Goal: Task Accomplishment & Management: Manage account settings

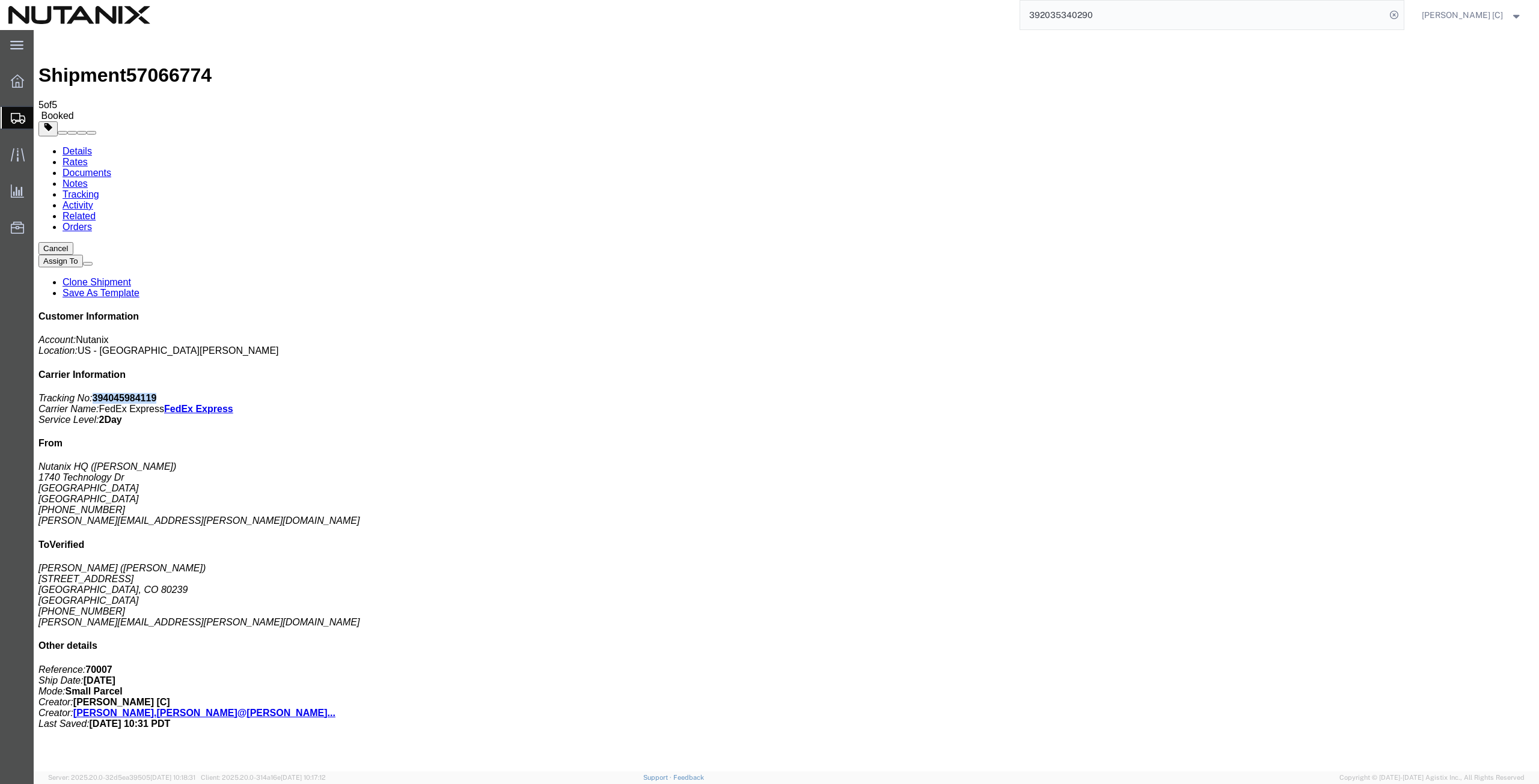
click at [131, 277] on link "Clone Shipment" at bounding box center [97, 282] width 68 height 11
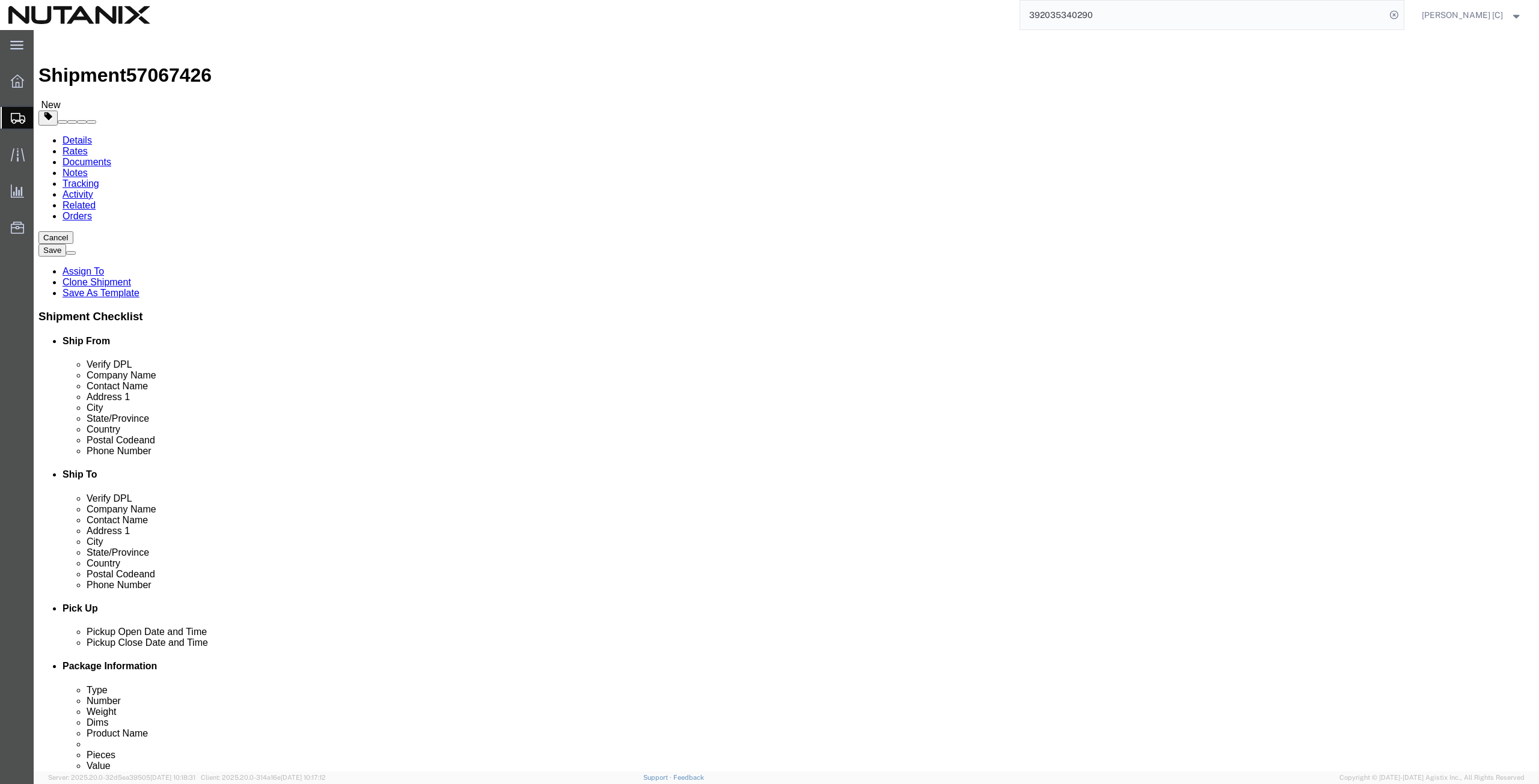
click span
type input "80239"
type input "[PHONE_NUMBER]"
type input "[PERSON_NAME][EMAIL_ADDRESS][PERSON_NAME][DOMAIN_NAME]"
type input "95110"
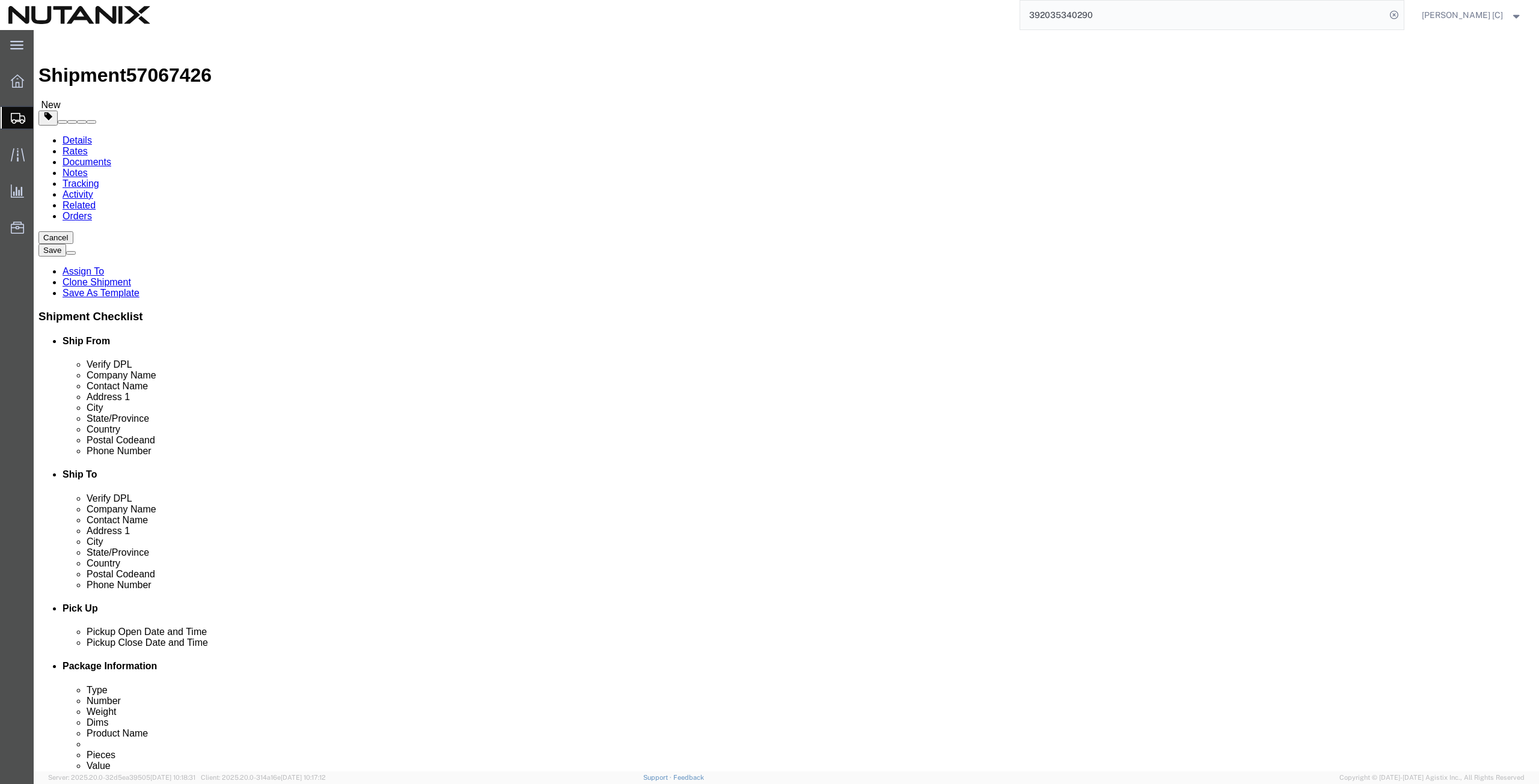
type input "[PHONE_NUMBER]"
type input "[PERSON_NAME][EMAIL_ADDRESS][PERSON_NAME][DOMAIN_NAME]"
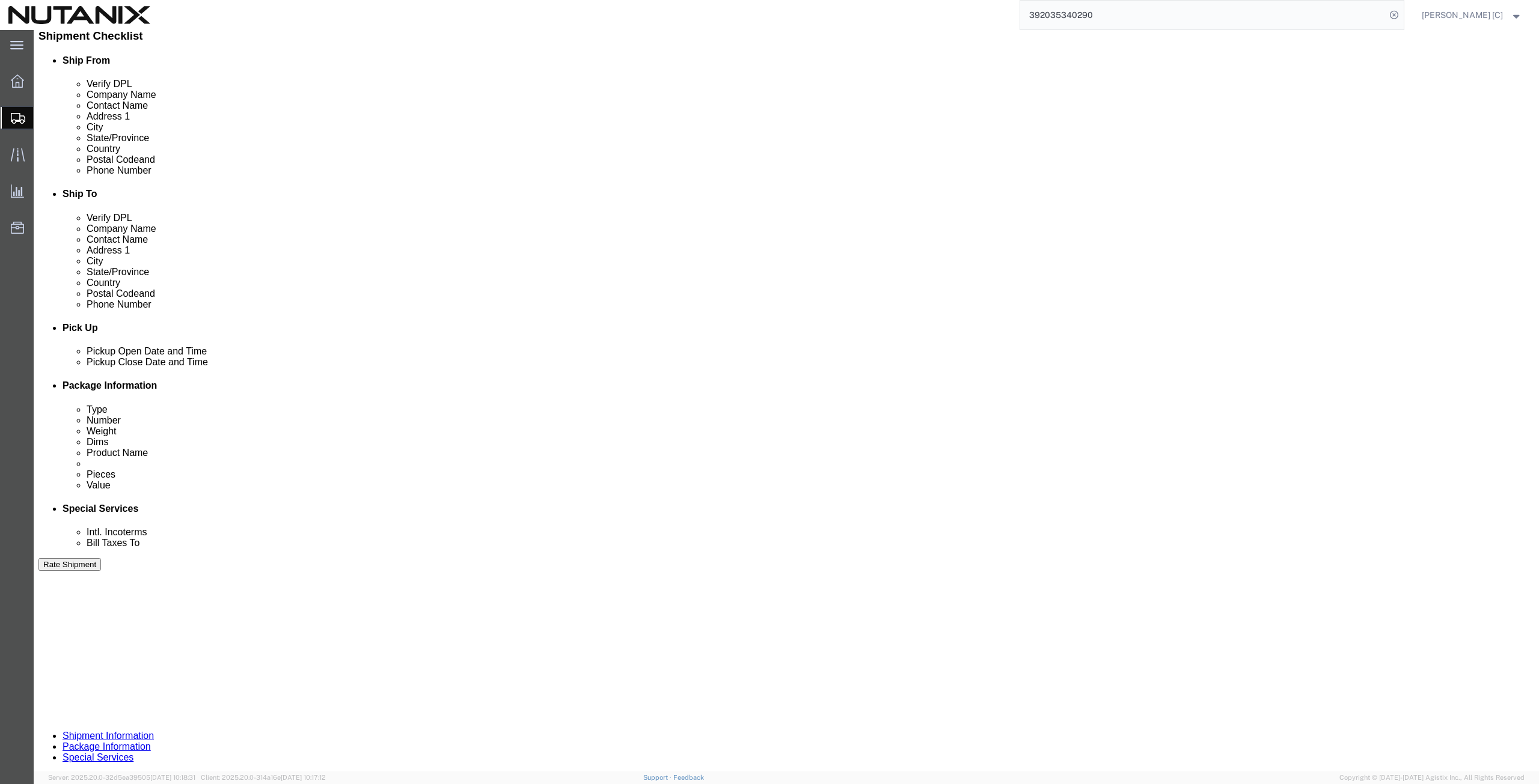
scroll to position [290, 0]
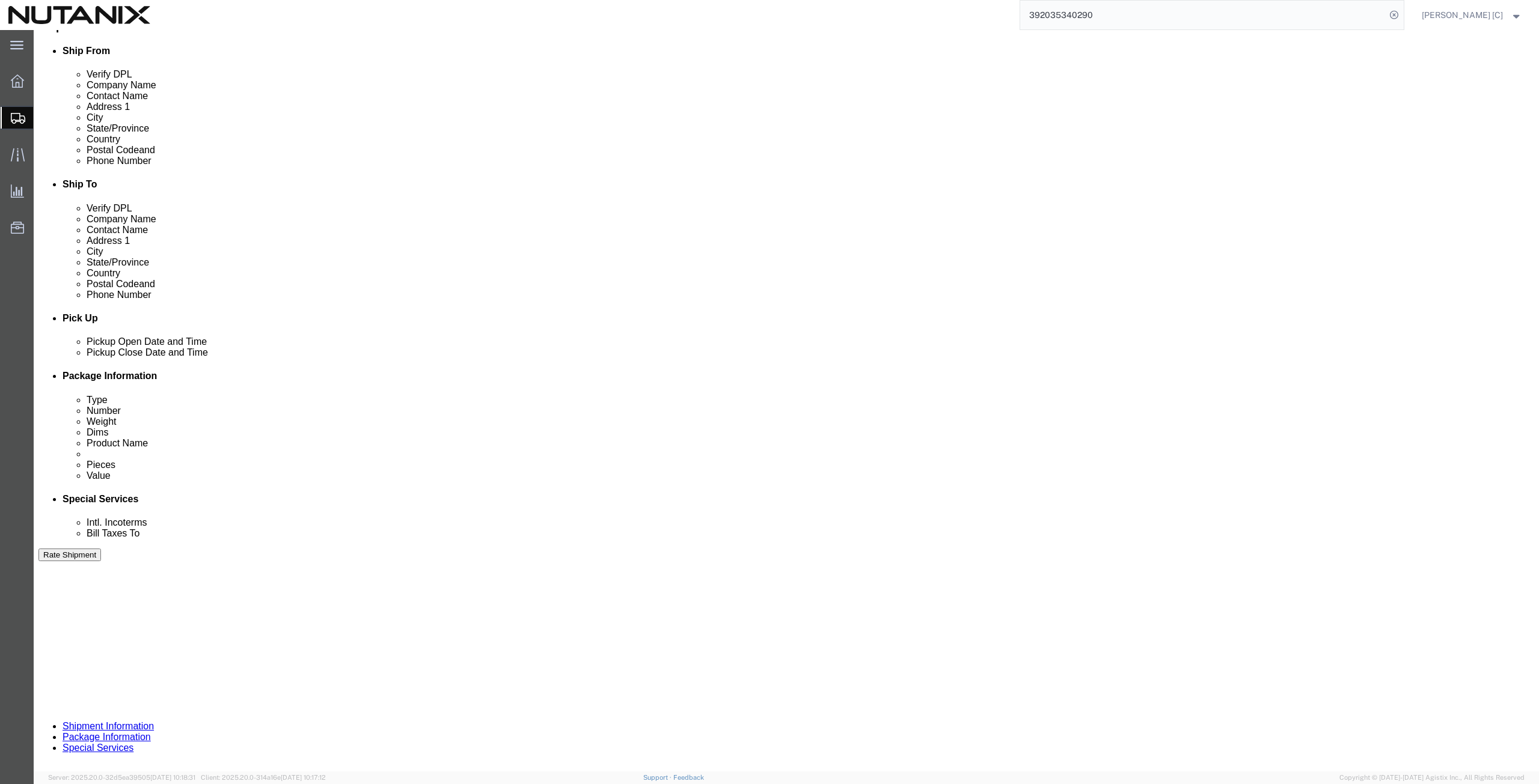
click button "Continue"
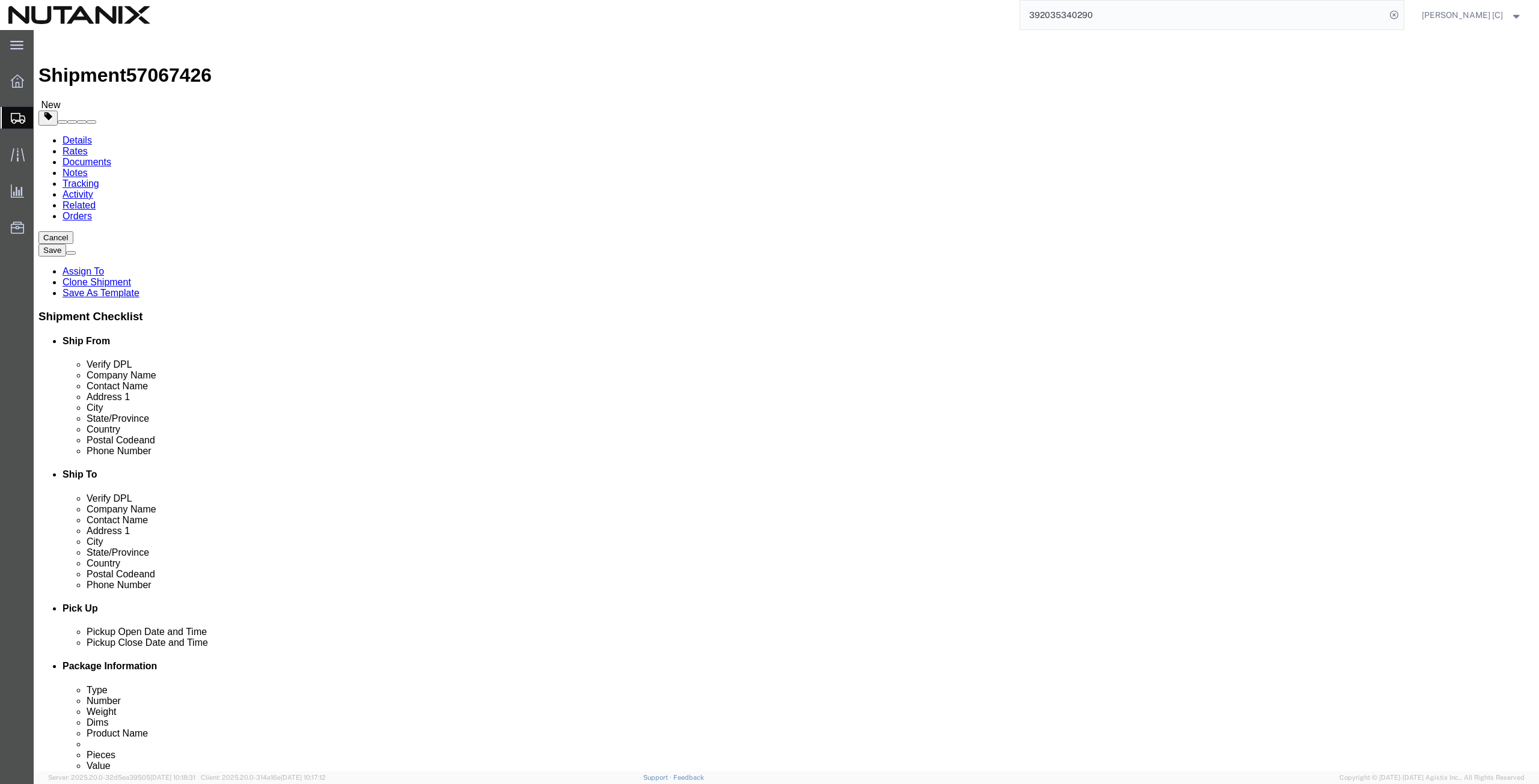
click dd "1.00 Each"
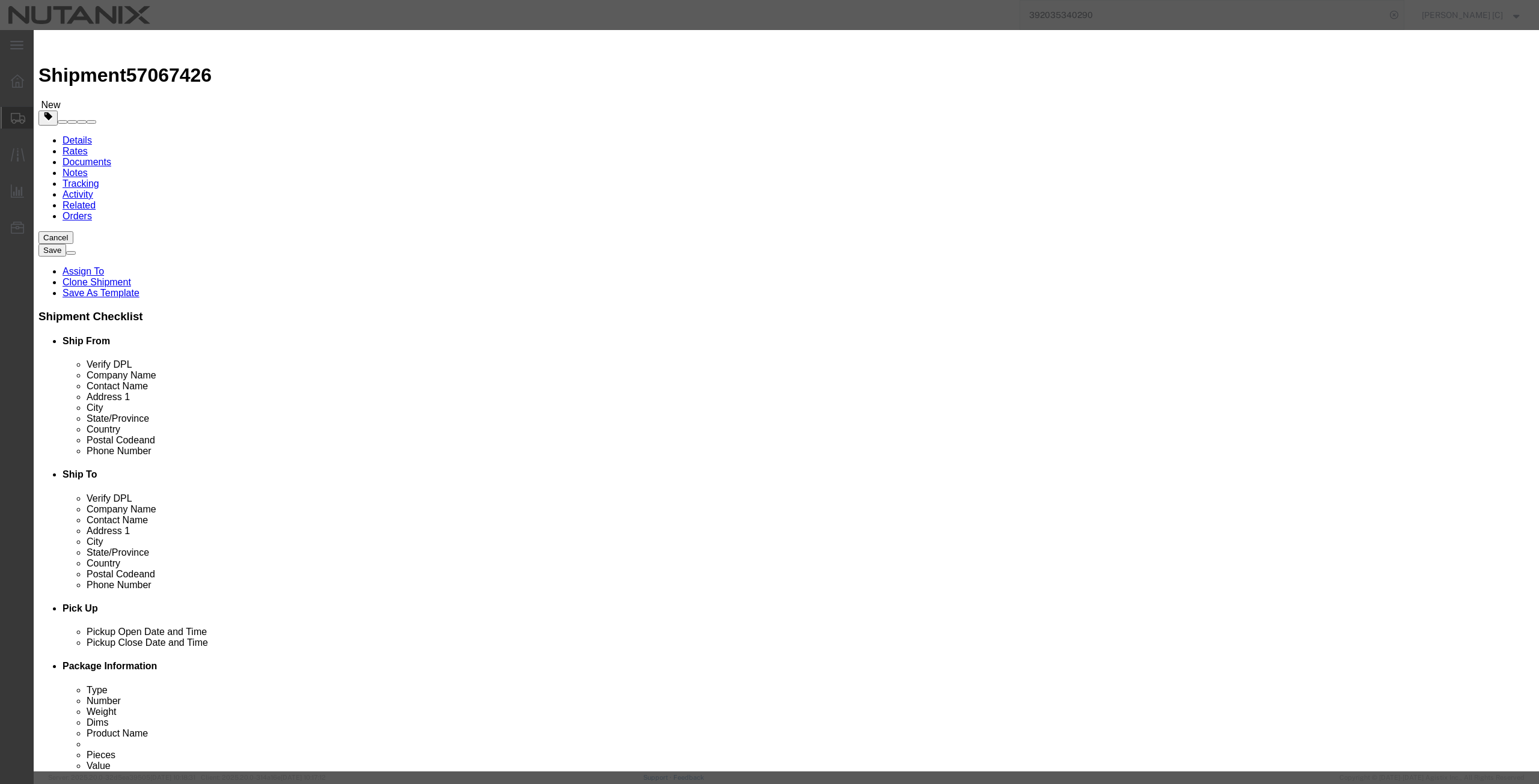
drag, startPoint x: 574, startPoint y: 132, endPoint x: 512, endPoint y: 144, distance: 63.2
click div "Total Value 1.00 Select ADP AED AFN ALL AMD AOA ARS ATS AUD AWG AZN BAM BBD BDT…"
type input "1000"
click button "Save & Close"
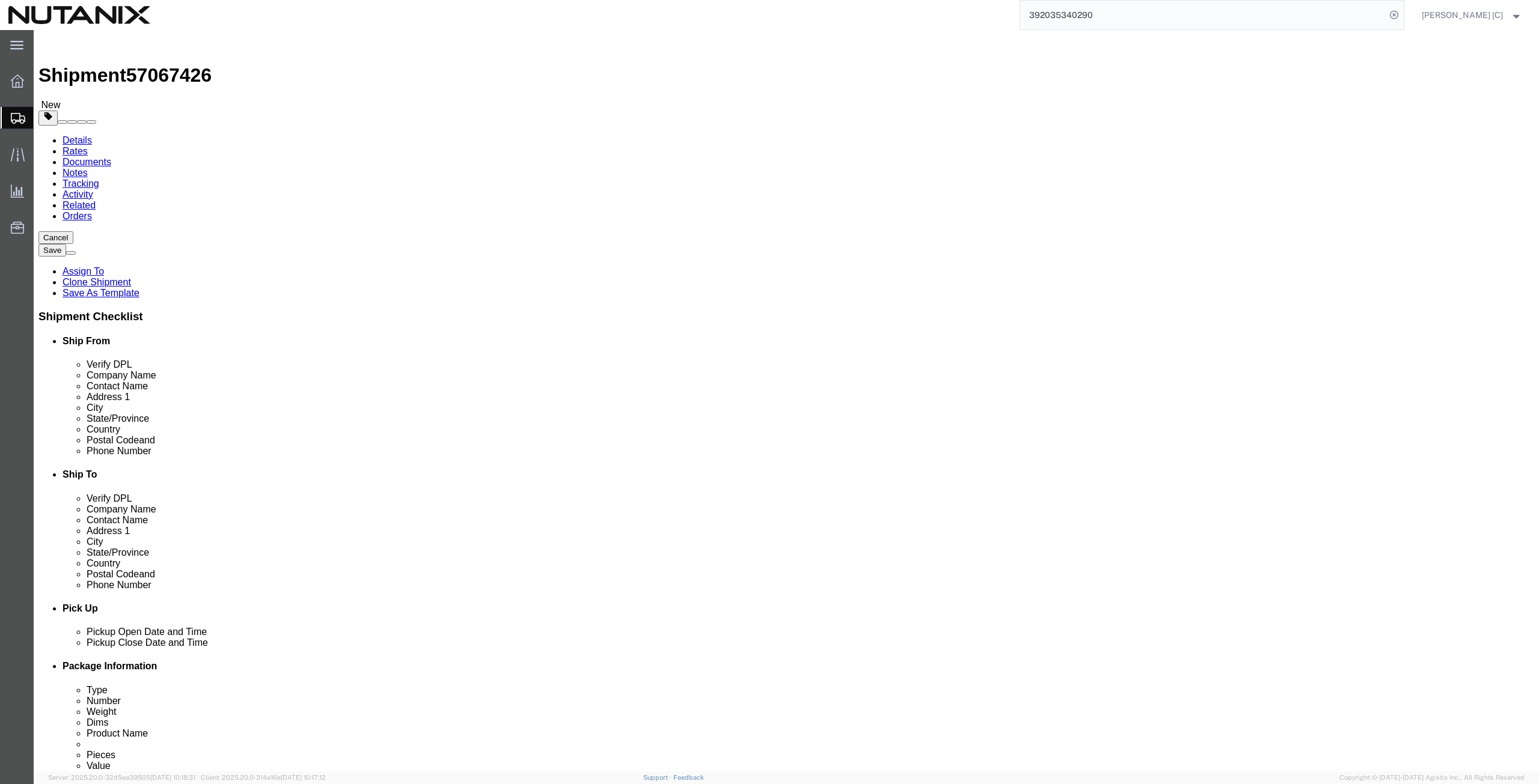
click dd "1.00 Each"
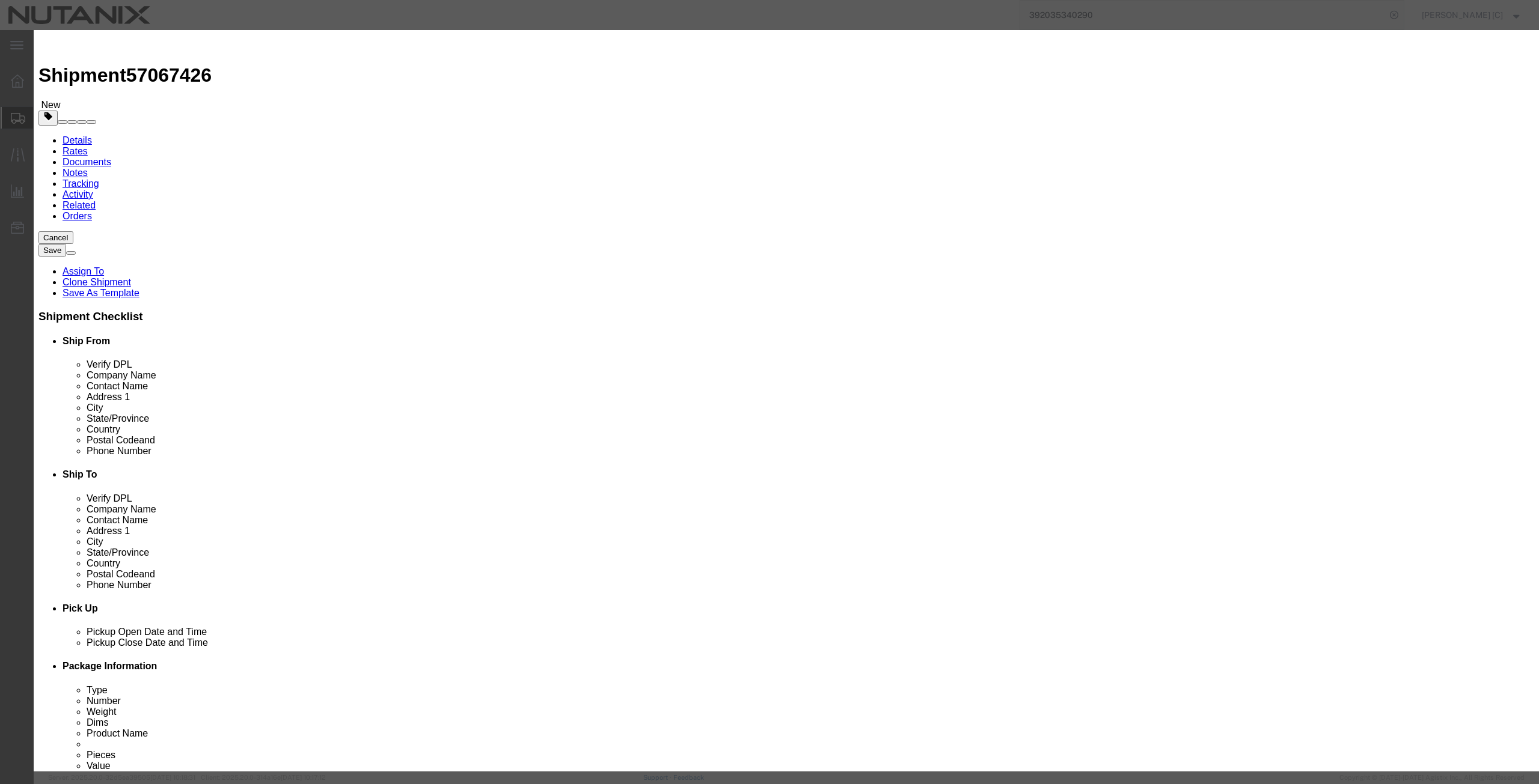
drag, startPoint x: 611, startPoint y: 91, endPoint x: 176, endPoint y: 111, distance: 435.5
click div "Edit content Commodity library Product Name Empty RLTB Pieces 1.00 Select Bag B…"
type input "mac"
click td "Name: Mac Book Pro"
type input "1"
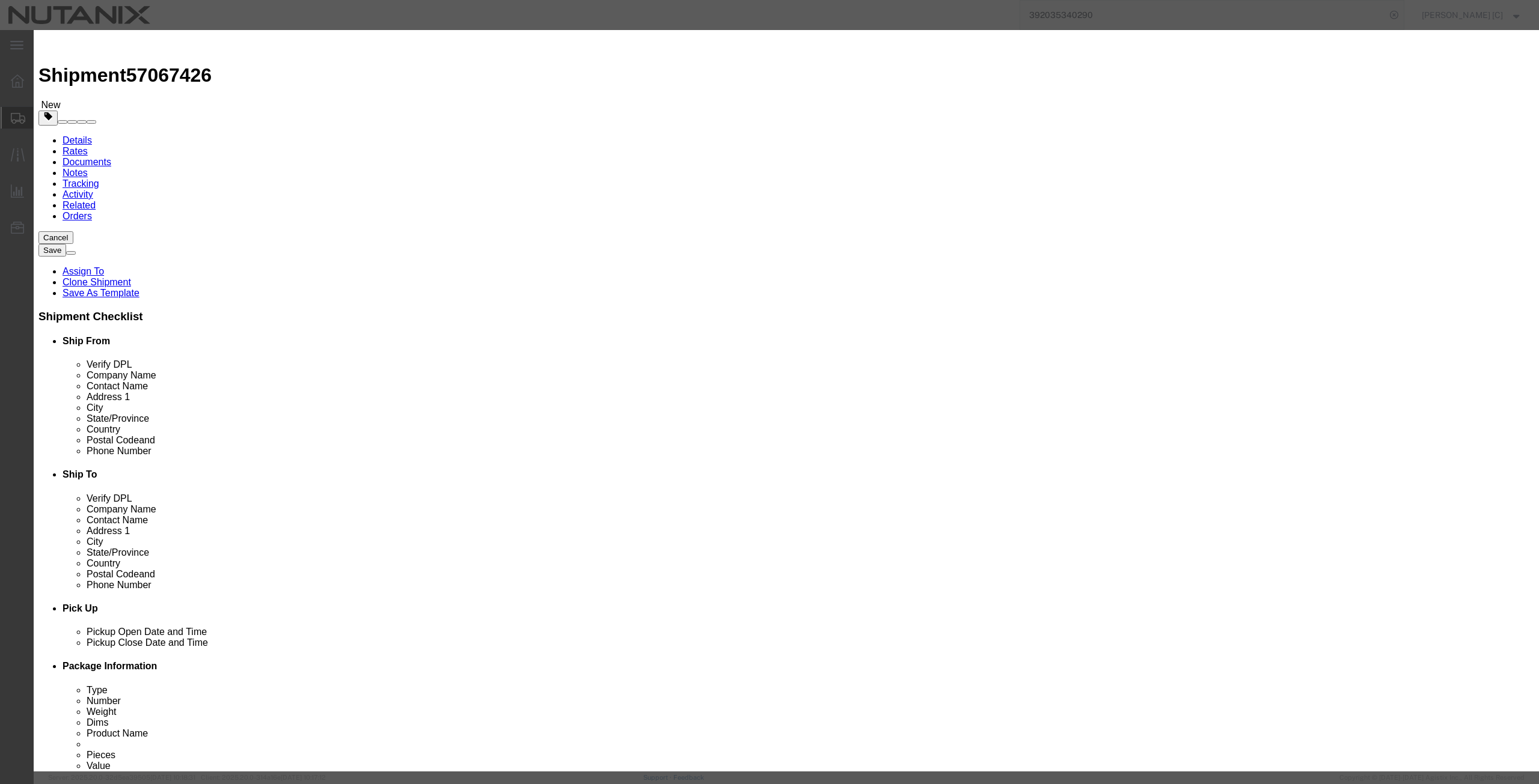
select select "USD"
type input "Mac Book Pro"
type textarea "Mac Book Pro"
type input "Mac Book Pro"
click input "text"
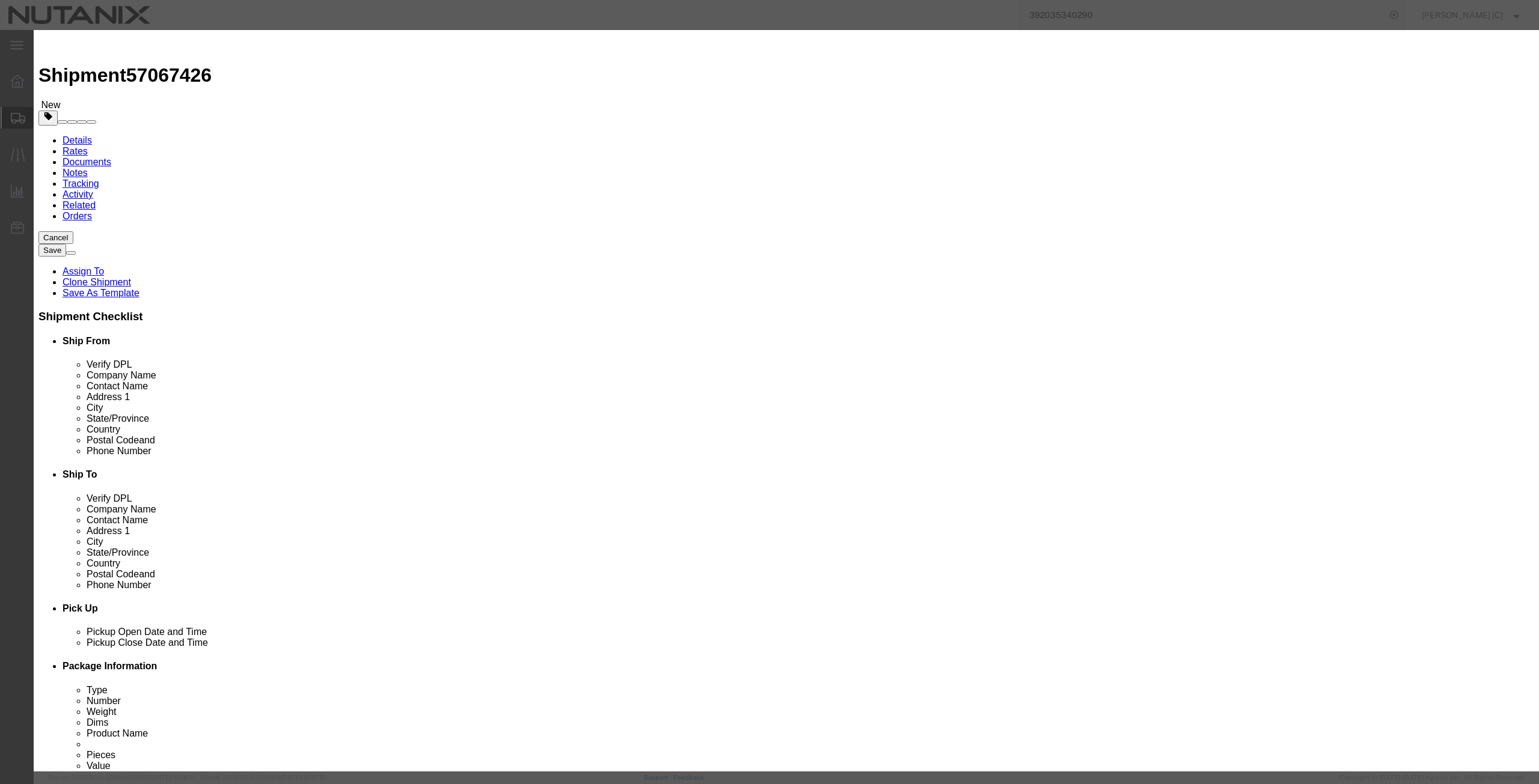
type input "1000"
click button "Save & Close"
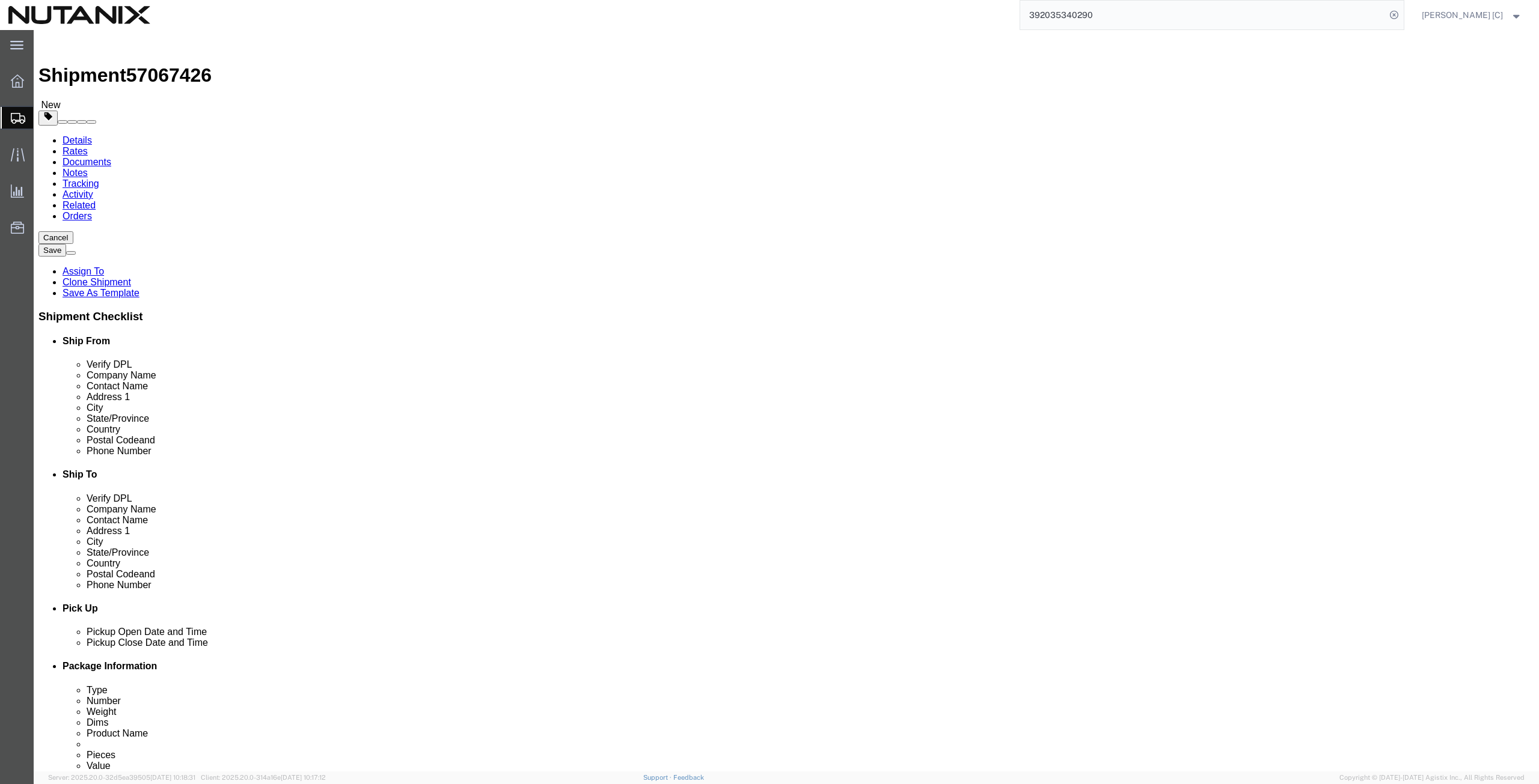
click button "Continue"
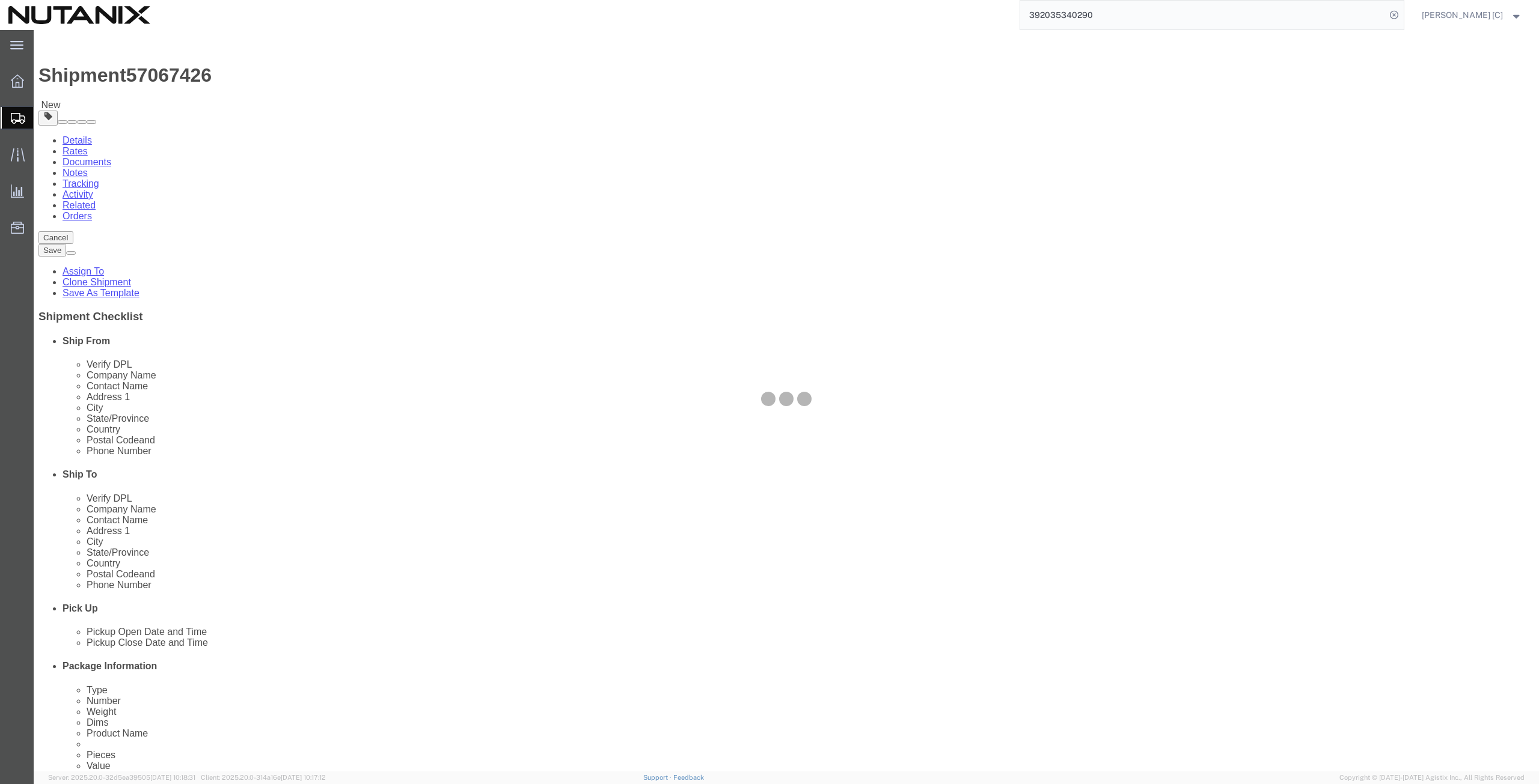
select select
select select "COSTCENTER"
select select "59656"
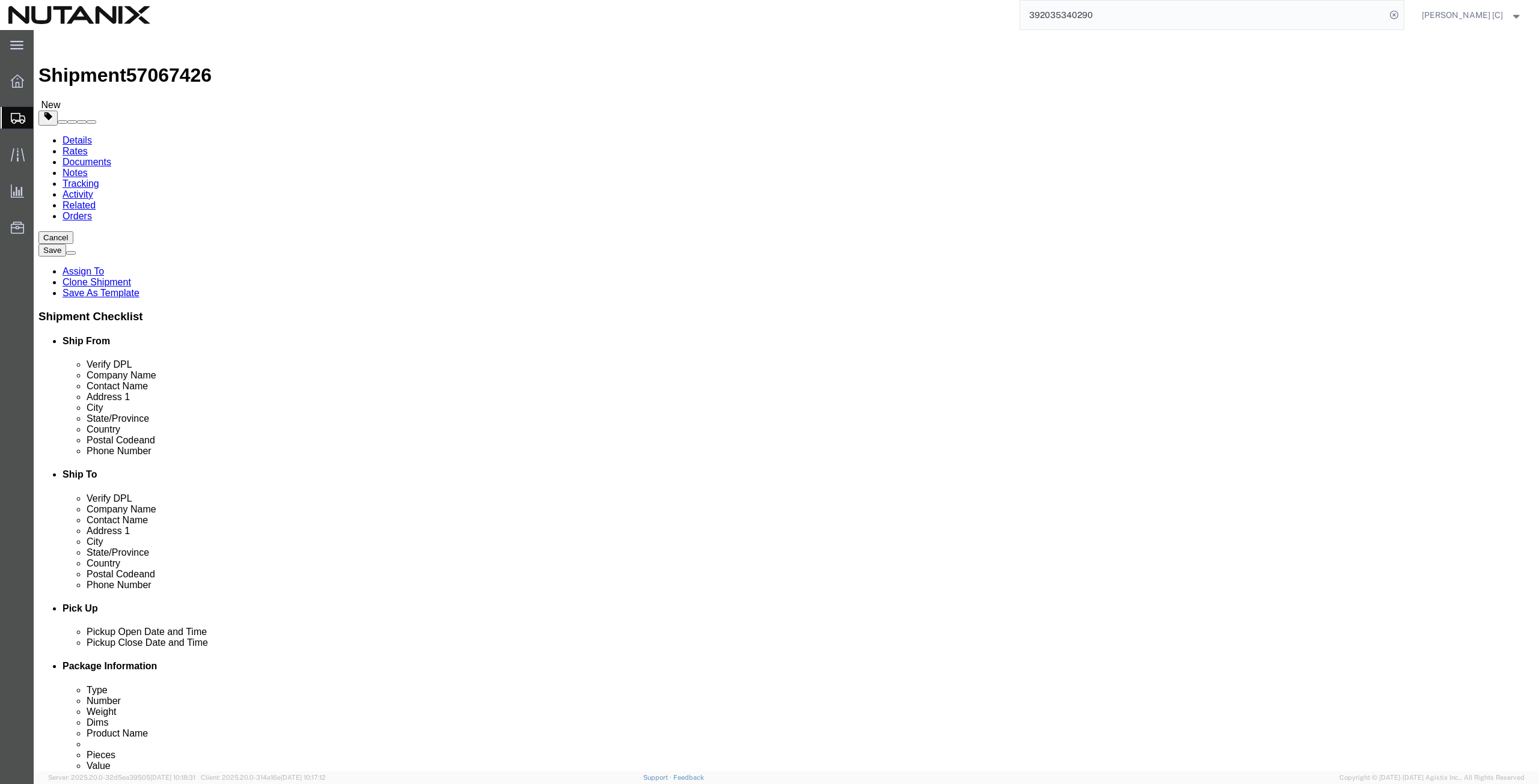
click input "Return Label Required"
checkbox input "false"
select select
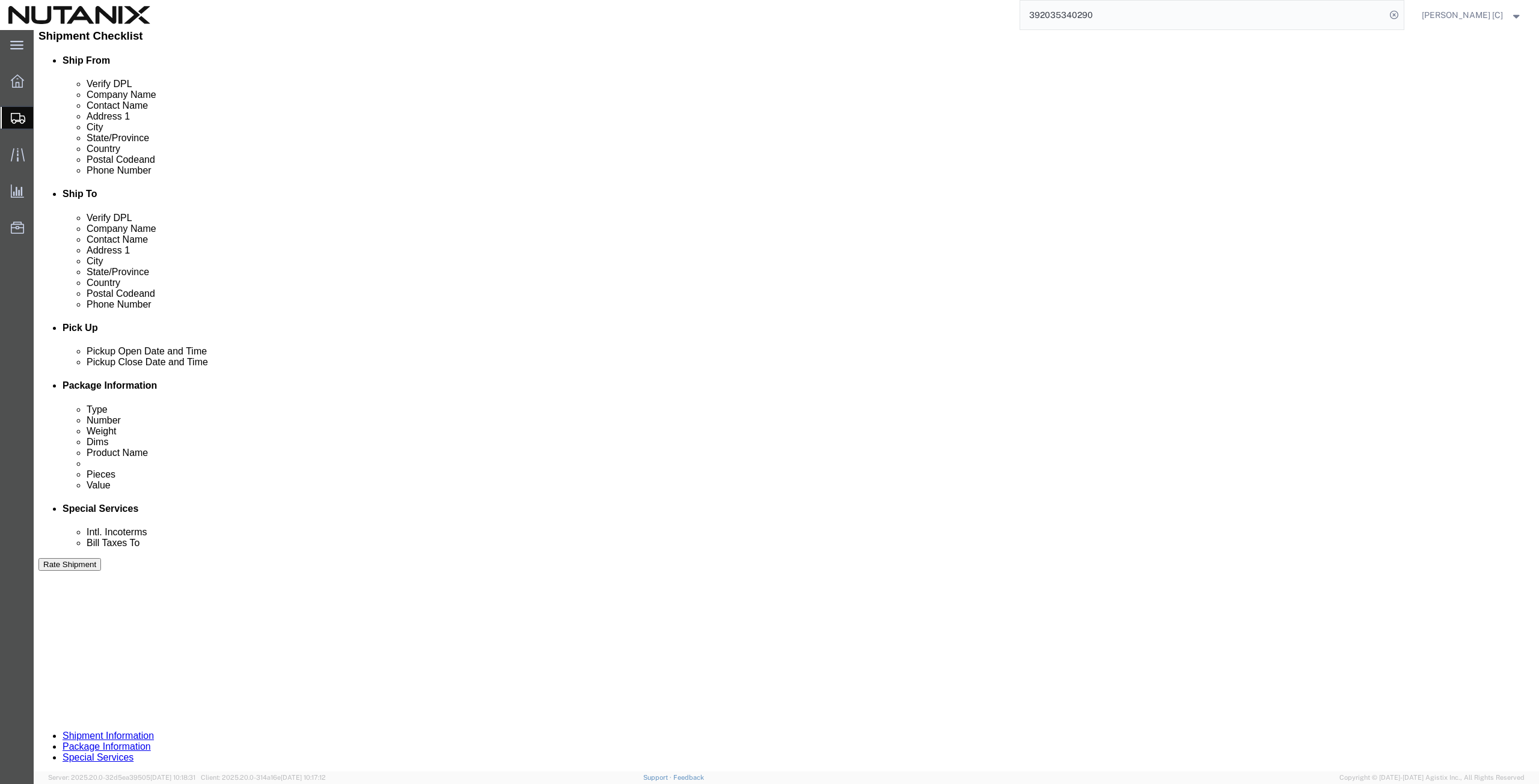
click button "Rate Shipment"
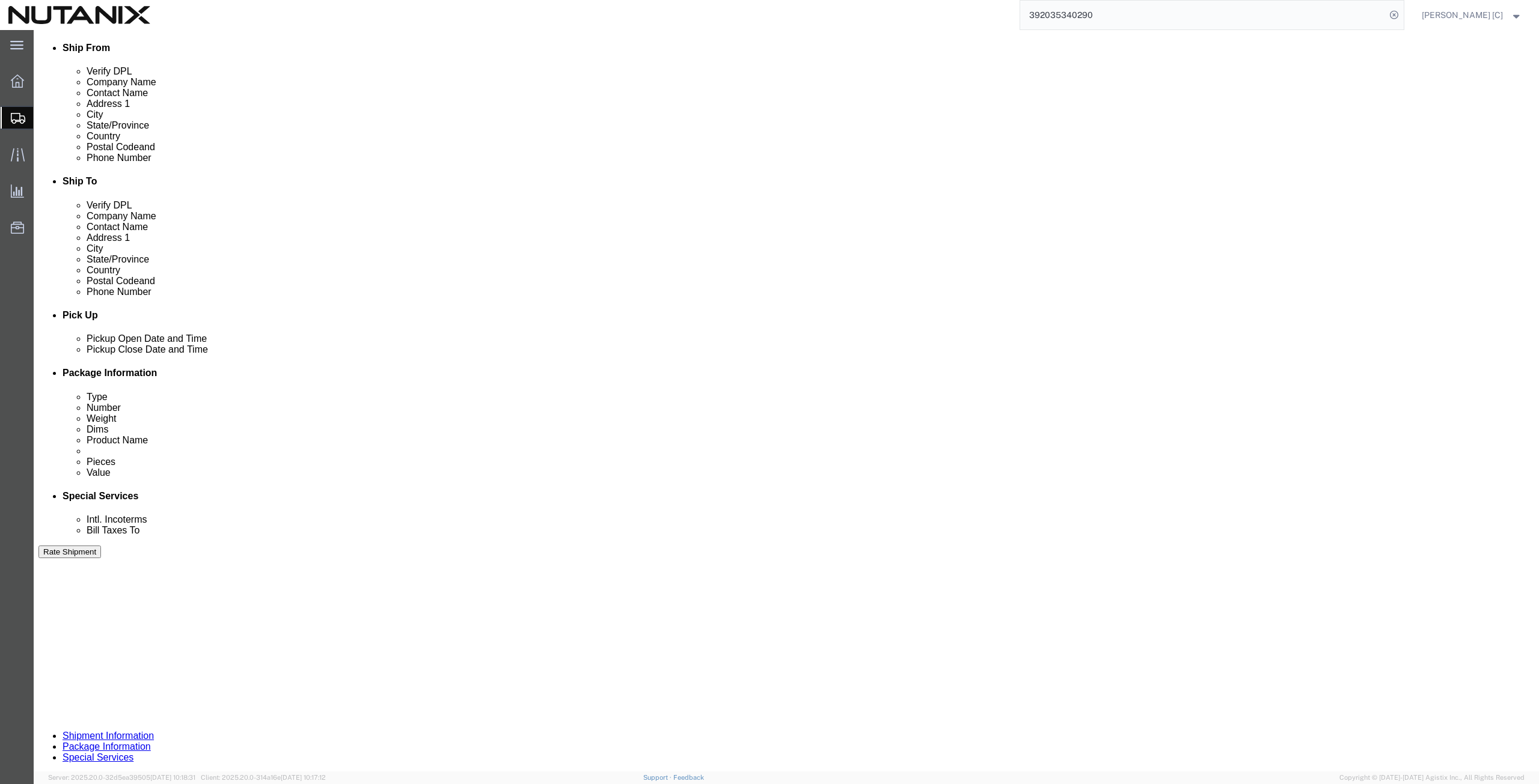
click icon
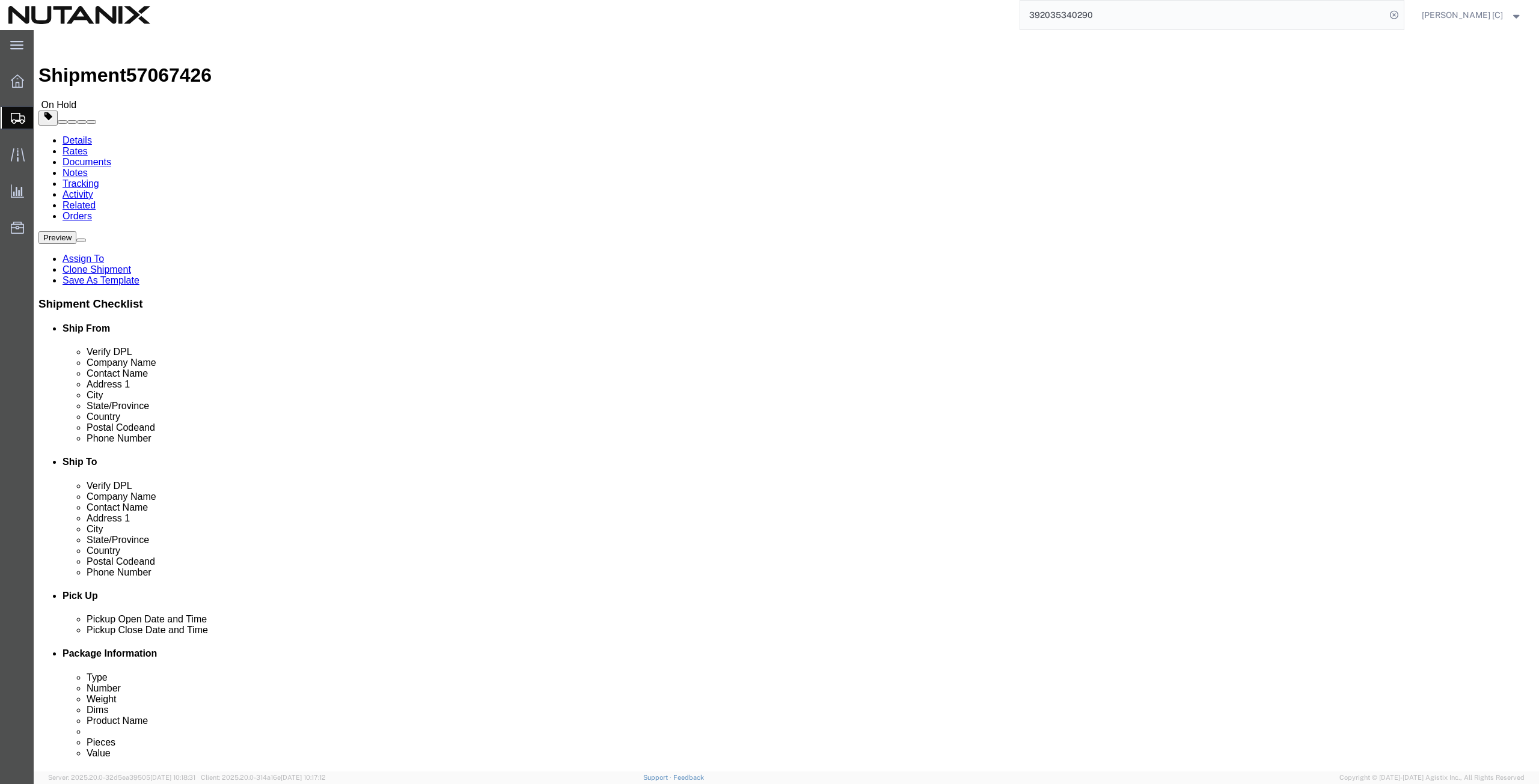
click button "Rate Shipment"
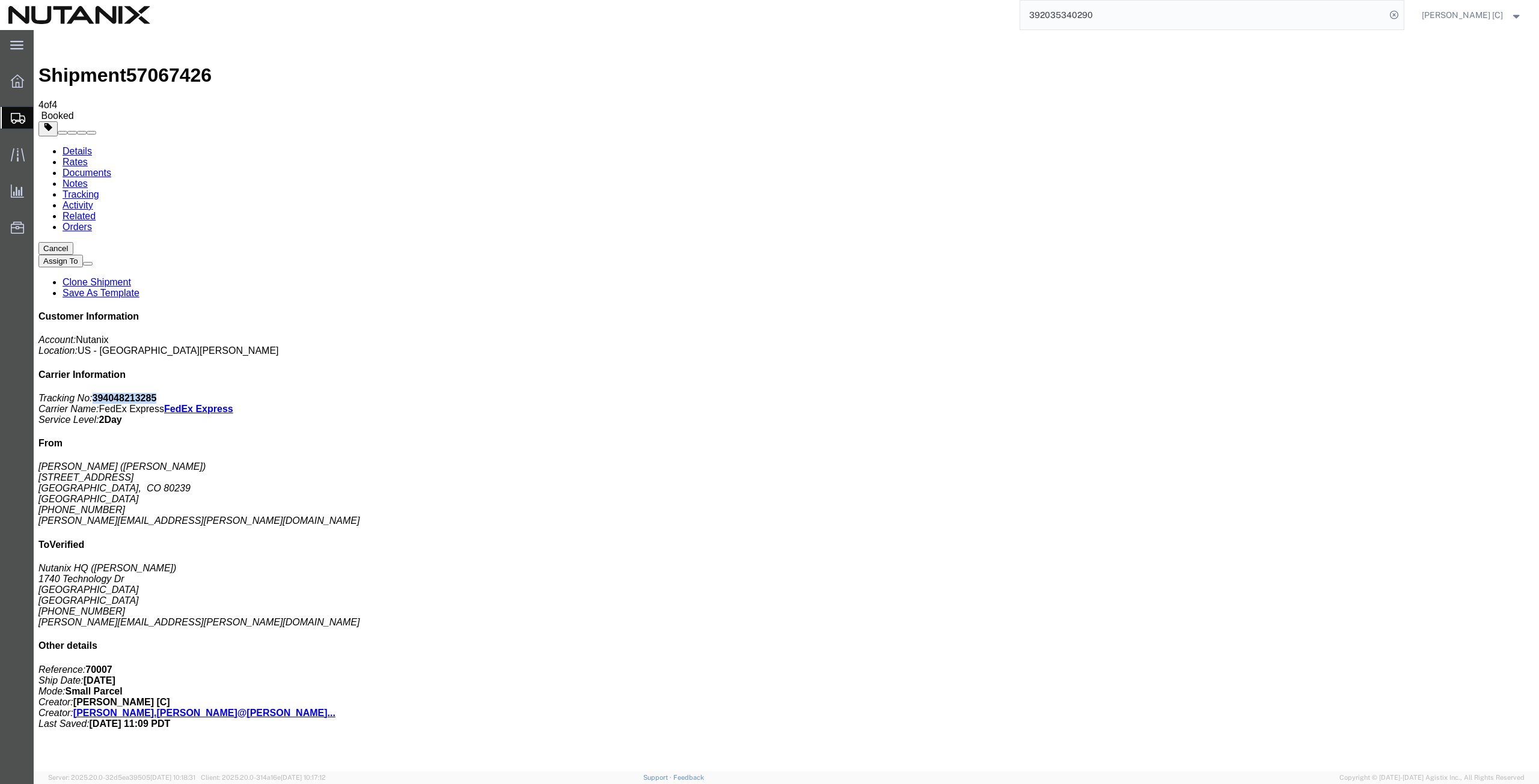
drag, startPoint x: 1433, startPoint y: 186, endPoint x: 1370, endPoint y: 188, distance: 63.0
click at [1370, 393] on p "Tracking No: 394048213285 Carrier Name: FedEx Express FedEx Express Service Lev…" at bounding box center [786, 409] width 1496 height 32
copy b "394048213285"
click at [0, 0] on span "Create from Template" at bounding box center [0, 0] width 0 height 0
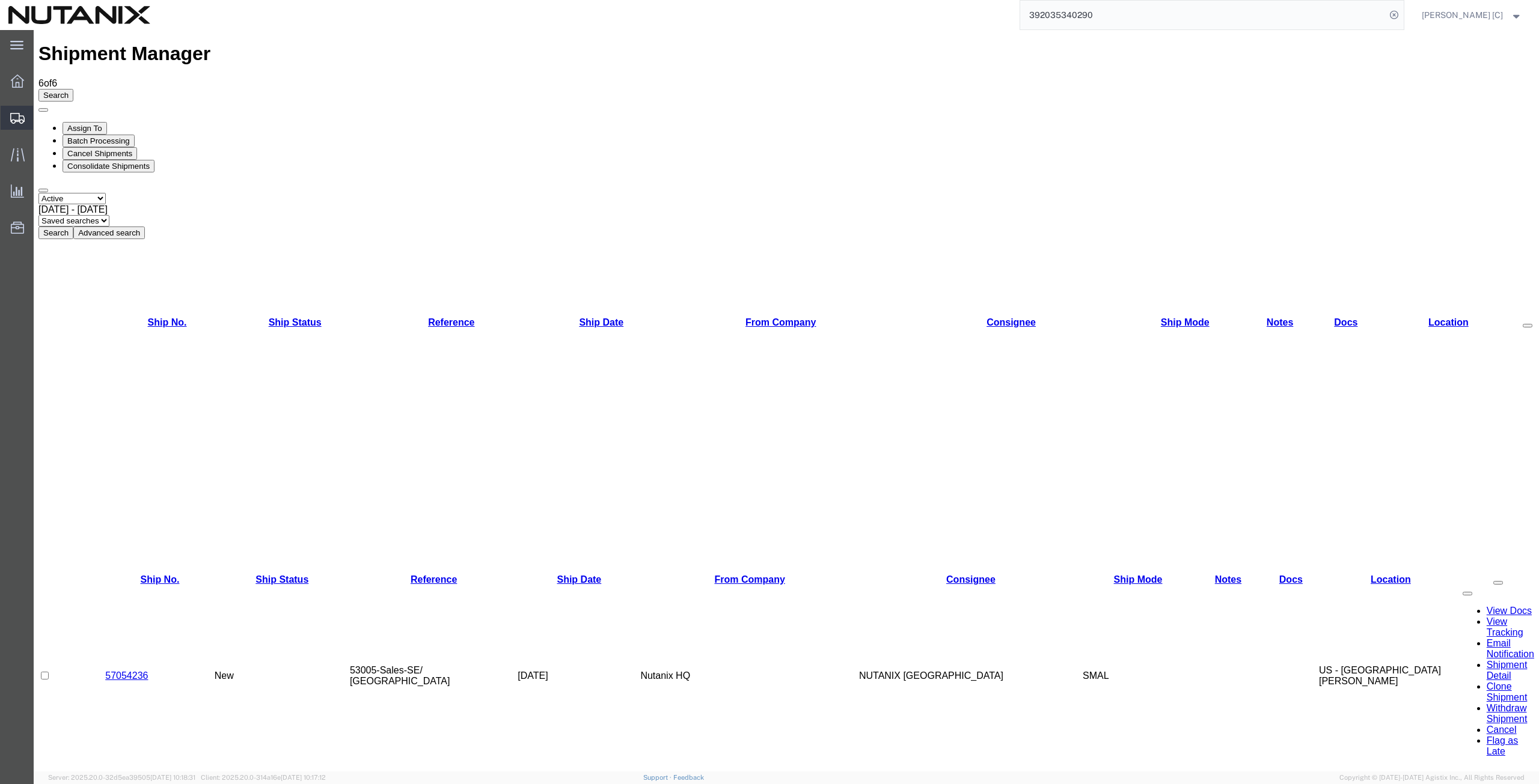
click at [0, 0] on span "Create Shipment" at bounding box center [0, 0] width 0 height 0
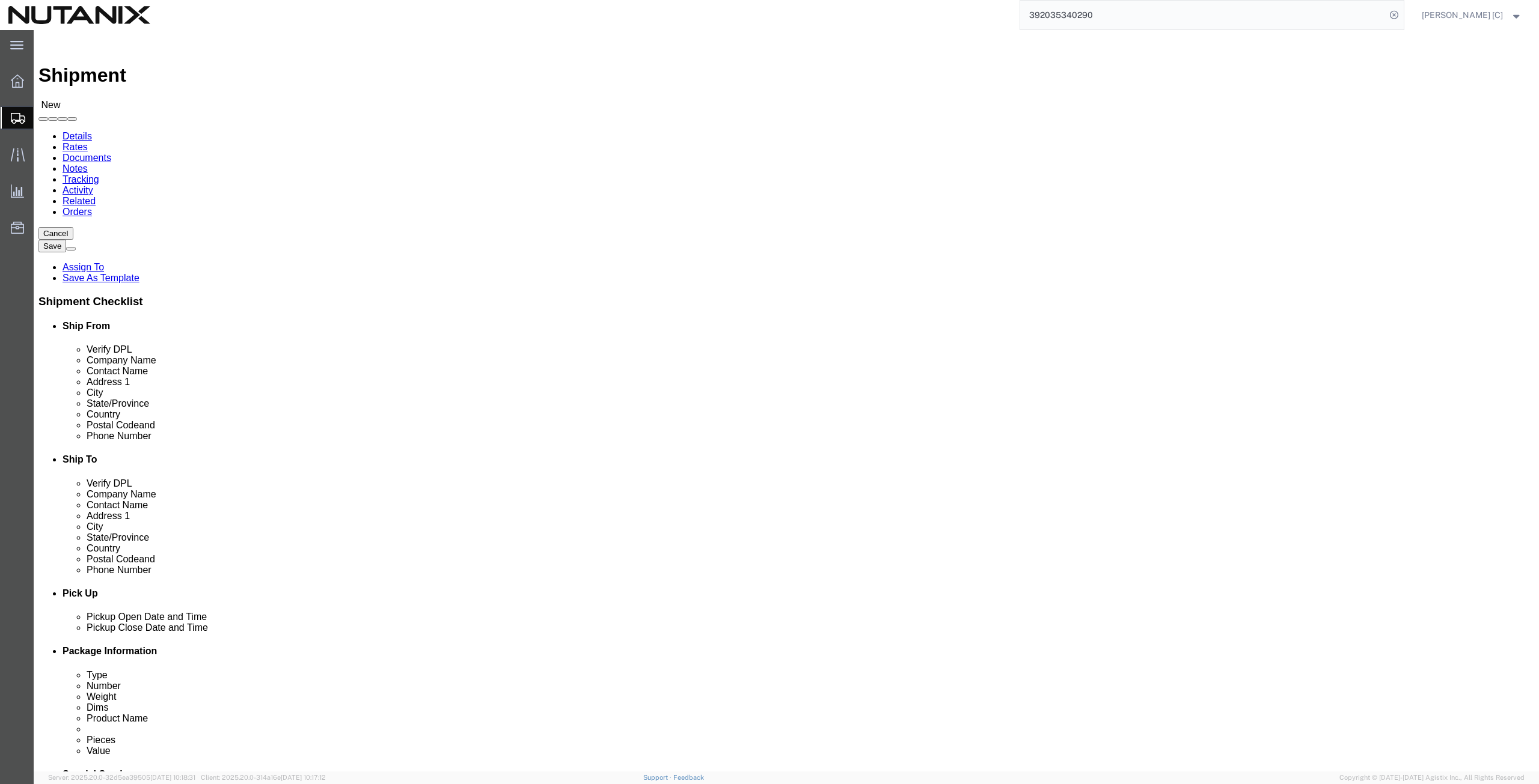
click input "text"
type input "art"
click p "- Nutanix HQ - ([PERSON_NAME]) [STREET_ADDRESS]"
select select "CA"
type input "[PERSON_NAME]"
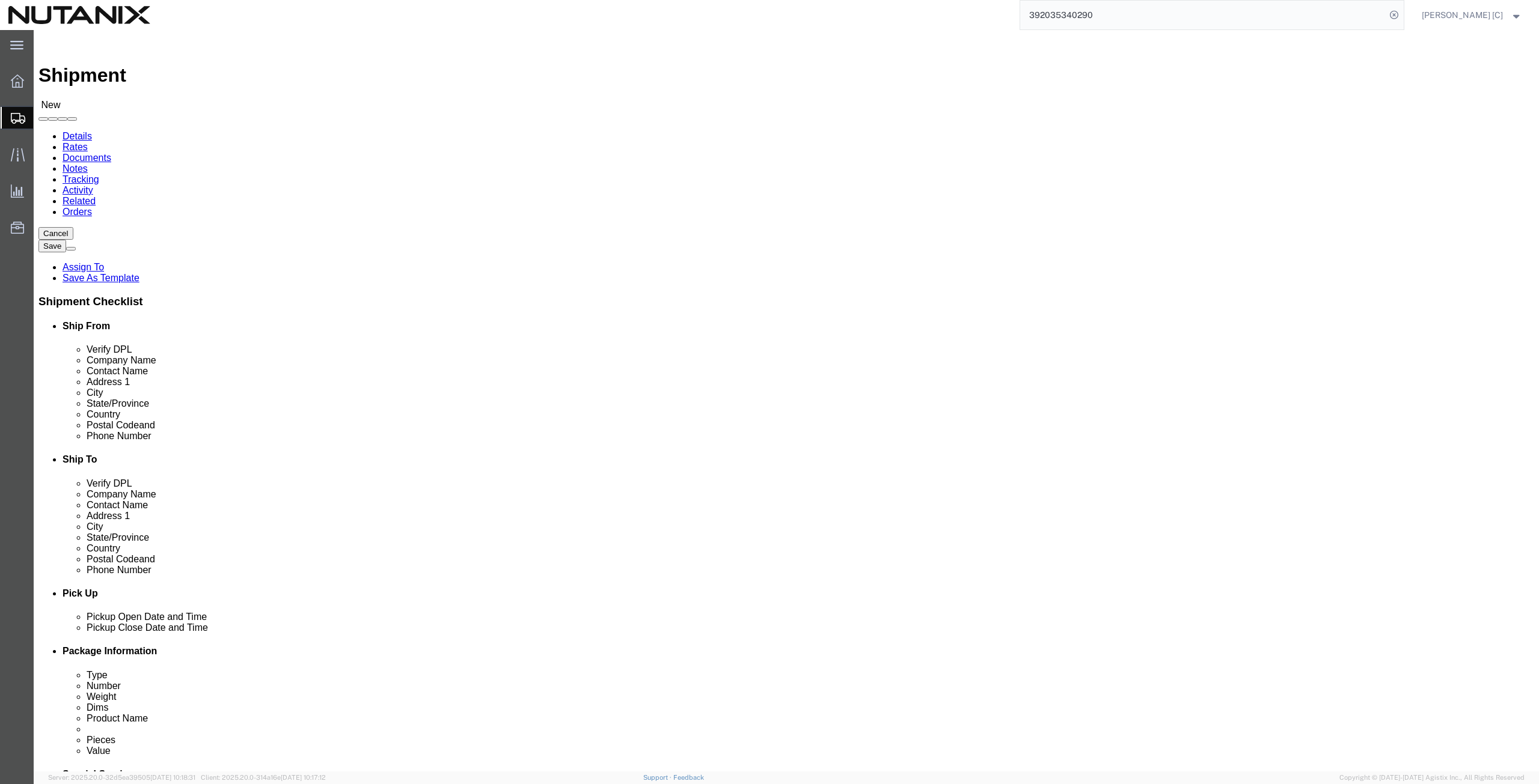
click input "text"
type input "[DOMAIN_NAME]"
click input "text"
drag, startPoint x: 892, startPoint y: 249, endPoint x: 812, endPoint y: 248, distance: 80.0
click div "Contact Name Platfo"
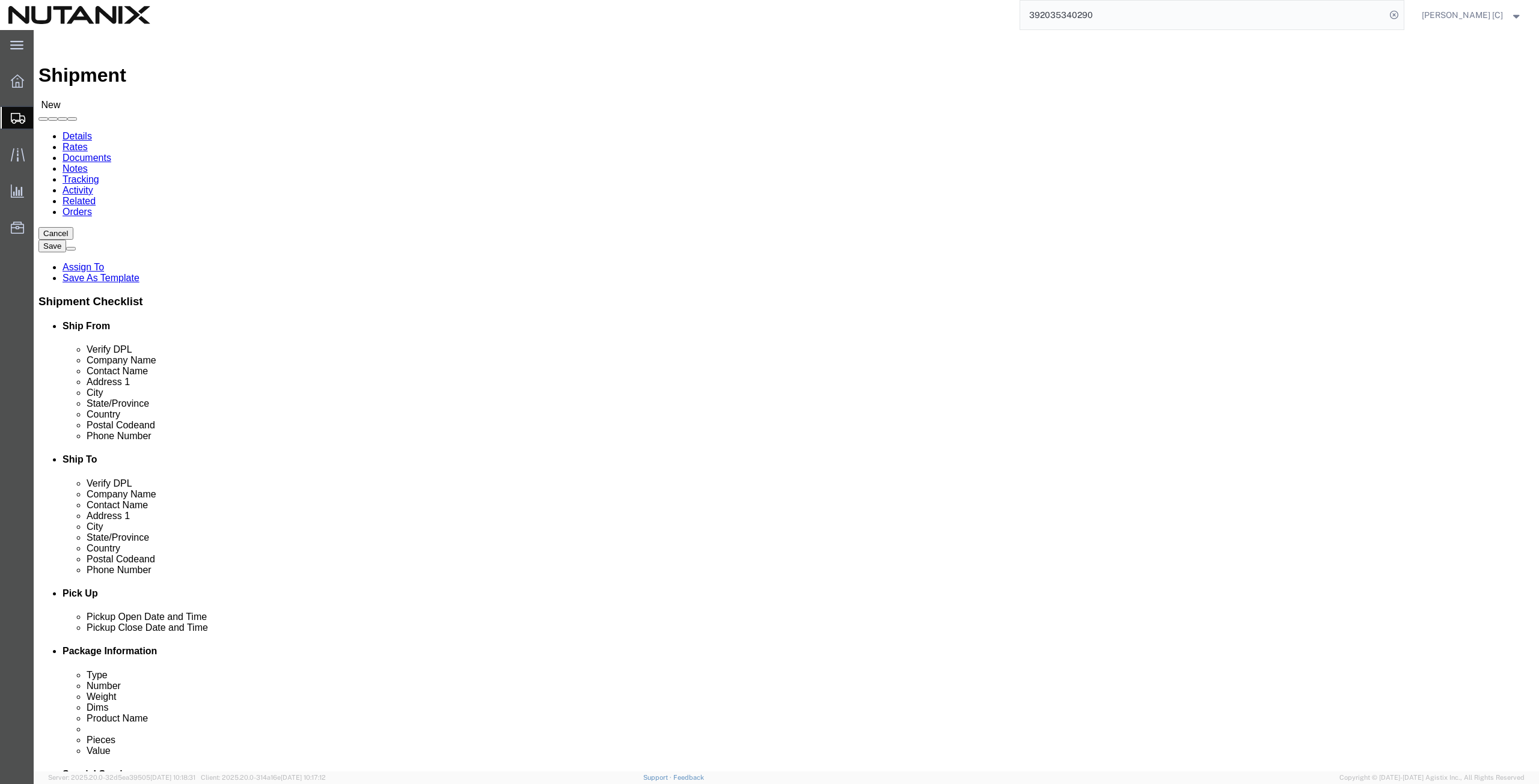
drag, startPoint x: 903, startPoint y: 226, endPoint x: 792, endPoint y: 243, distance: 112.3
click div "Location Select Select My Profile Location [GEOGRAPHIC_DATA] - [GEOGRAPHIC_DATA…"
drag, startPoint x: 892, startPoint y: 248, endPoint x: 814, endPoint y: 259, distance: 78.8
click div "Location Select Select My Profile Location [GEOGRAPHIC_DATA] - [GEOGRAPHIC_DATA…"
paste input "[DOMAIN_NAME]"
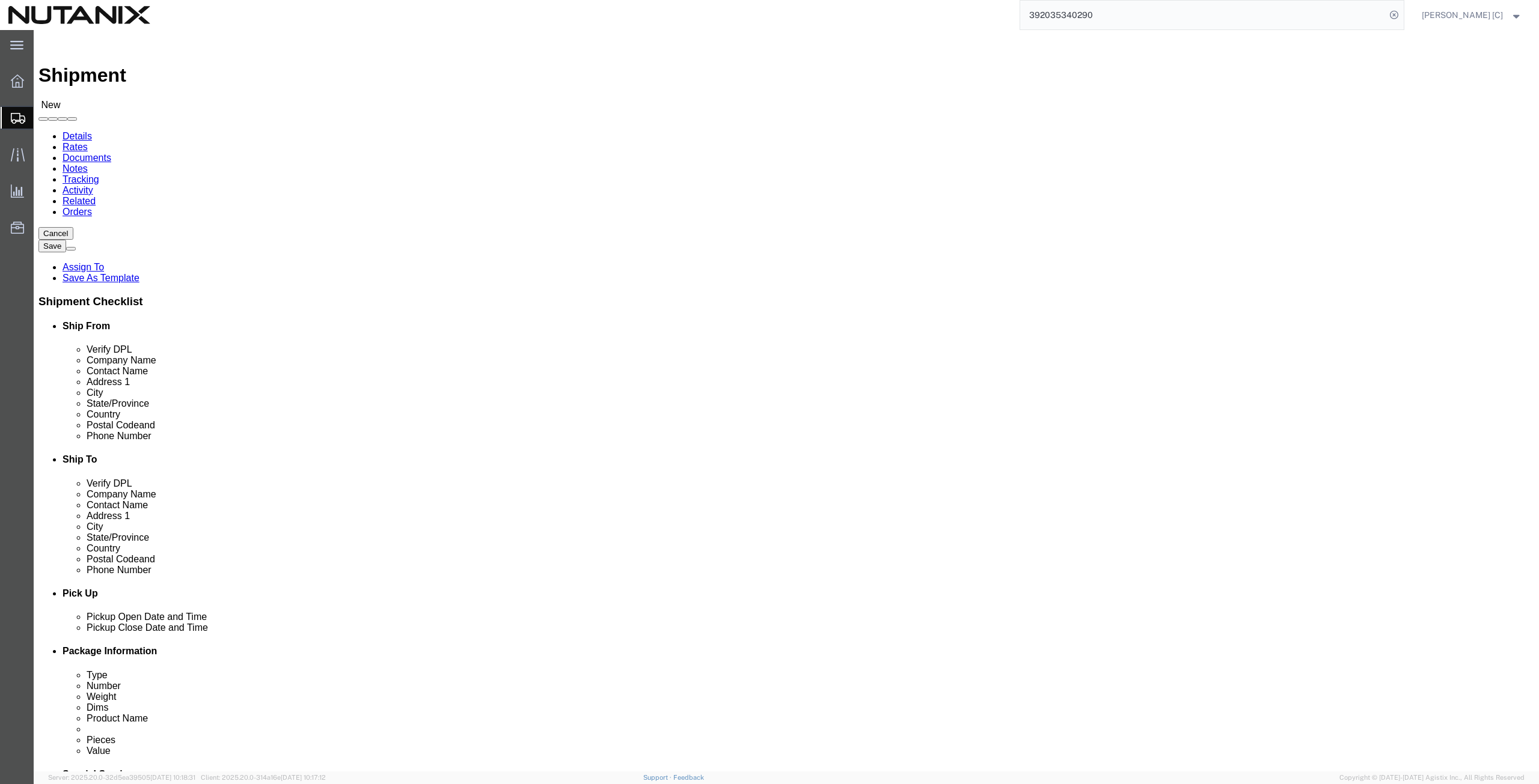
type input "[DOMAIN_NAME]"
click input "text"
type input "[STREET_ADDRESS]"
click input "text"
type input "[GEOGRAPHIC_DATA]"
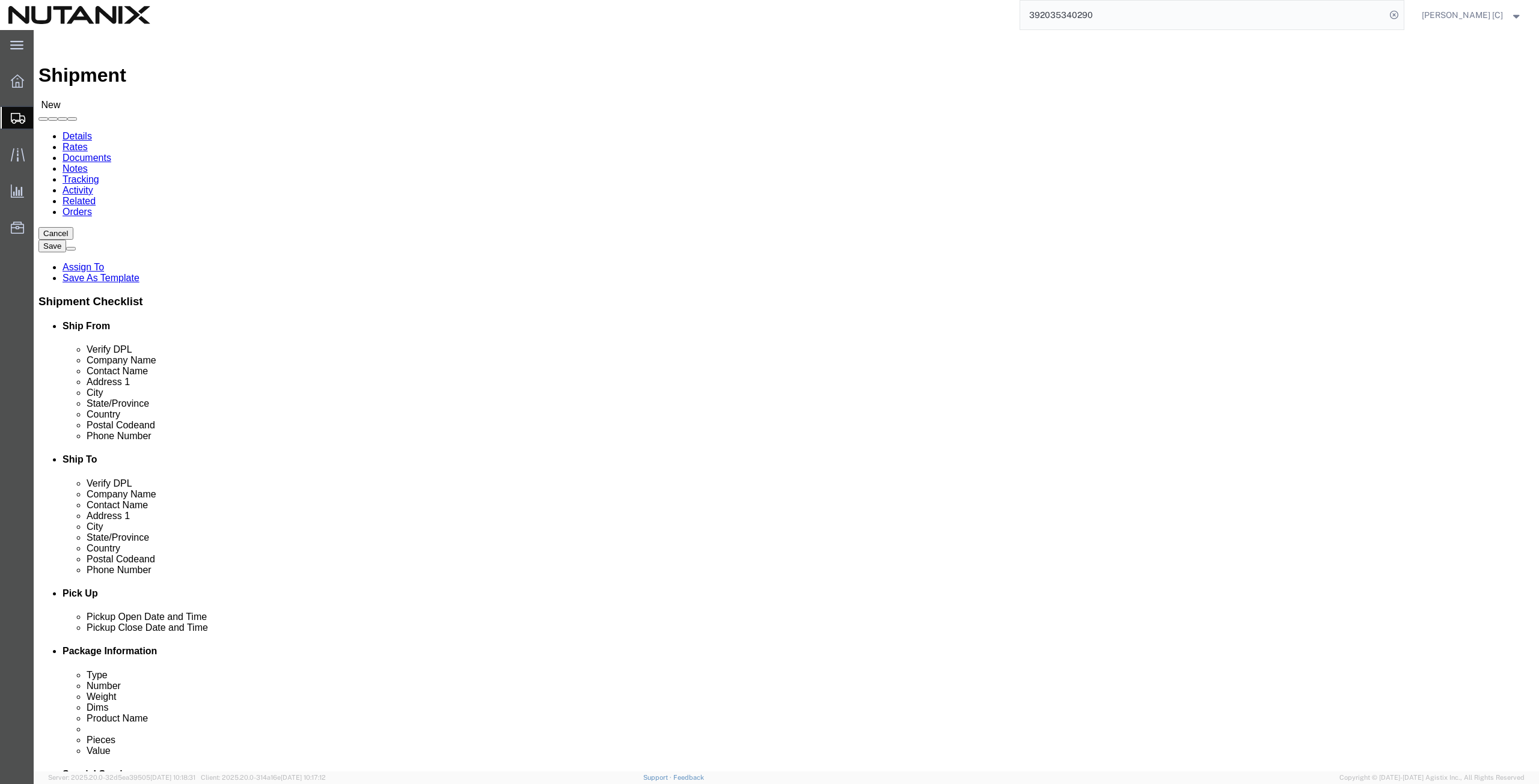
type input "del"
click input "Postal Code"
type input "19720"
click icon
click input "text"
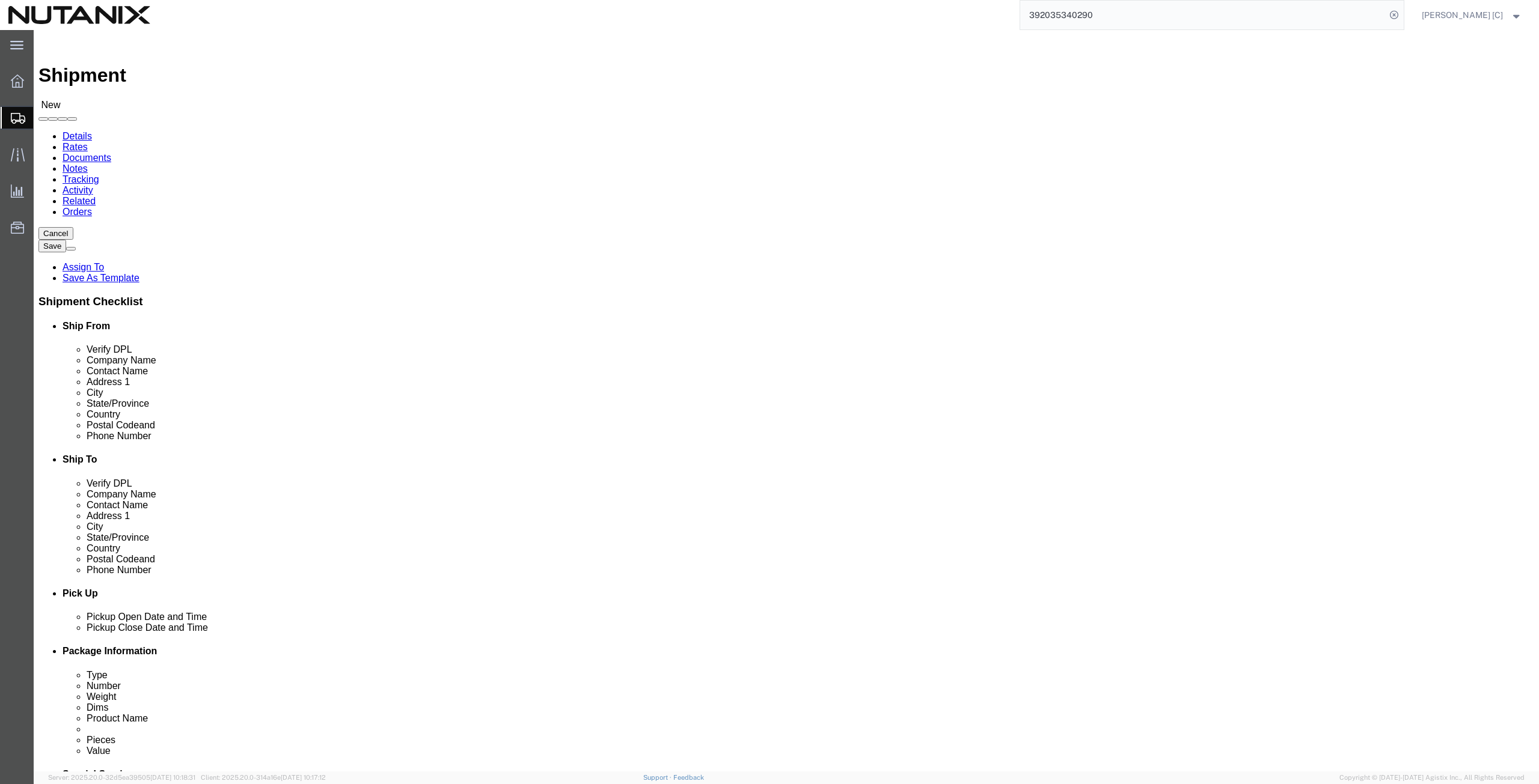
type input "8884689910"
click input "text"
type input "[EMAIL_ADDRESS][PERSON_NAME][DOMAIN_NAME]"
click input "checkbox"
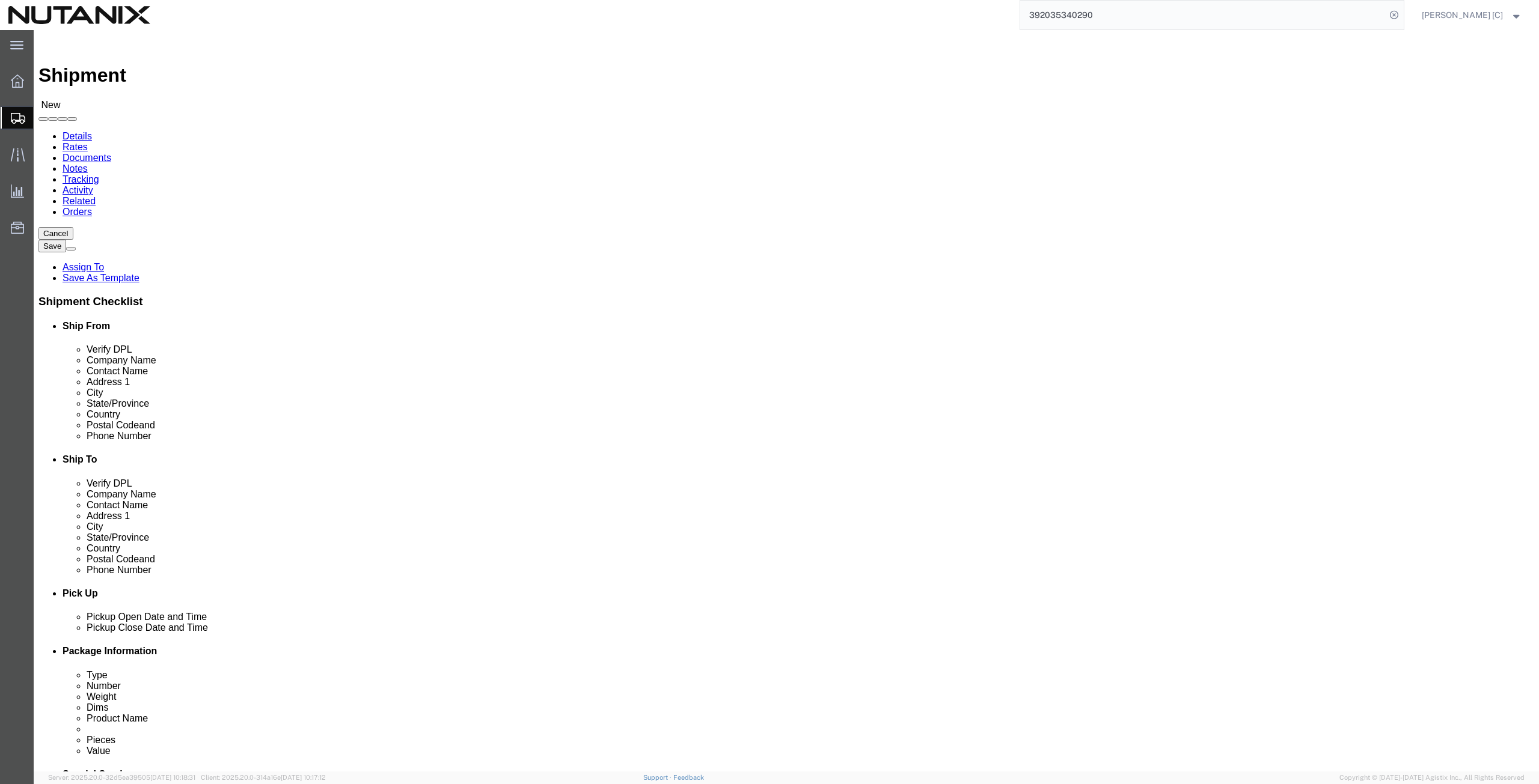
checkbox input "true"
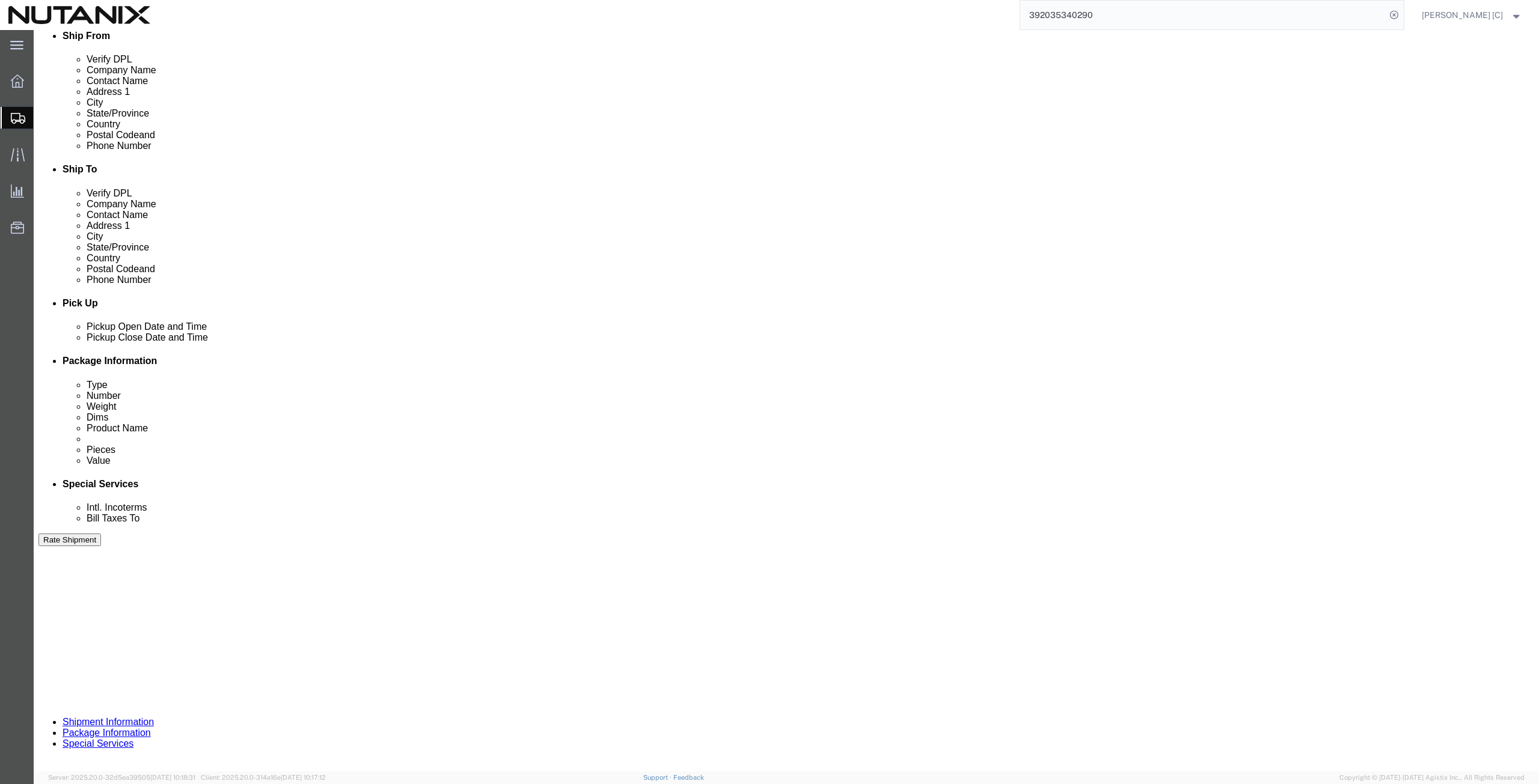
click div "[DATE] 12:00 PM"
type input "4:00 PM"
click button "Apply"
click select "Select Account Type Activity ID Airline Appointment Number ASN Batch Request # …"
click div "References Add reference"
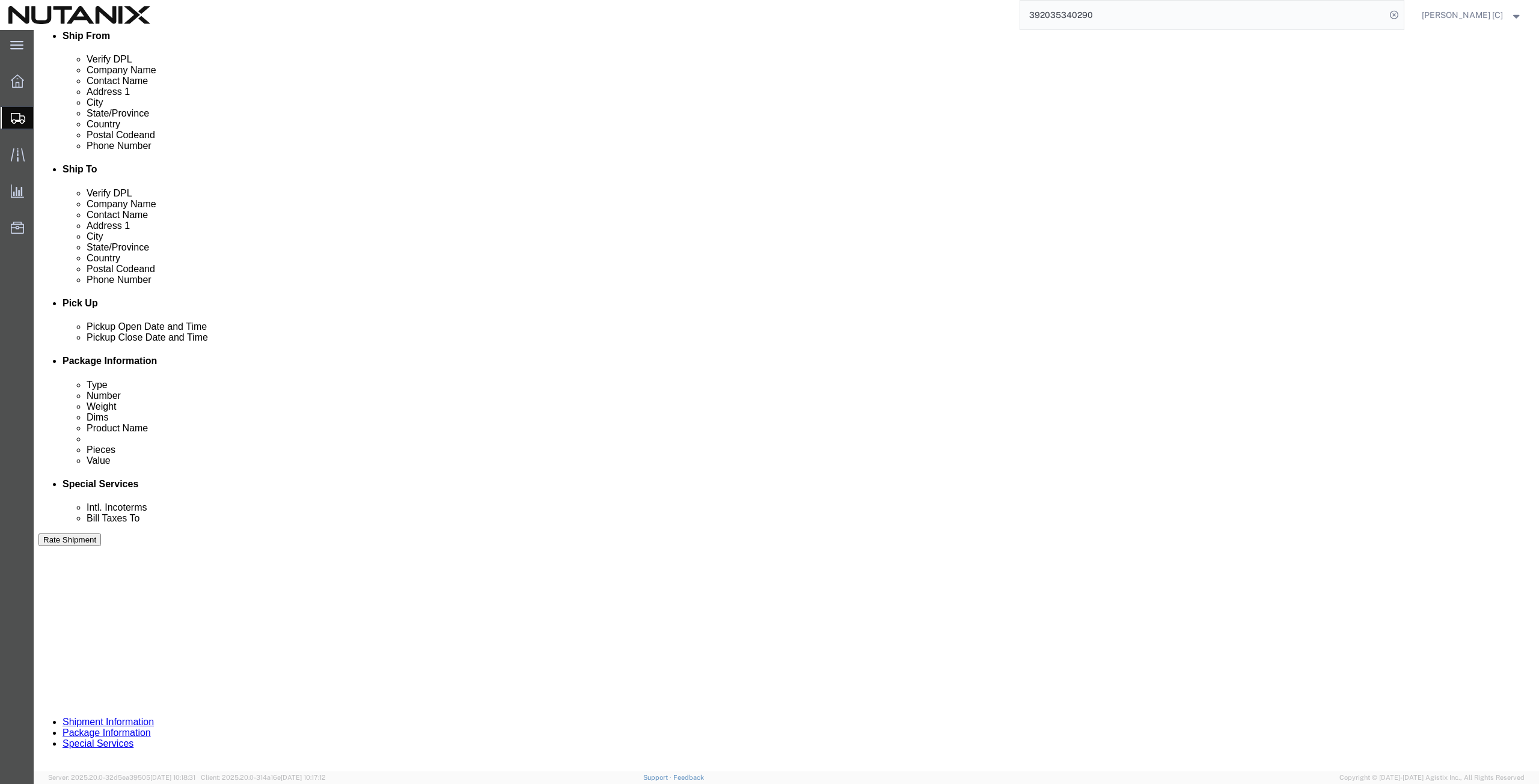
click input "text"
type input "60010"
click select "Select Account Type Activity ID Airline Appointment Number ASN Batch Request # …"
select select "PURCHORD"
click select "Select Account Type Activity ID Airline Appointment Number ASN Batch Request # …"
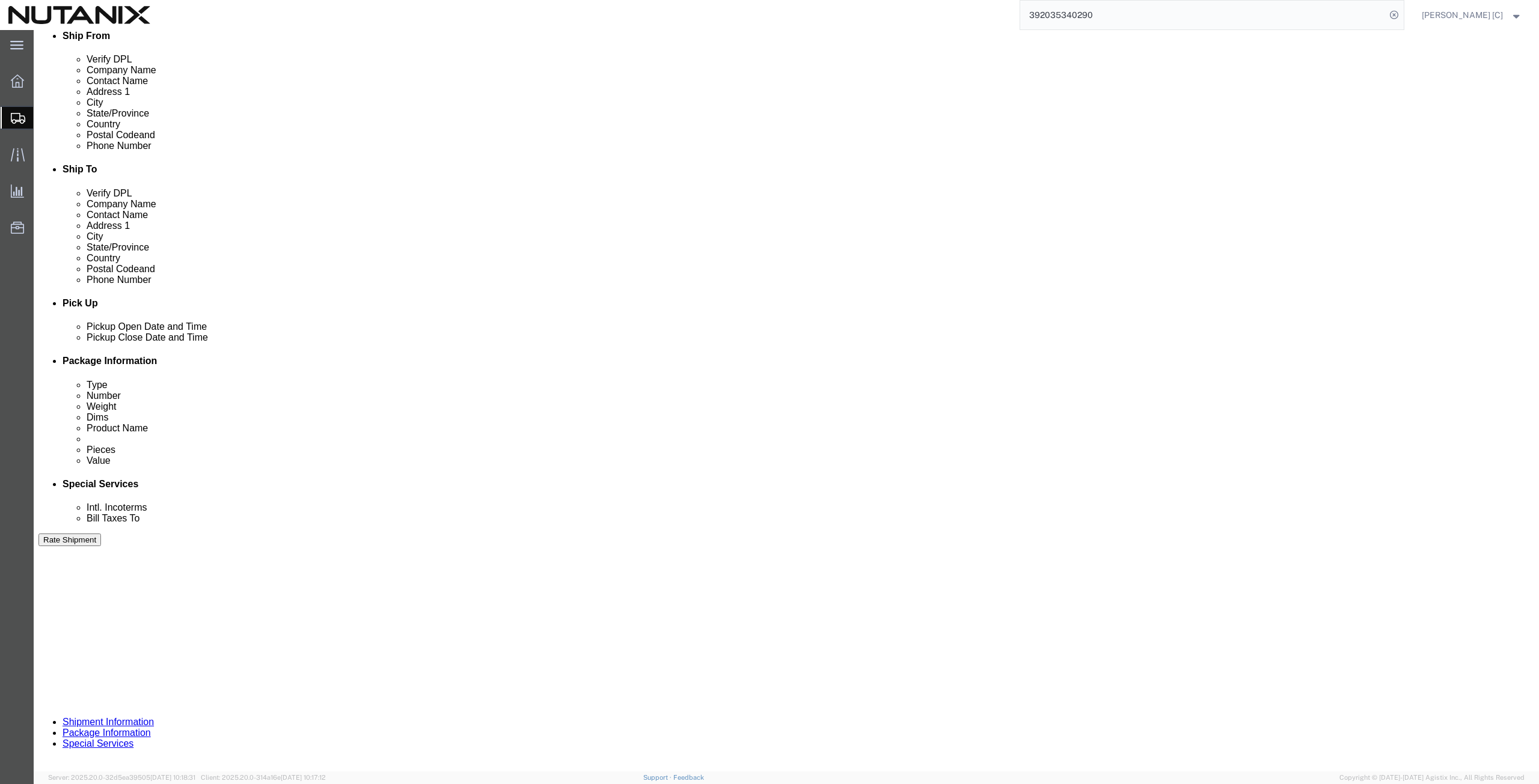
click input "text"
type input "RMA Cables"
click select "Select Air Less than Truckload Multi-Leg Ocean Freight Rail Small Parcel Truckl…"
select select "SMAL"
click select "Select Air Less than Truckload Multi-Leg Ocean Freight Rail Small Parcel Truckl…"
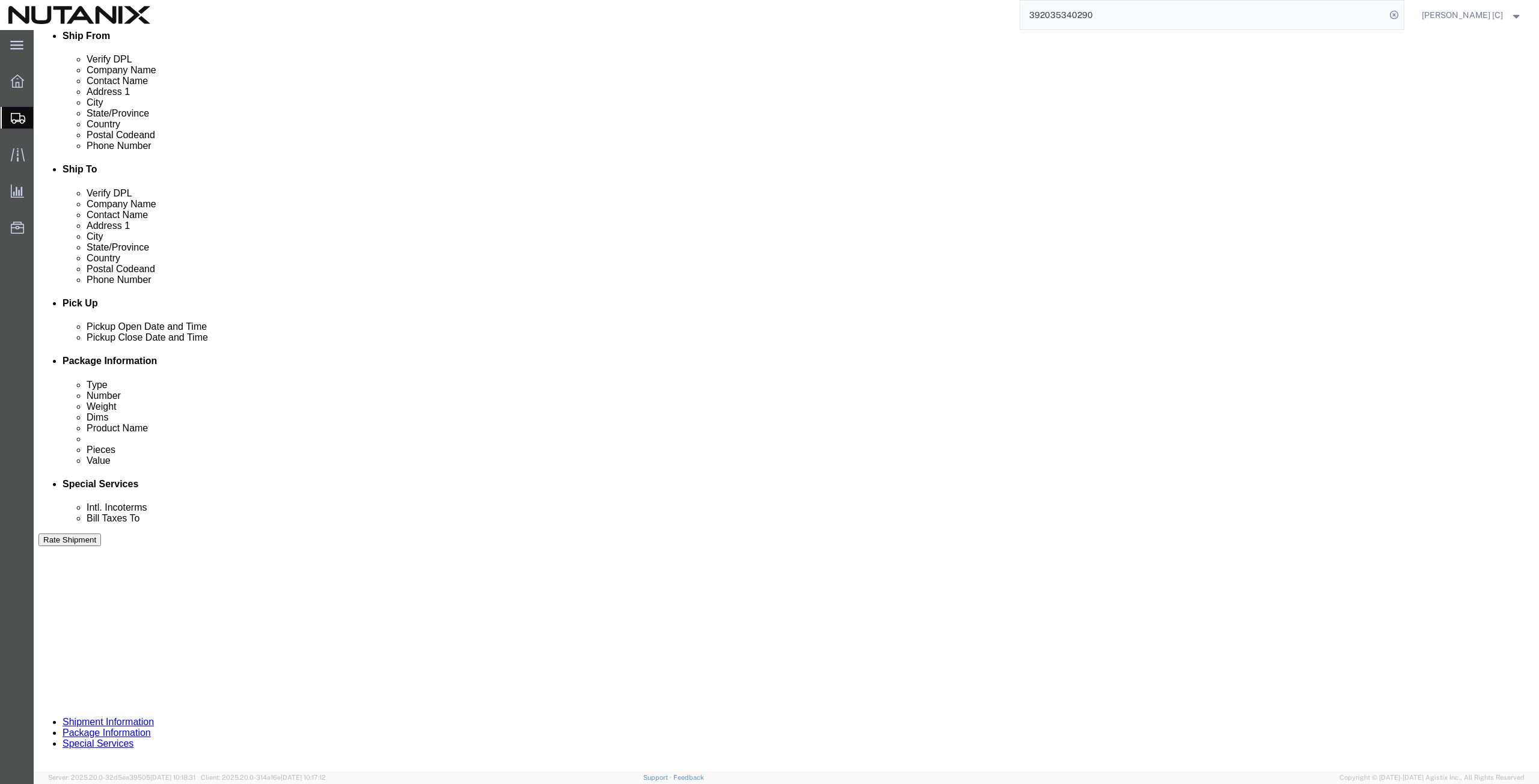
click button "Continue"
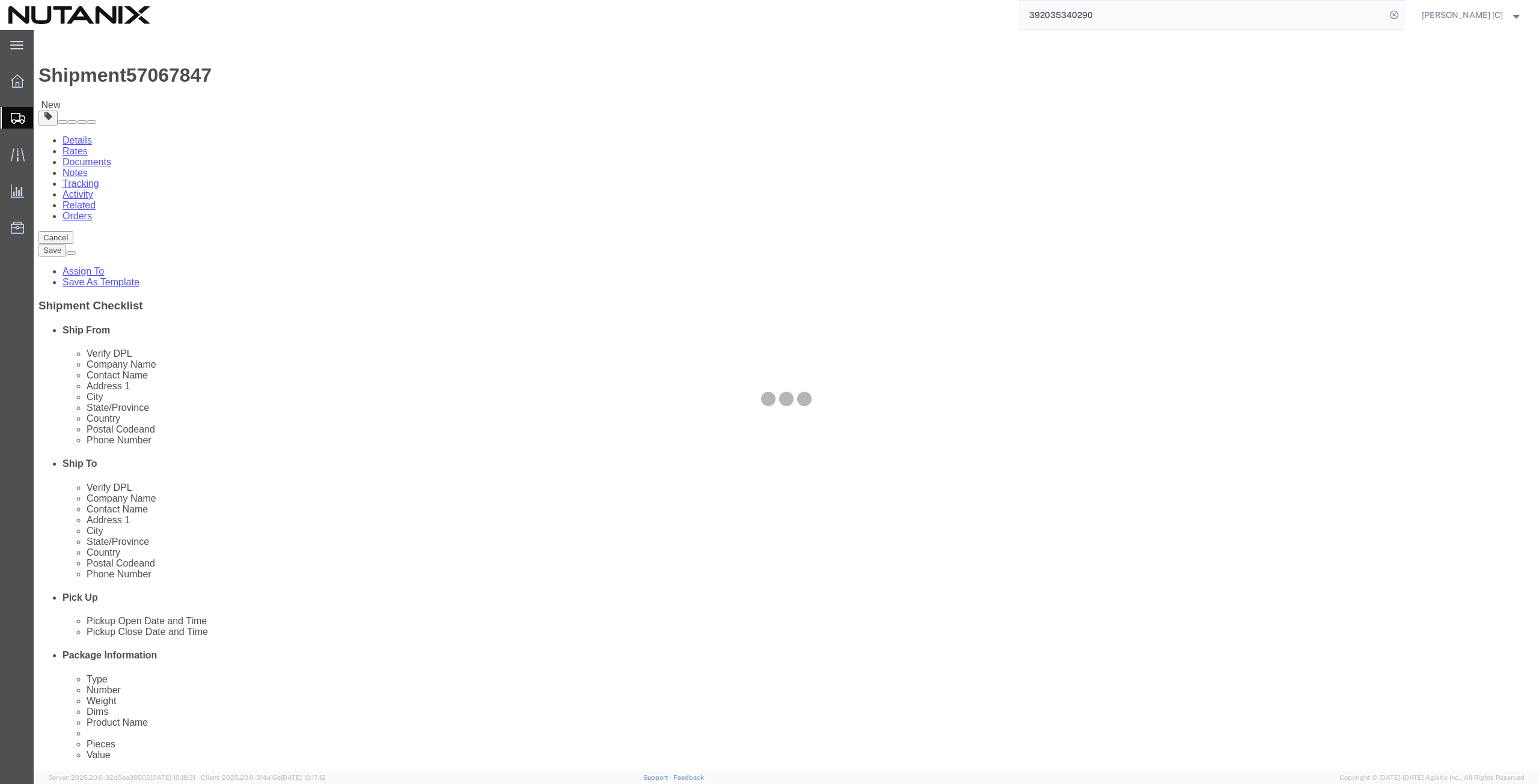
select select "YRPK"
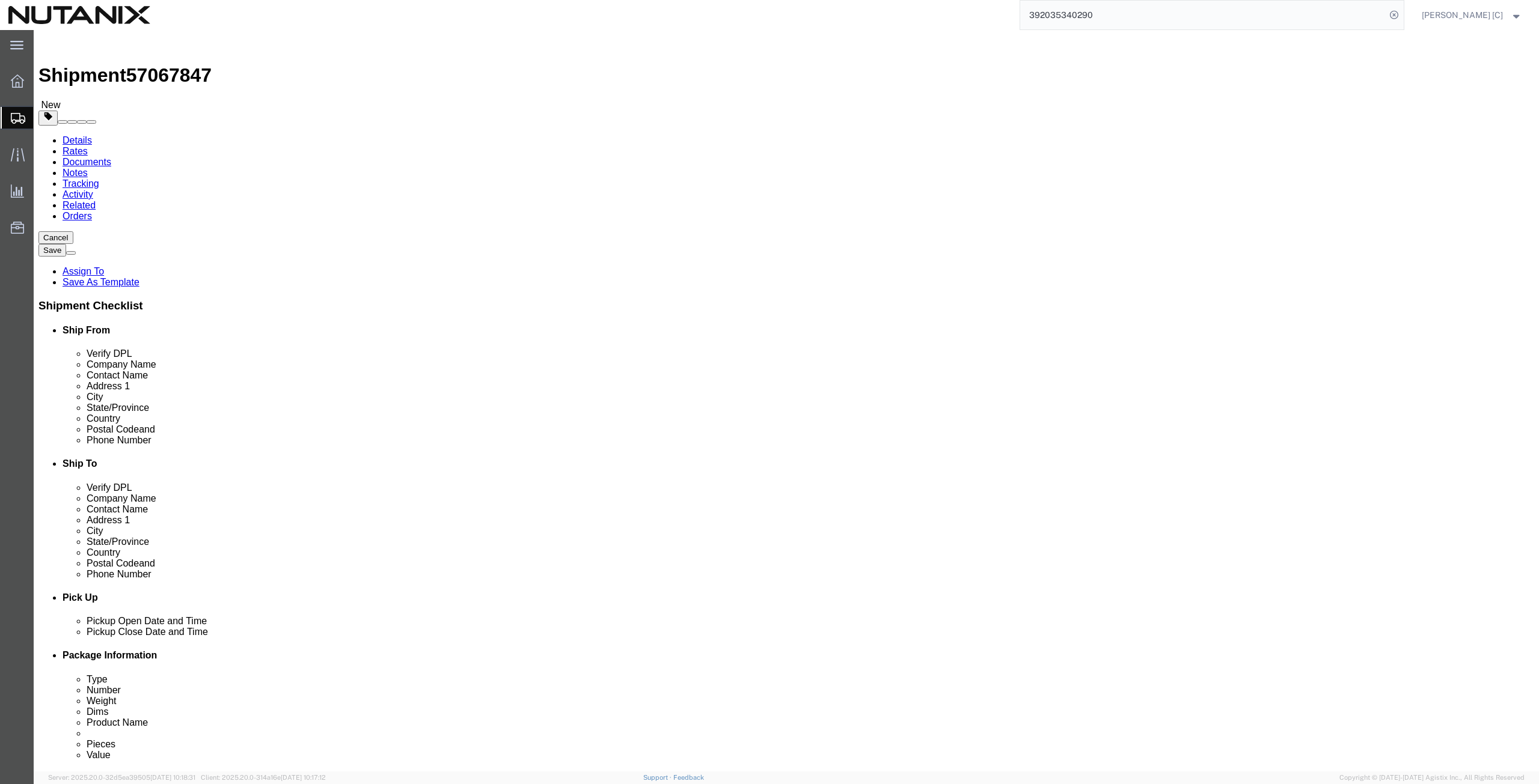
click input "text"
type input "15"
type input "24"
type input "7"
type input "17.4"
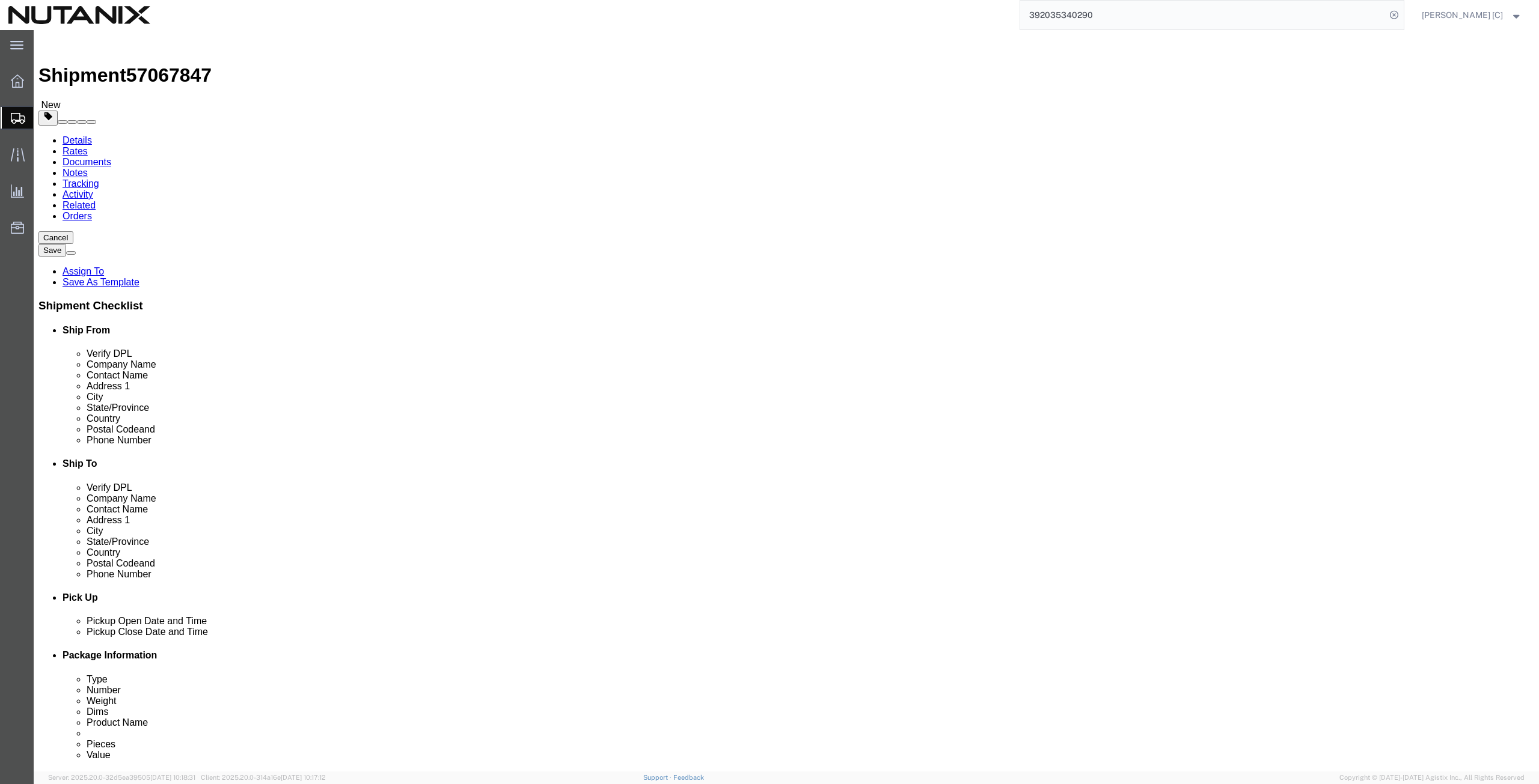
click link "Add Content"
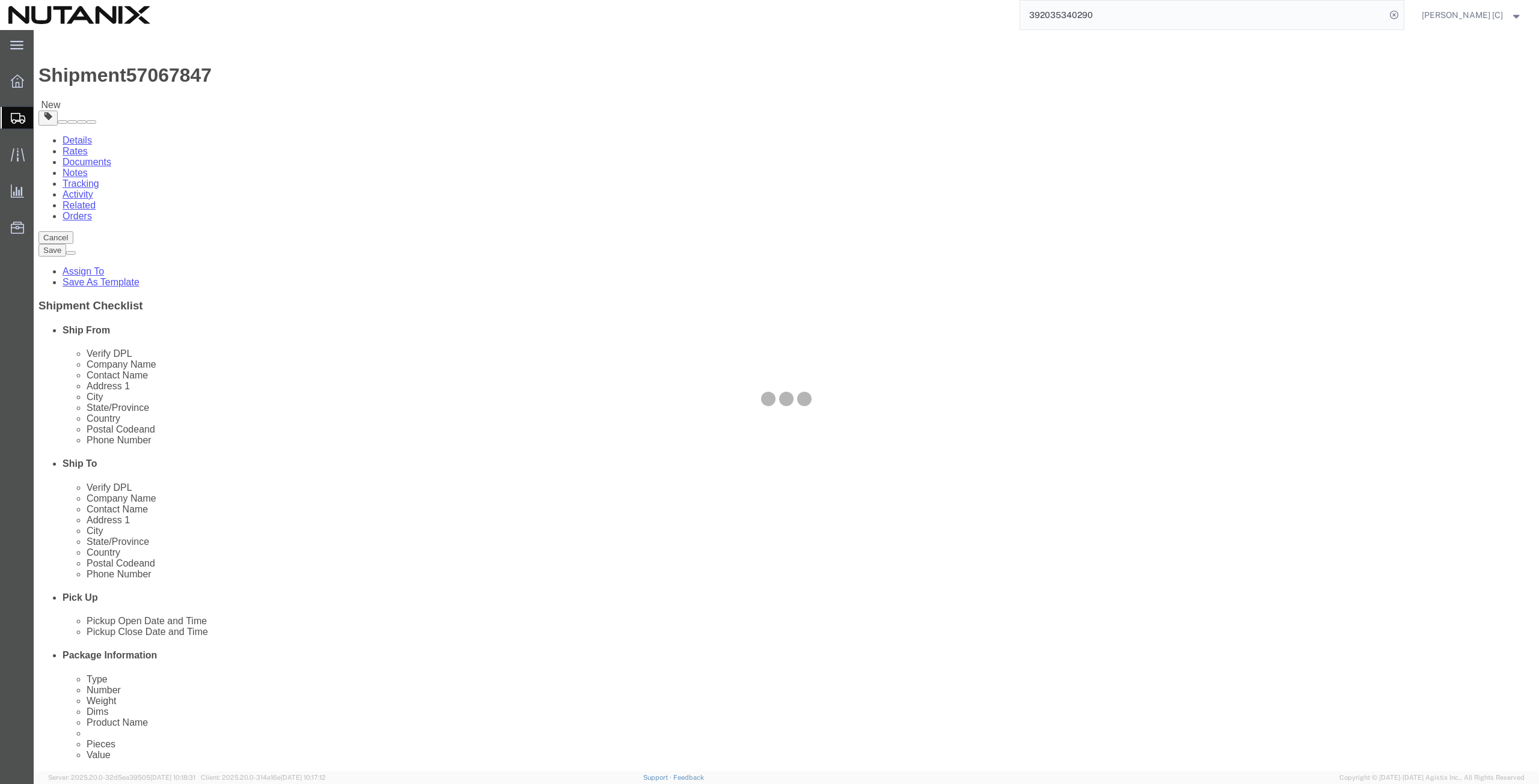
drag, startPoint x: 354, startPoint y: 340, endPoint x: 383, endPoint y: 383, distance: 51.9
click div
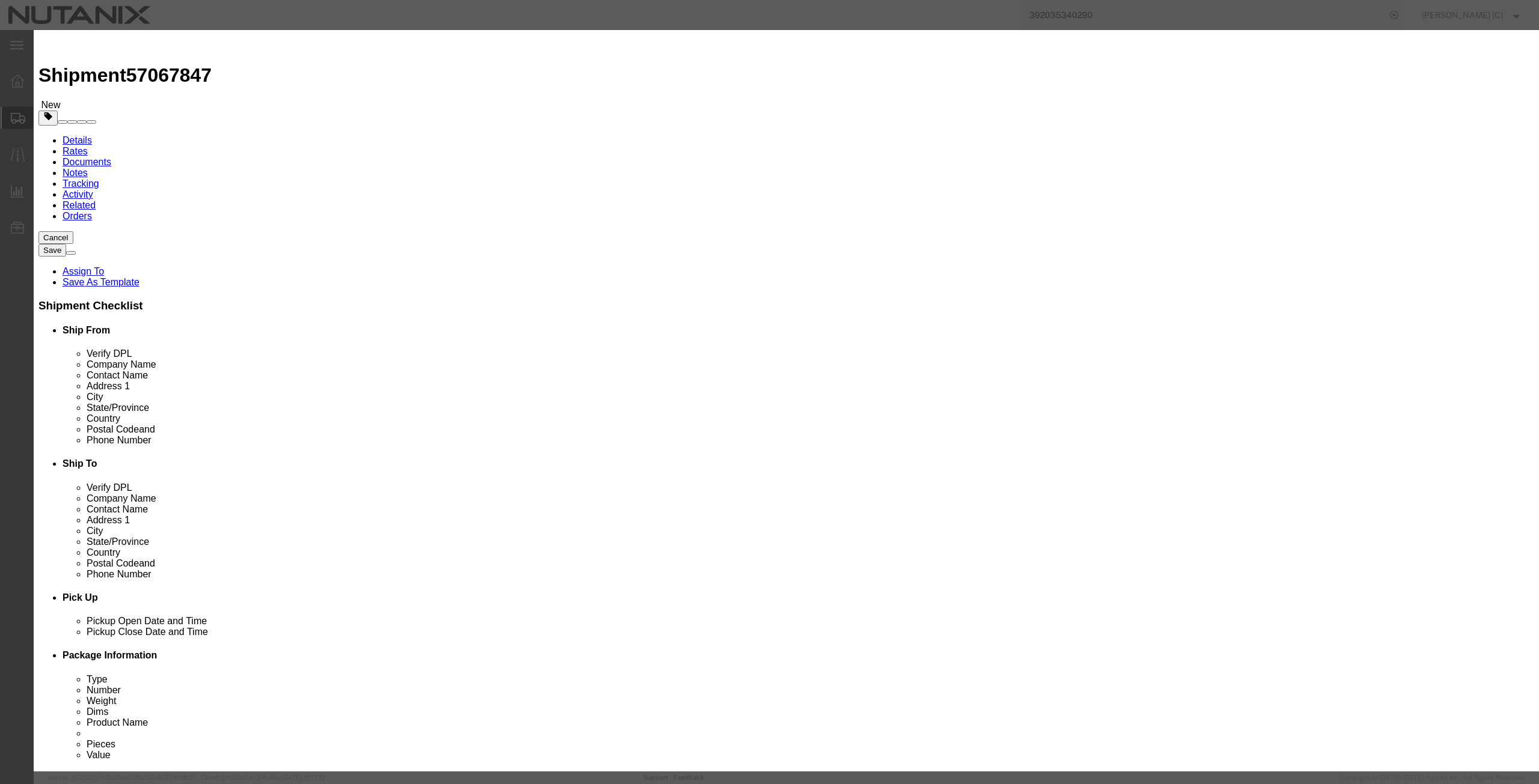
click input "text"
type input "400G Cables"
drag, startPoint x: 568, startPoint y: 112, endPoint x: 493, endPoint y: 118, distance: 75.2
click div "Pieces 0 Select Bag Barrels 100Board Feet Bottle Box Blister Pack Carats Can Ca…"
type input "10"
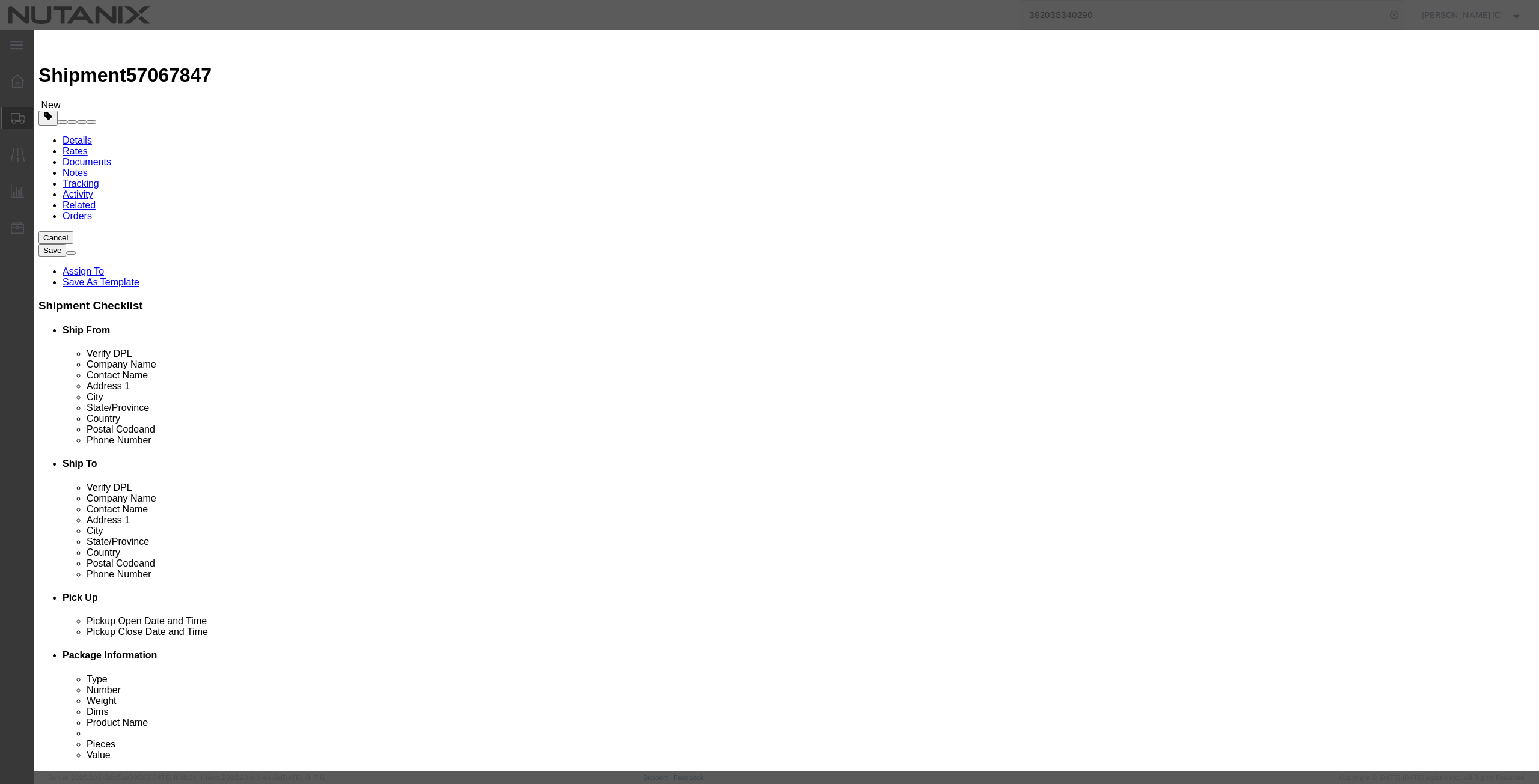
click div "Product Name 400G Cables 400 Pieces 10 Select Bag Barrels 100Board Feet Bottle …"
click input "text"
type input "100"
drag, startPoint x: 602, startPoint y: 88, endPoint x: 510, endPoint y: 89, distance: 92.0
click div "Product Name 400G Cables 400"
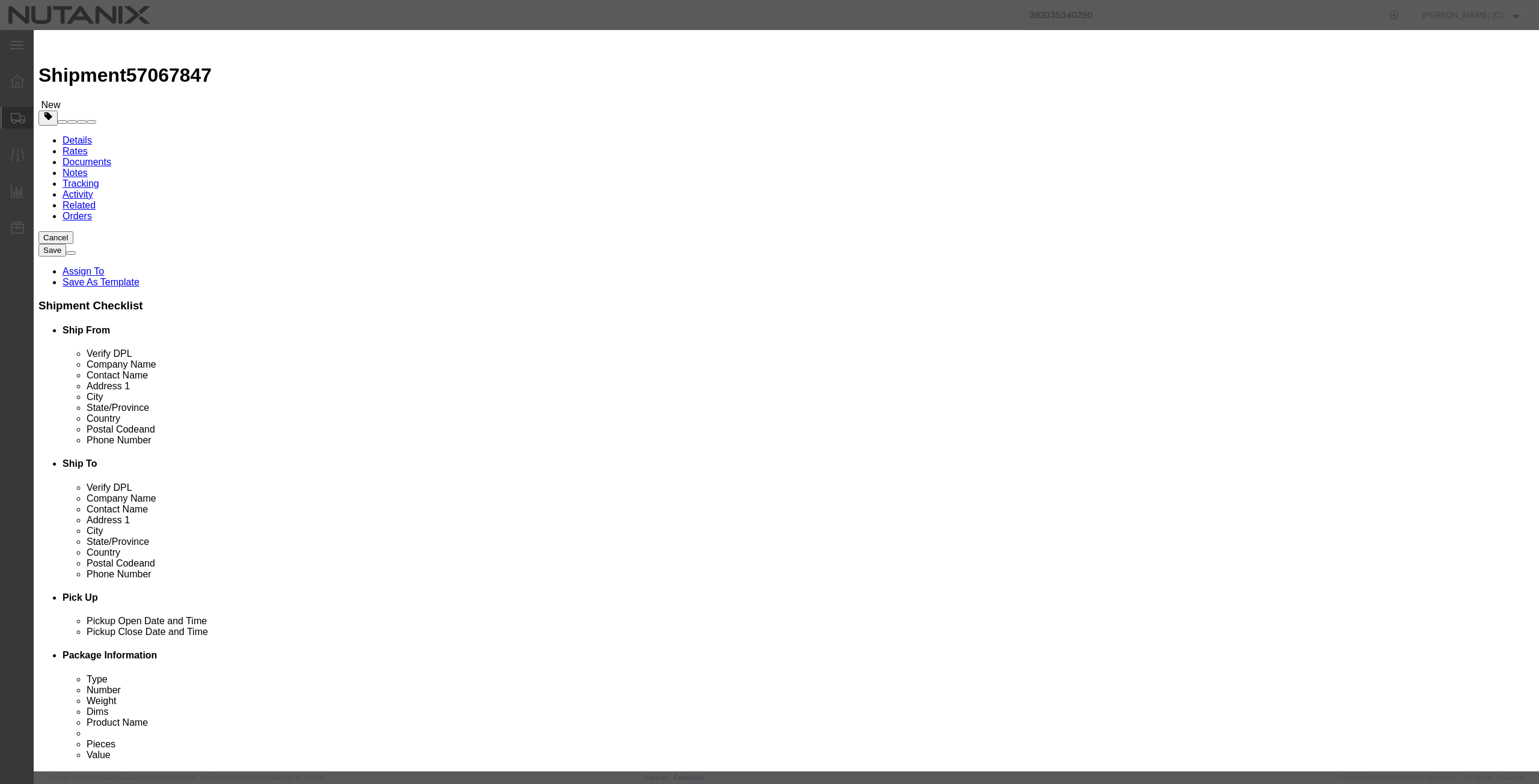
click input "400G Cables"
drag, startPoint x: 630, startPoint y: 86, endPoint x: 427, endPoint y: 88, distance: 203.0
click div "Product Name 400G Cables 3M 400"
type input "400G Cables 3M"
click div "Commodity library"
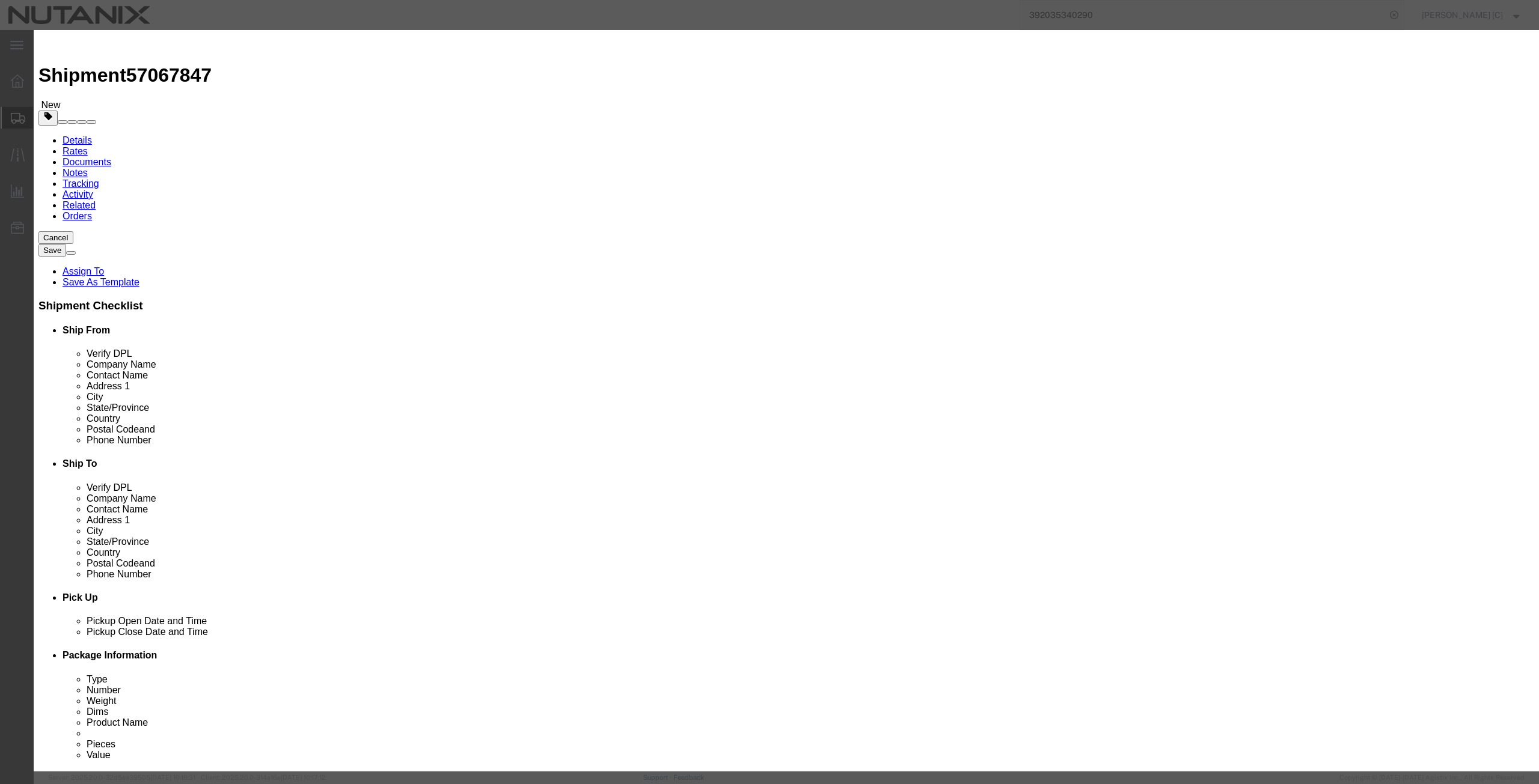
click textarea
paste textarea "400G Cables 3M"
type textarea "400G Cables 3M"
click button "Save & Close"
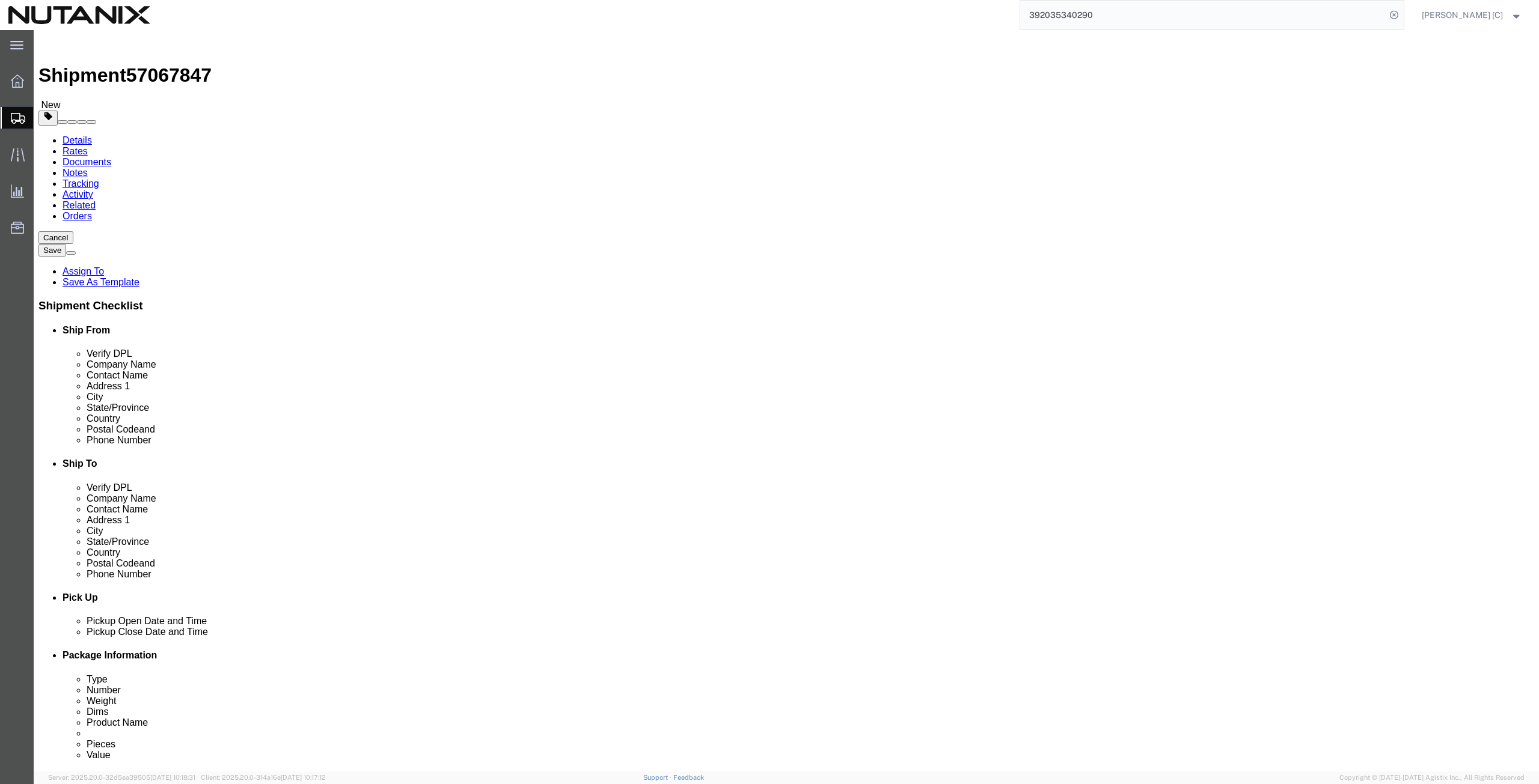
click div "x Package Type Select Envelope Large Box Medium Box PAK Rack Small Box Tube You…"
click link "Add Content"
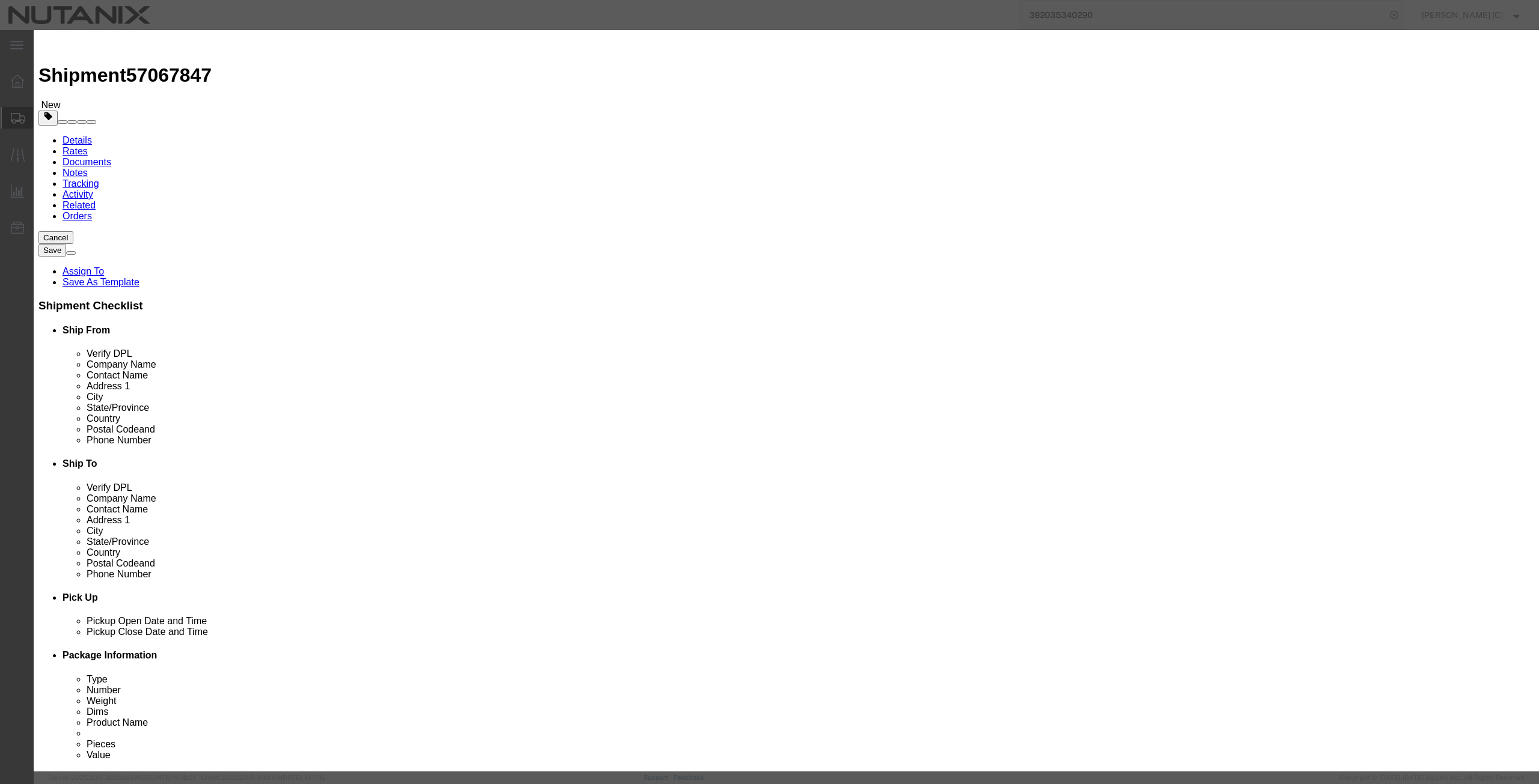
click input "text"
drag, startPoint x: 640, startPoint y: 93, endPoint x: 270, endPoint y: 114, distance: 370.6
click div "Add content Commodity library Product Name 400G Cables 2M 400 Pieces 0 Select B…"
type input "400G Cables 2M"
click textarea
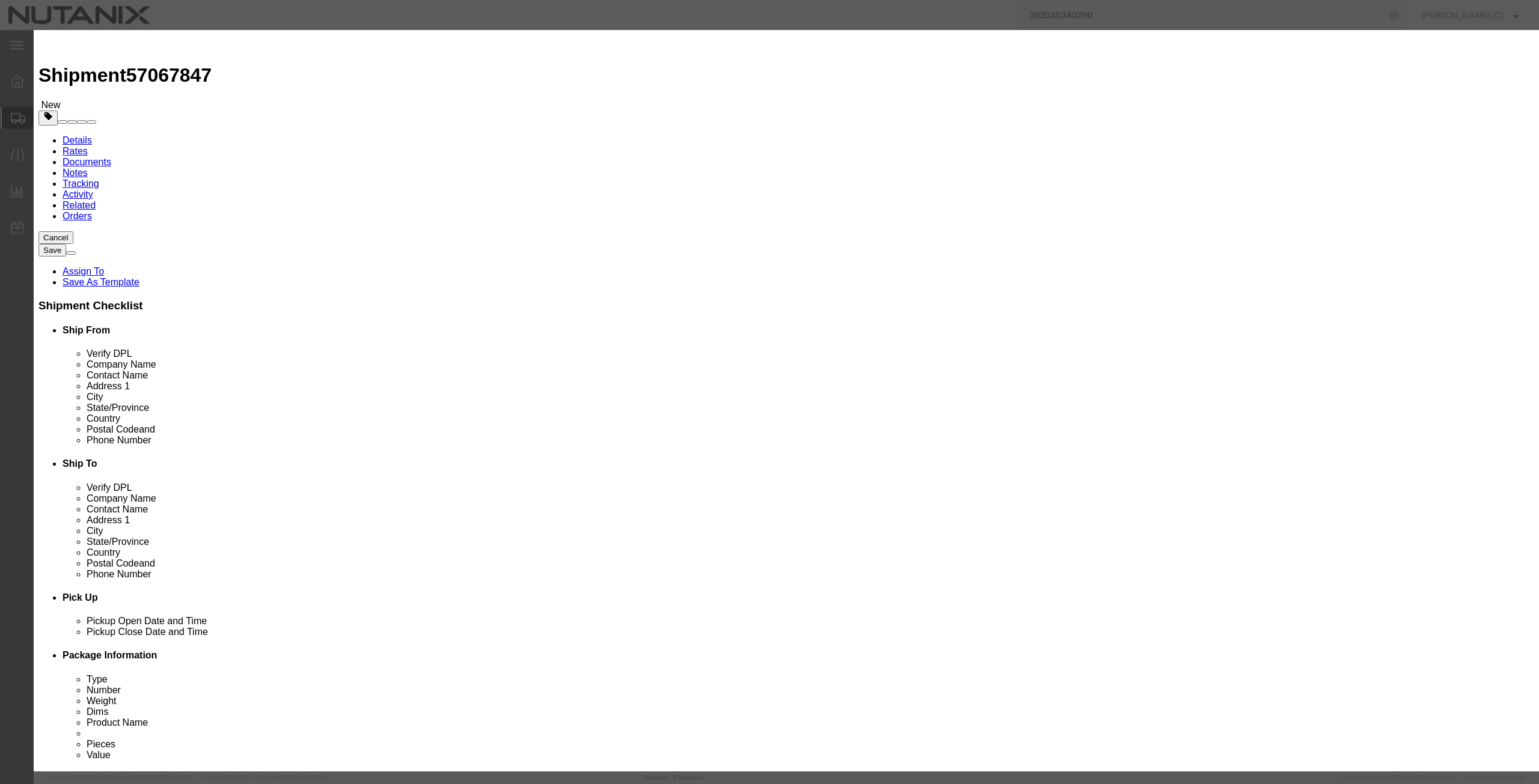
paste textarea "400G Cables 2M"
type textarea "400G Cables 2M"
click input "text"
drag, startPoint x: 559, startPoint y: 115, endPoint x: 494, endPoint y: 117, distance: 65.0
click div "Pieces 0 Select Bag Barrels 100Board Feet Bottle Box Blister Pack Carats Can Ca…"
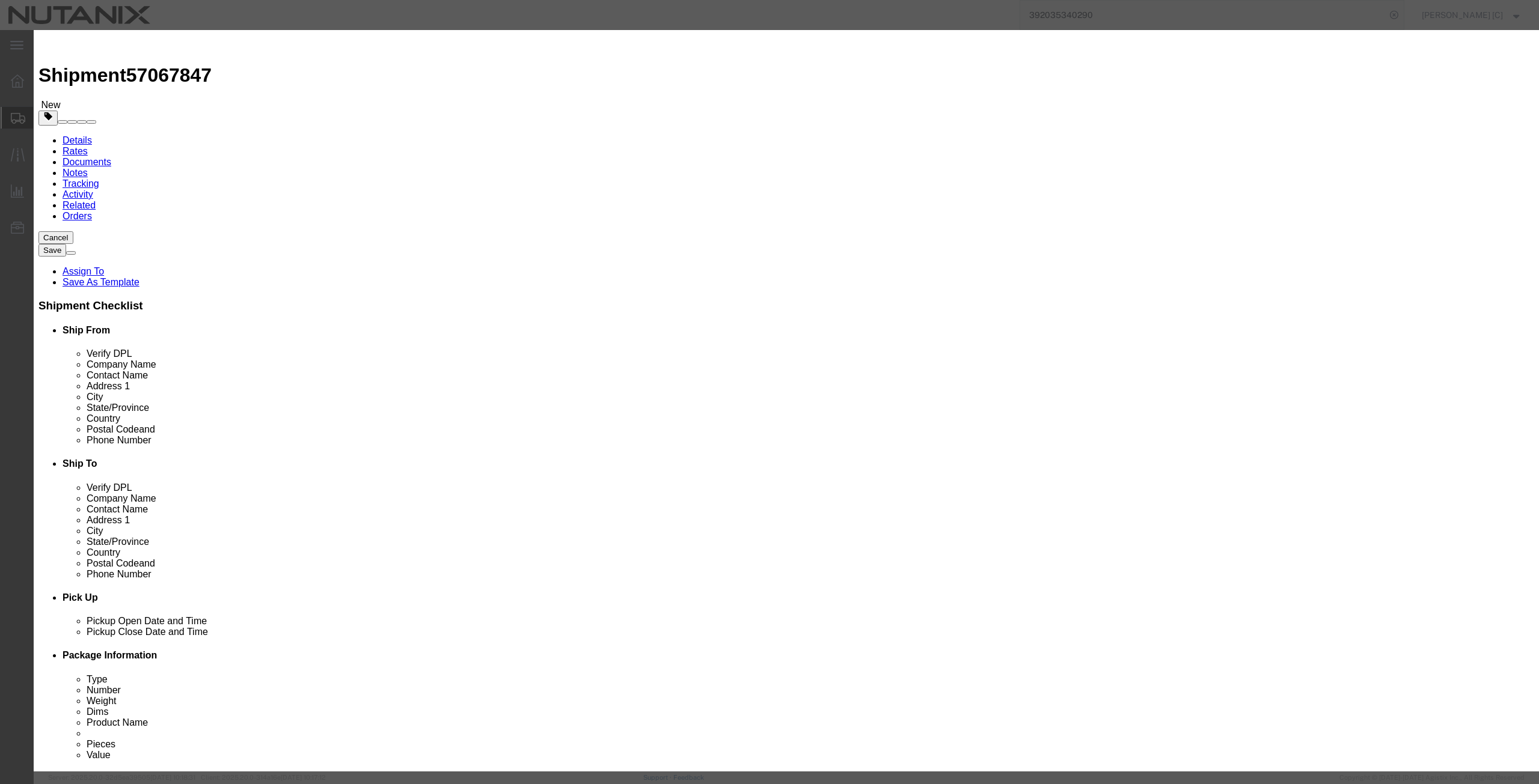
type input "5"
click input "text"
drag, startPoint x: 560, startPoint y: 141, endPoint x: 473, endPoint y: 130, distance: 87.7
click div "Total Value 50 Select ADP AED AFN ALL AMD AOA ARS ATS AUD AWG AZN BAM BBD BDT B…"
type input "100"
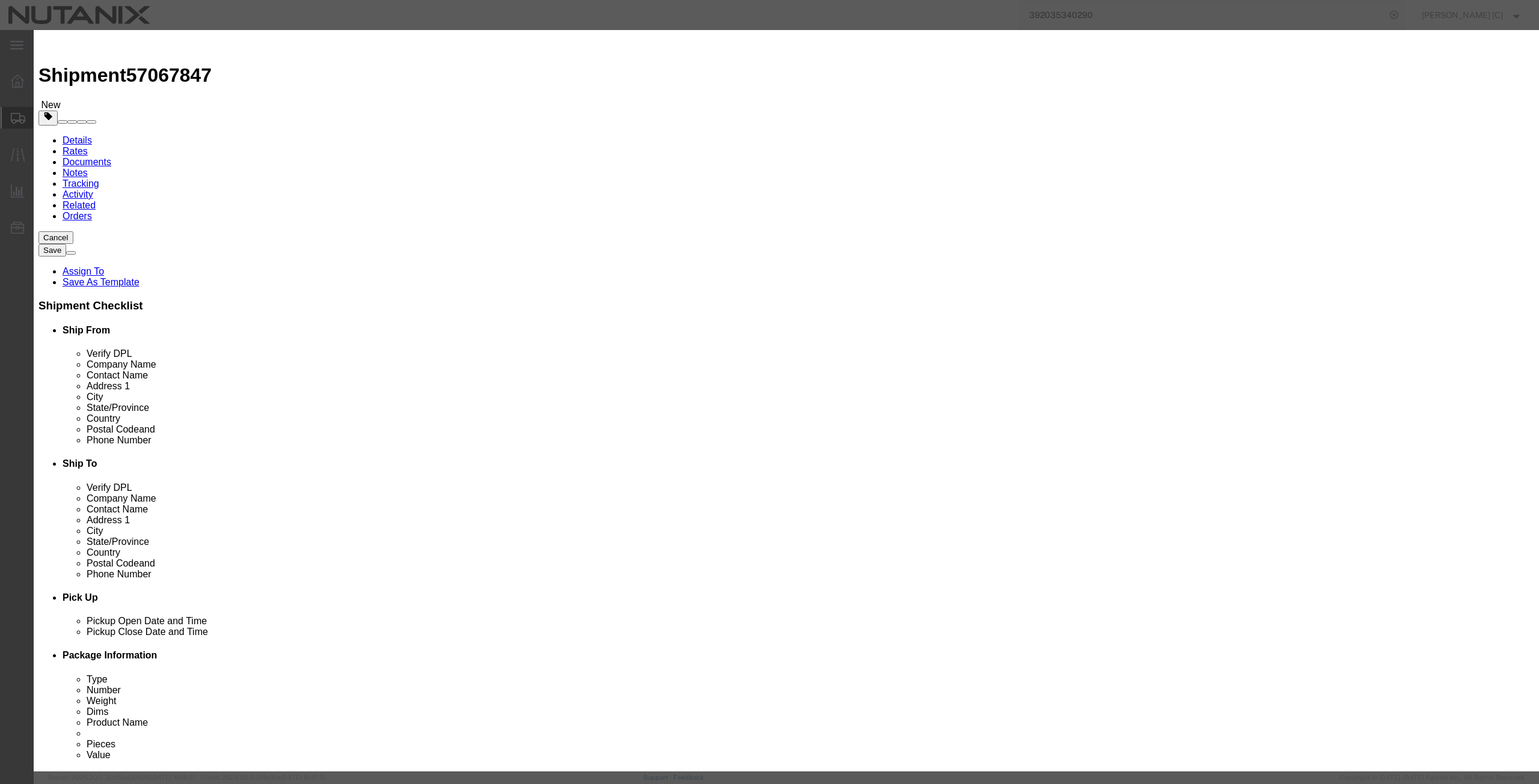
drag, startPoint x: 448, startPoint y: 159, endPoint x: 454, endPoint y: 173, distance: 15.2
click label "Class"
drag, startPoint x: 989, startPoint y: 415, endPoint x: 980, endPoint y: 409, distance: 10.8
click button "Save & Close"
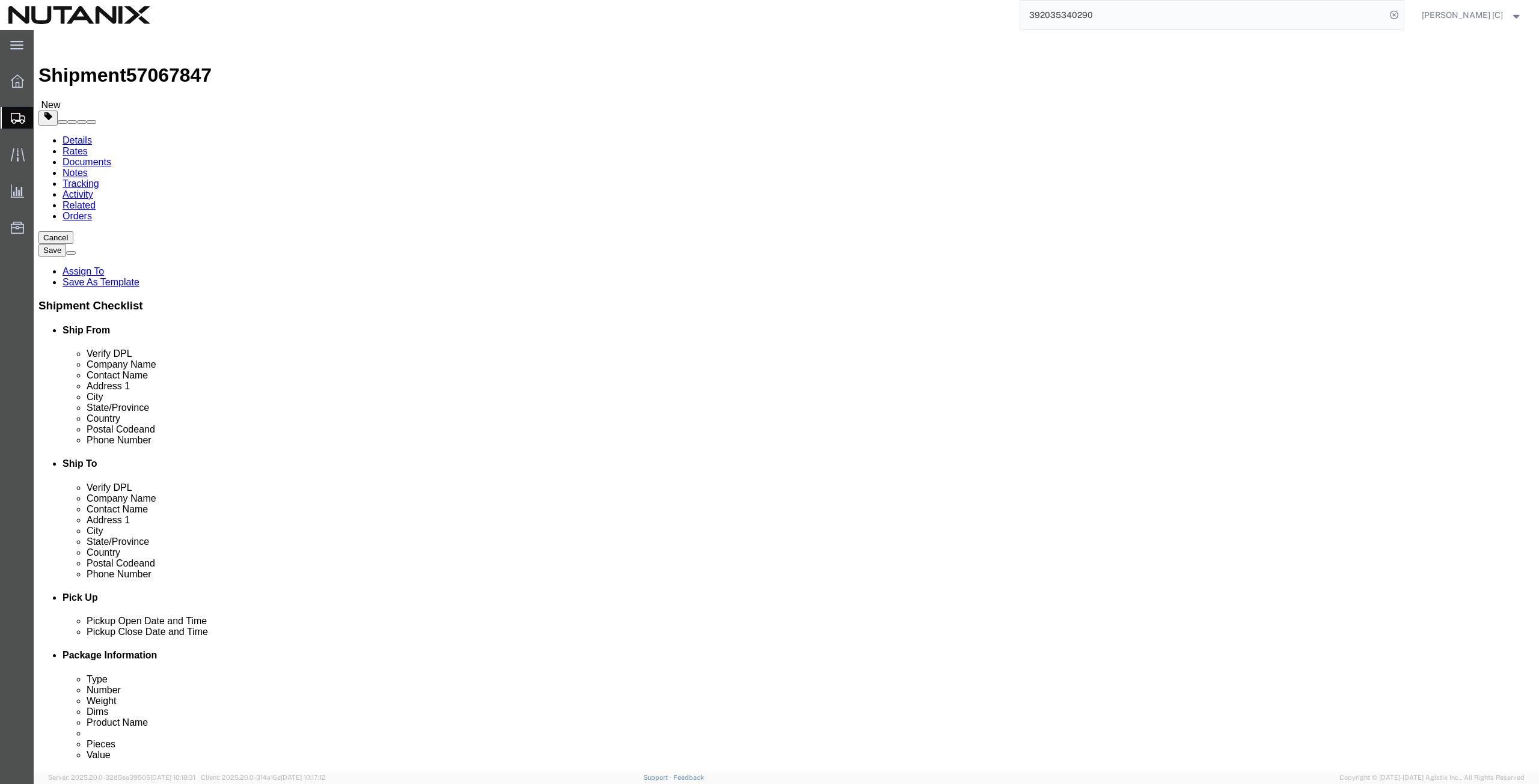
click button "Continue"
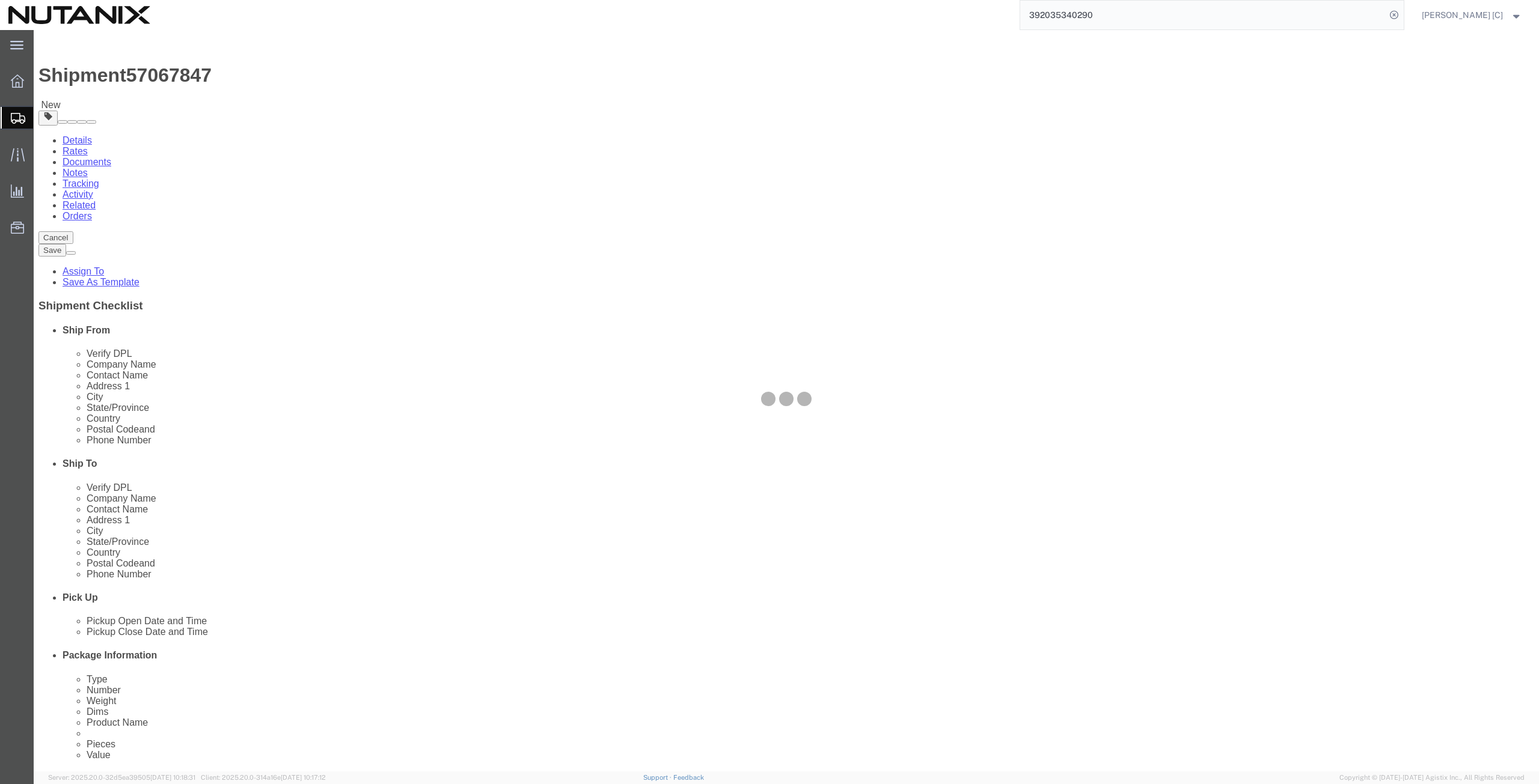
select select
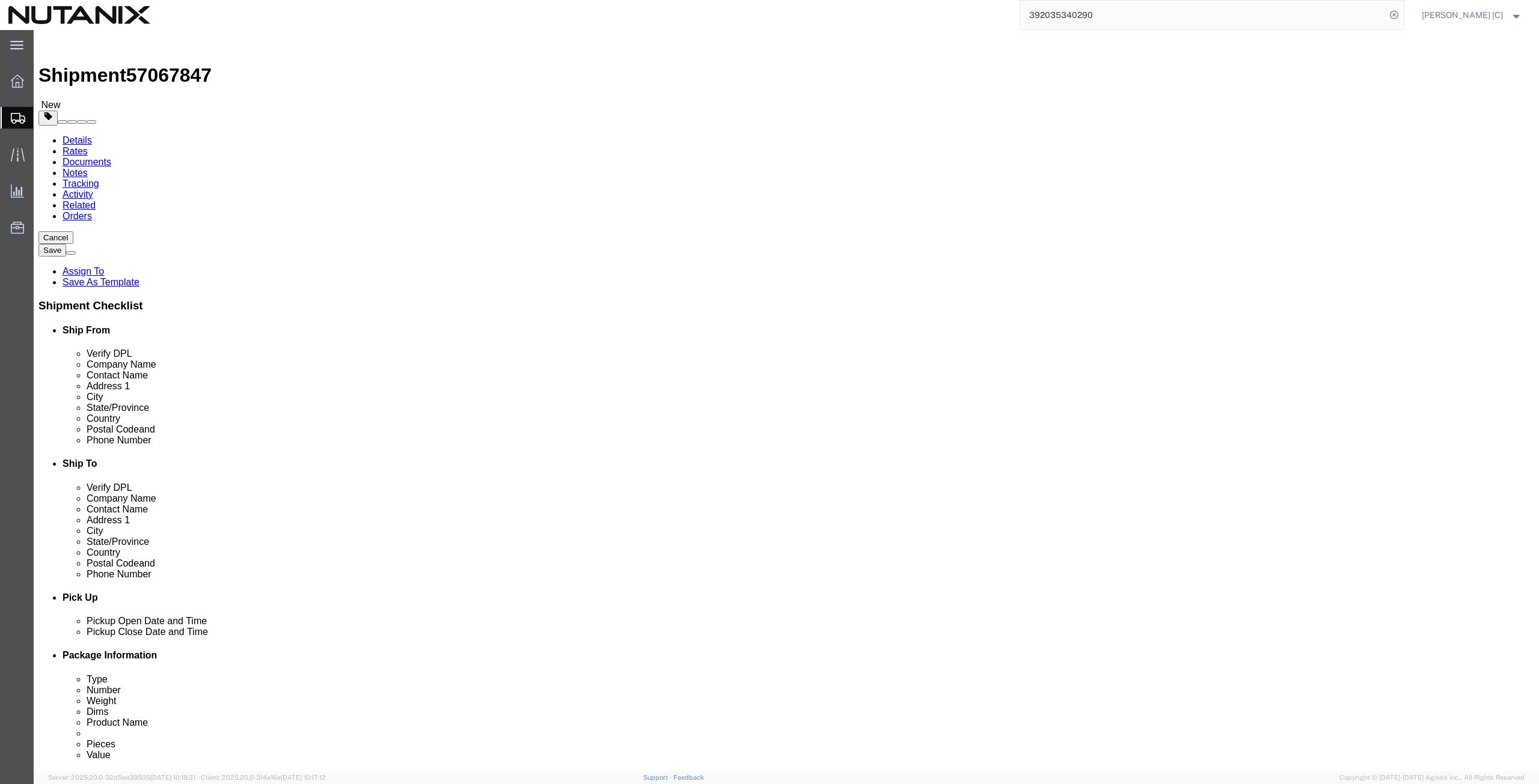
click select "Select Adult Signature Required Direct Signature Required No Signature Required…"
select select "AdultSignReqOnDeliveryFlag"
click select "Select Adult Signature Required Direct Signature Required No Signature Required…"
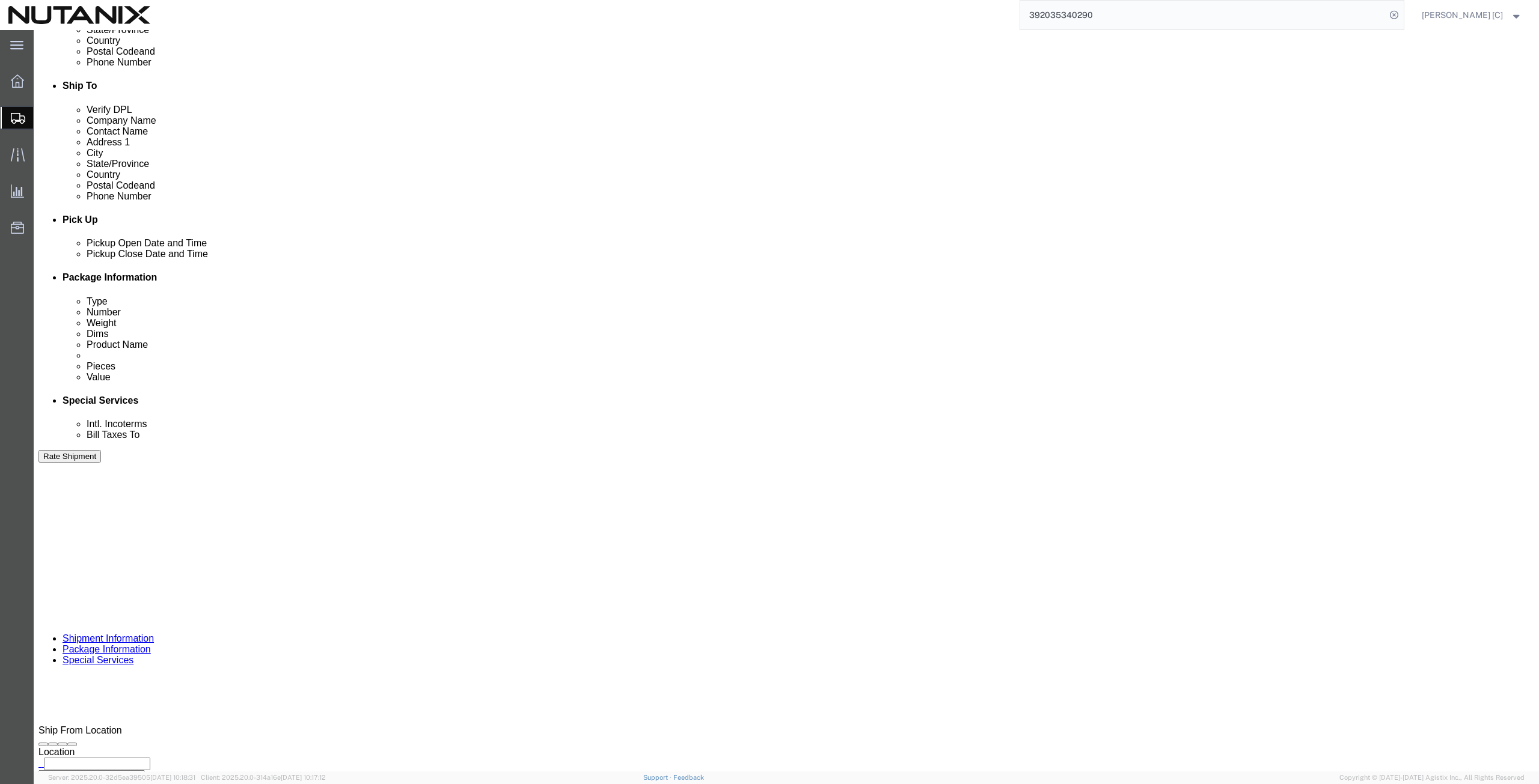
scroll to position [418, 0]
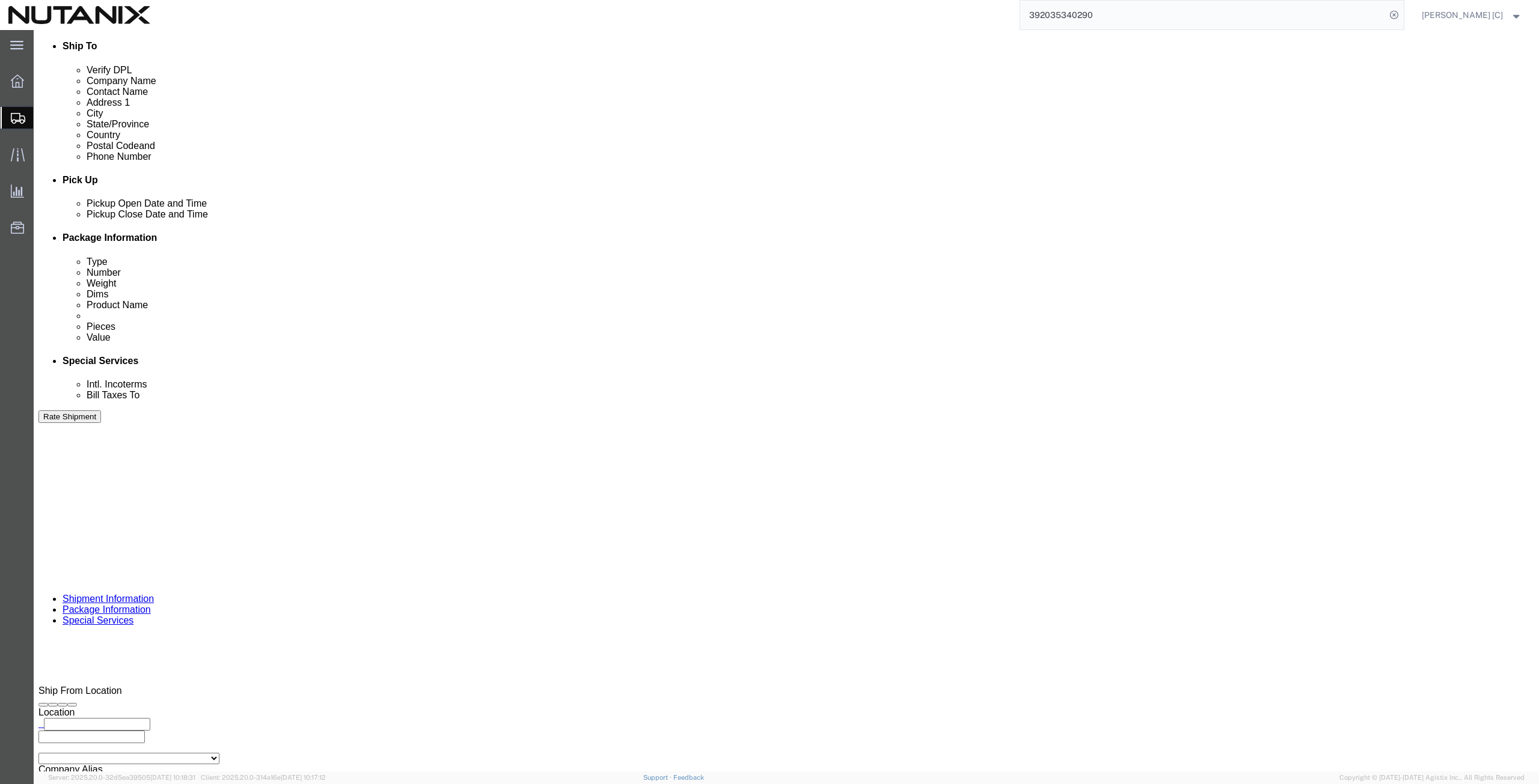
click icon
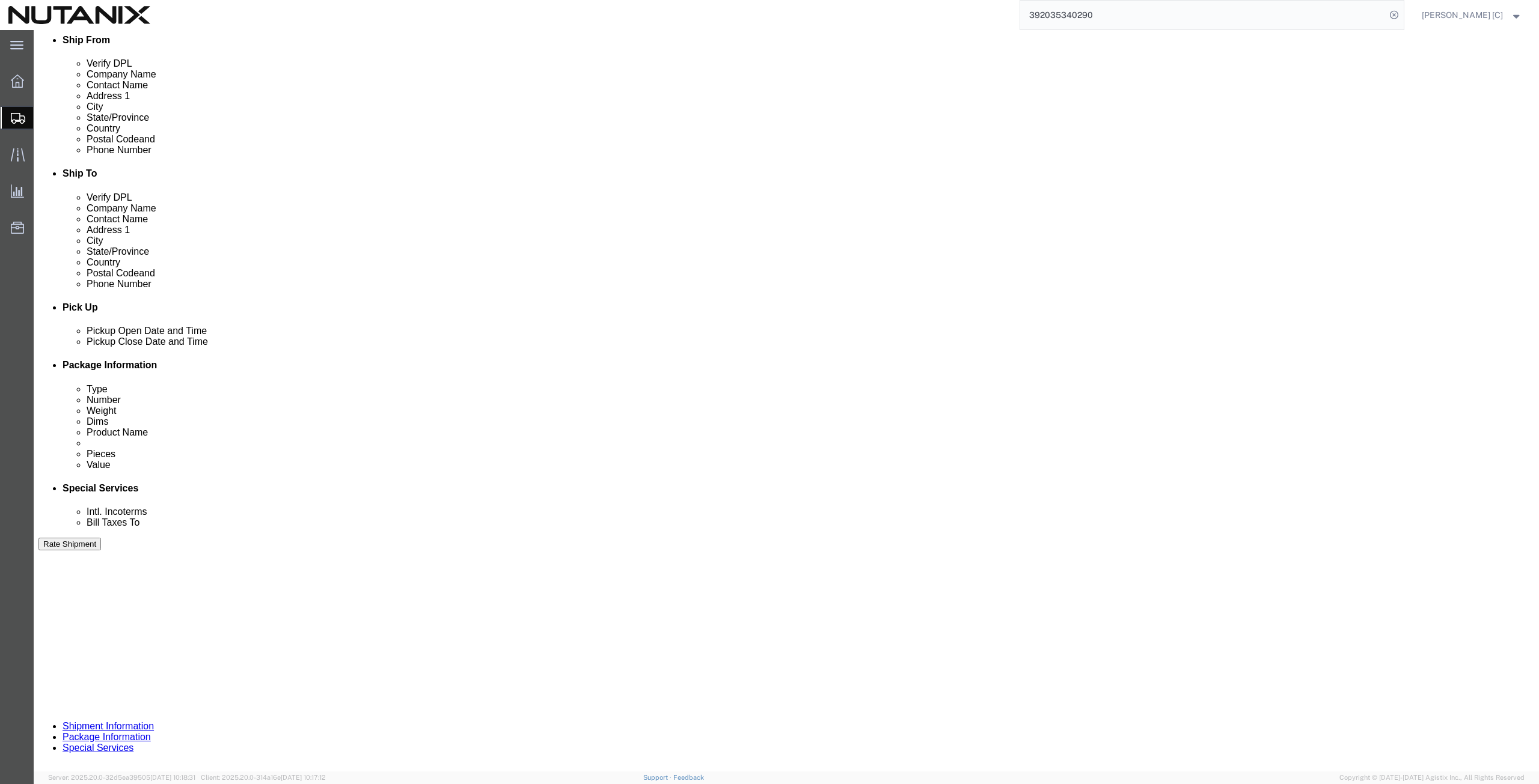
click link "Special Services"
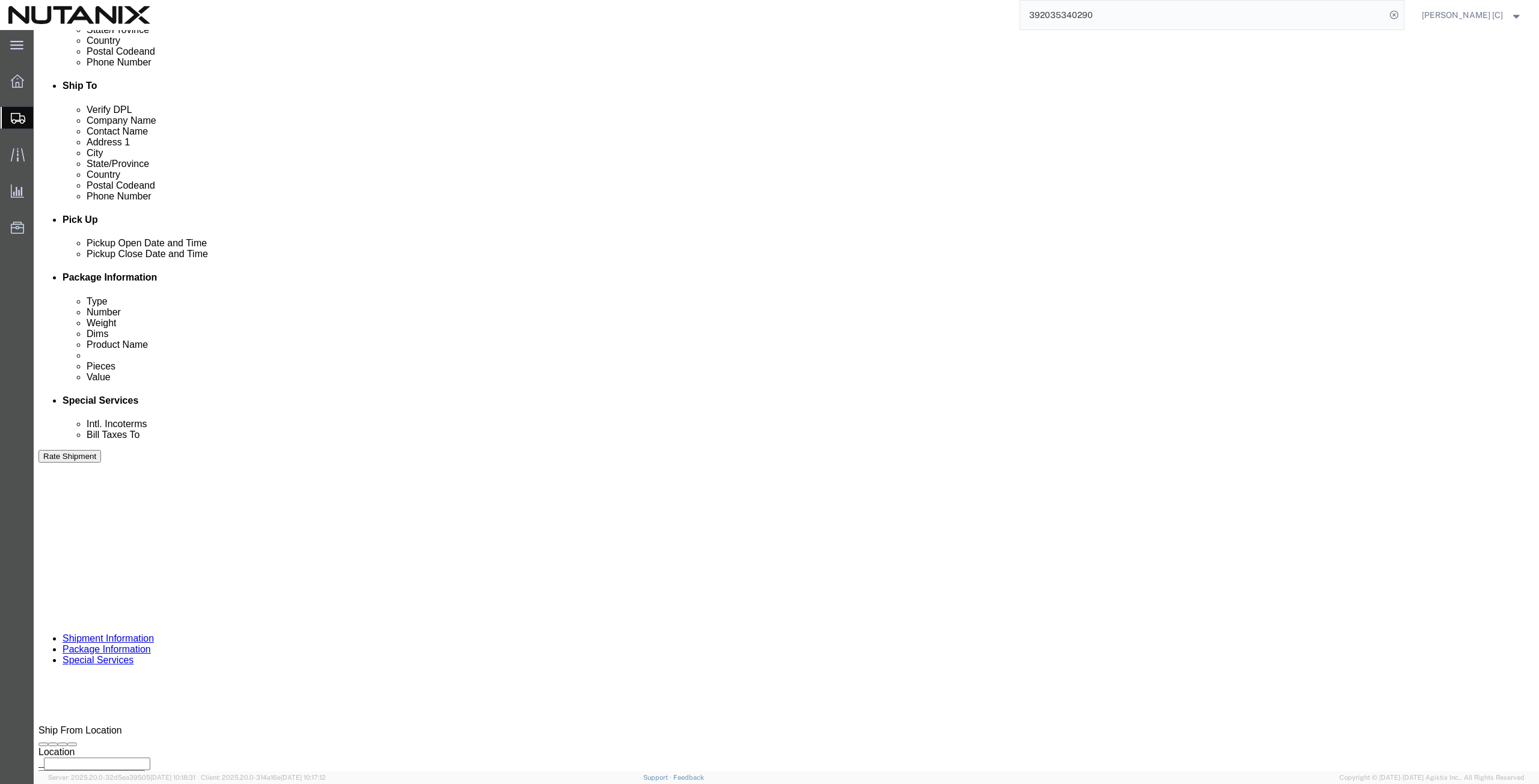
scroll to position [418, 0]
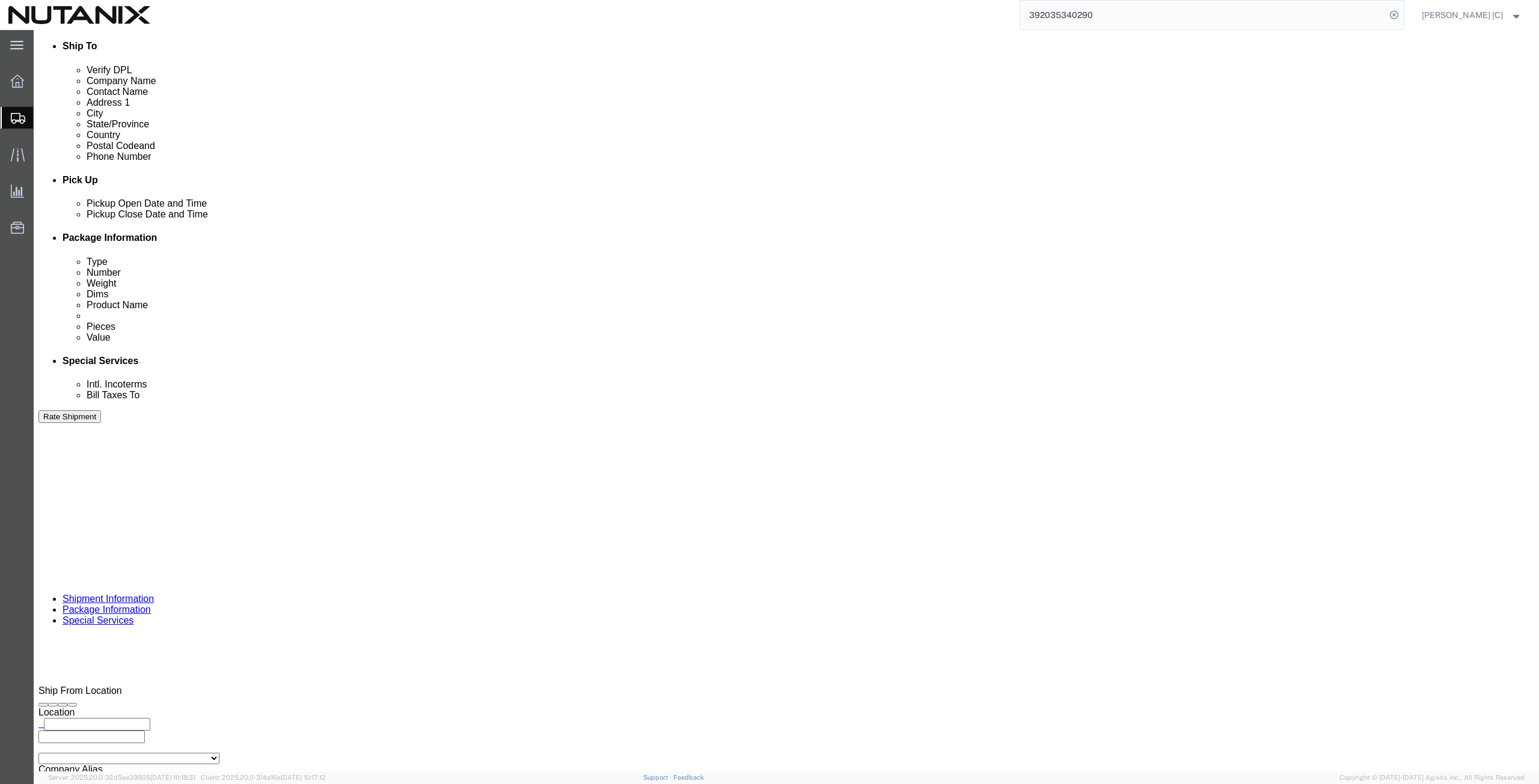
click button "Rate Shipment"
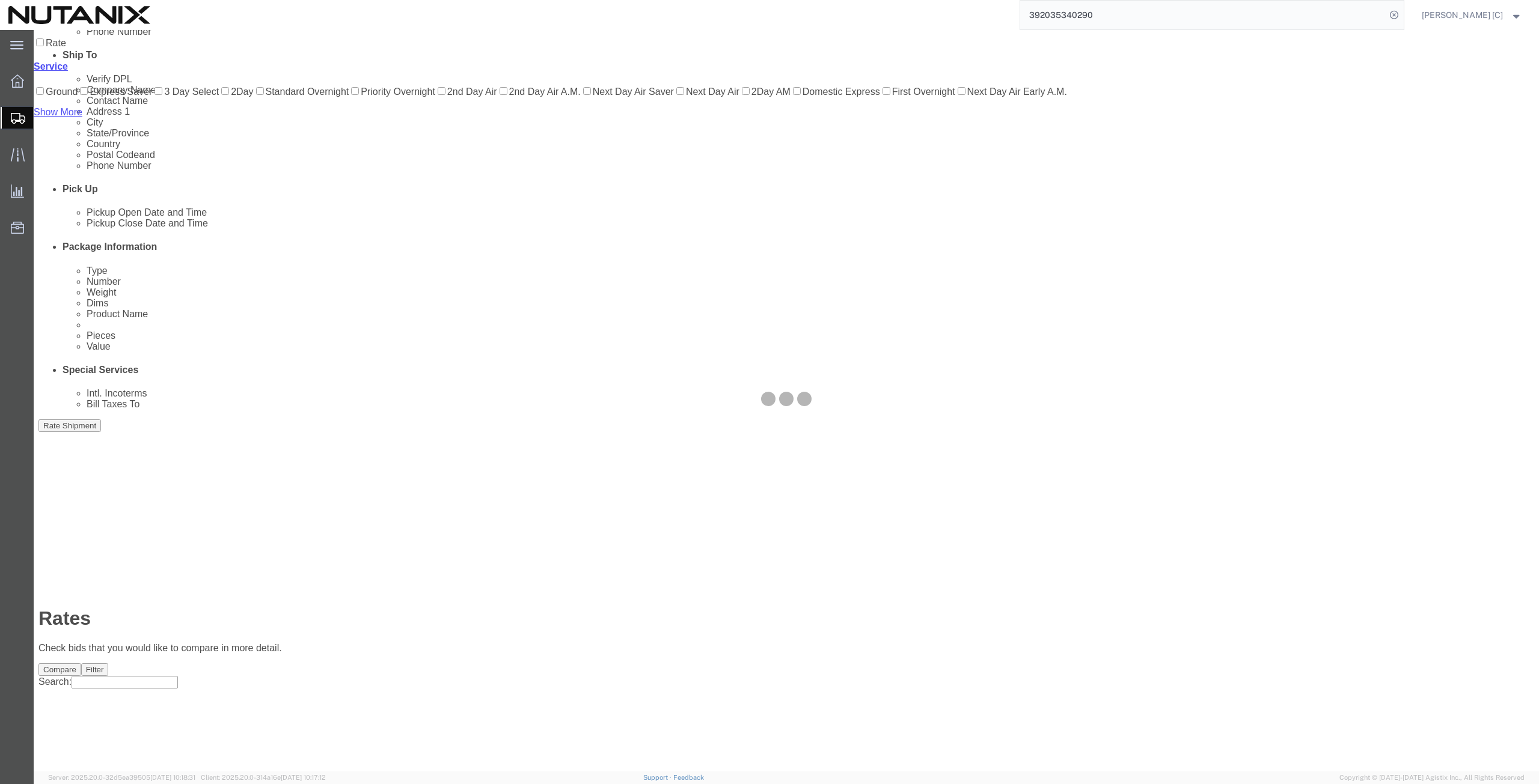
scroll to position [0, 0]
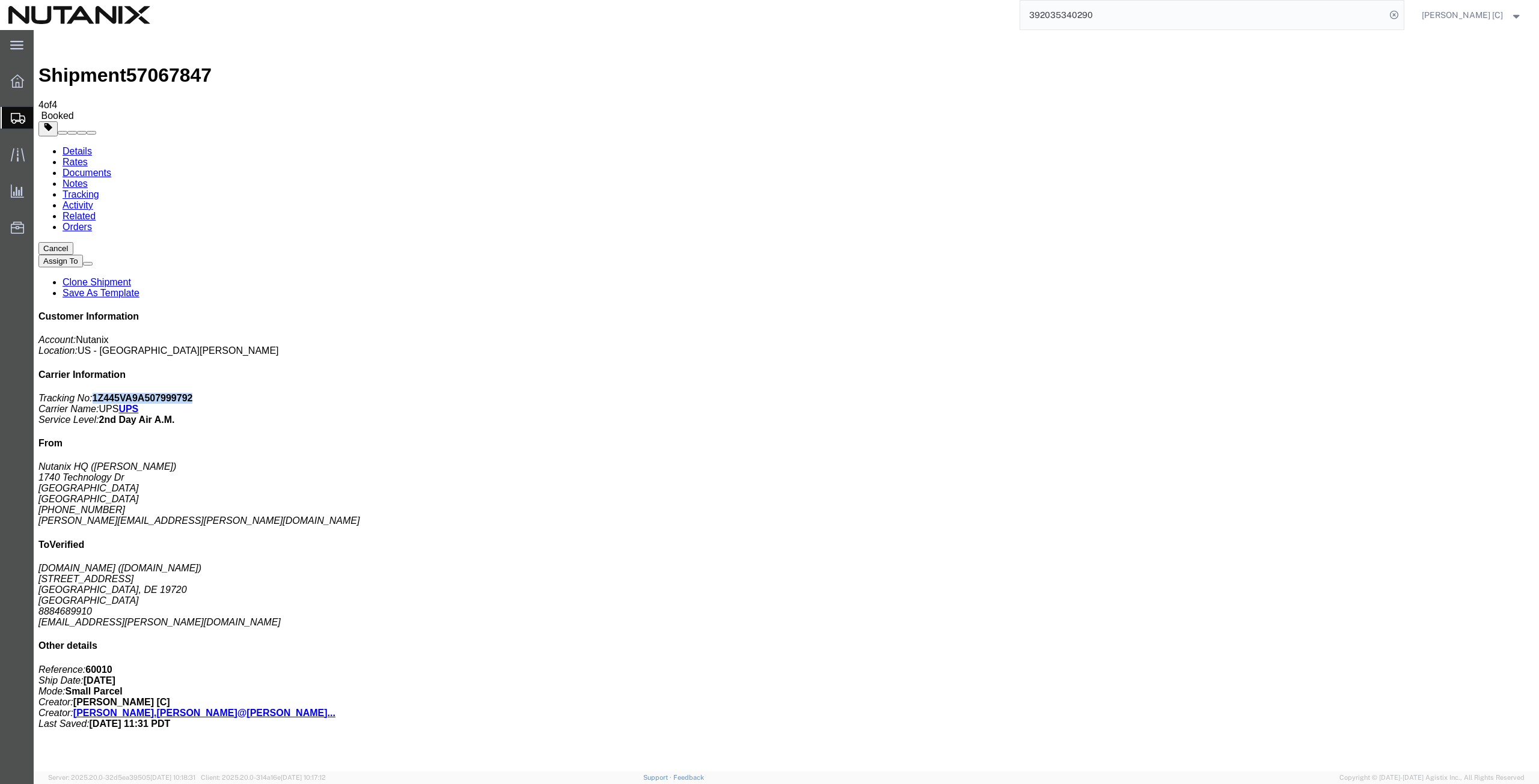
drag, startPoint x: 1461, startPoint y: 186, endPoint x: 1371, endPoint y: 183, distance: 90.0
click at [1371, 393] on p "Tracking No: 1Z445VA9A507999792 Carrier Name: UPS UPS Service Level: 2nd Day Ai…" at bounding box center [786, 409] width 1496 height 32
copy b "1Z445VA9A507999792"
click at [0, 0] on span "Create from Template" at bounding box center [0, 0] width 0 height 0
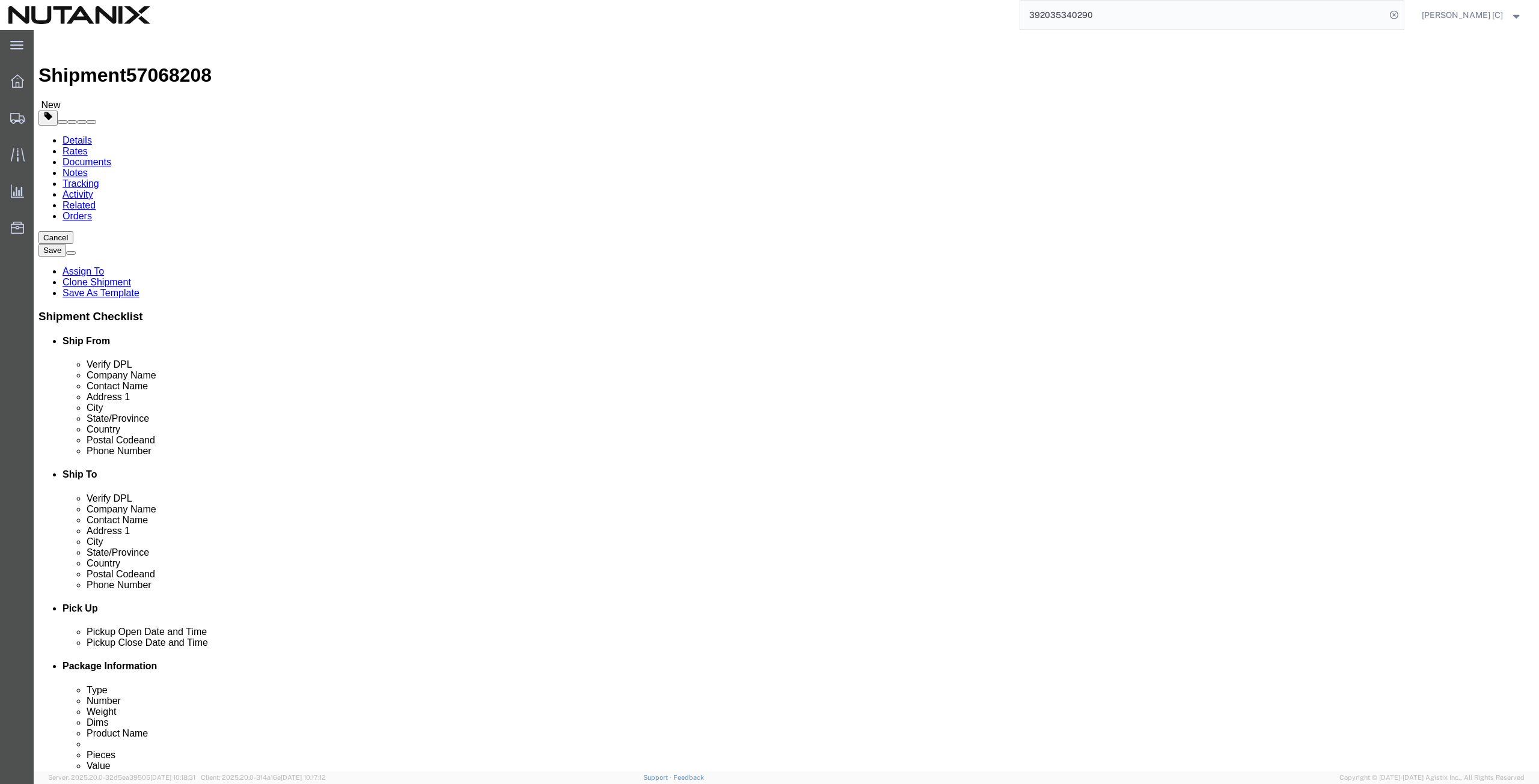
drag, startPoint x: 311, startPoint y: 248, endPoint x: 208, endPoint y: 261, distance: 103.8
click div "Location Select Select My Profile Location [GEOGRAPHIC_DATA] - [GEOGRAPHIC_DATA…"
click p "- Nutanix HQ - ([PERSON_NAME]) [STREET_ADDRESS]"
type input "[PERSON_NAME]"
type input "[PHONE_NUMBER]"
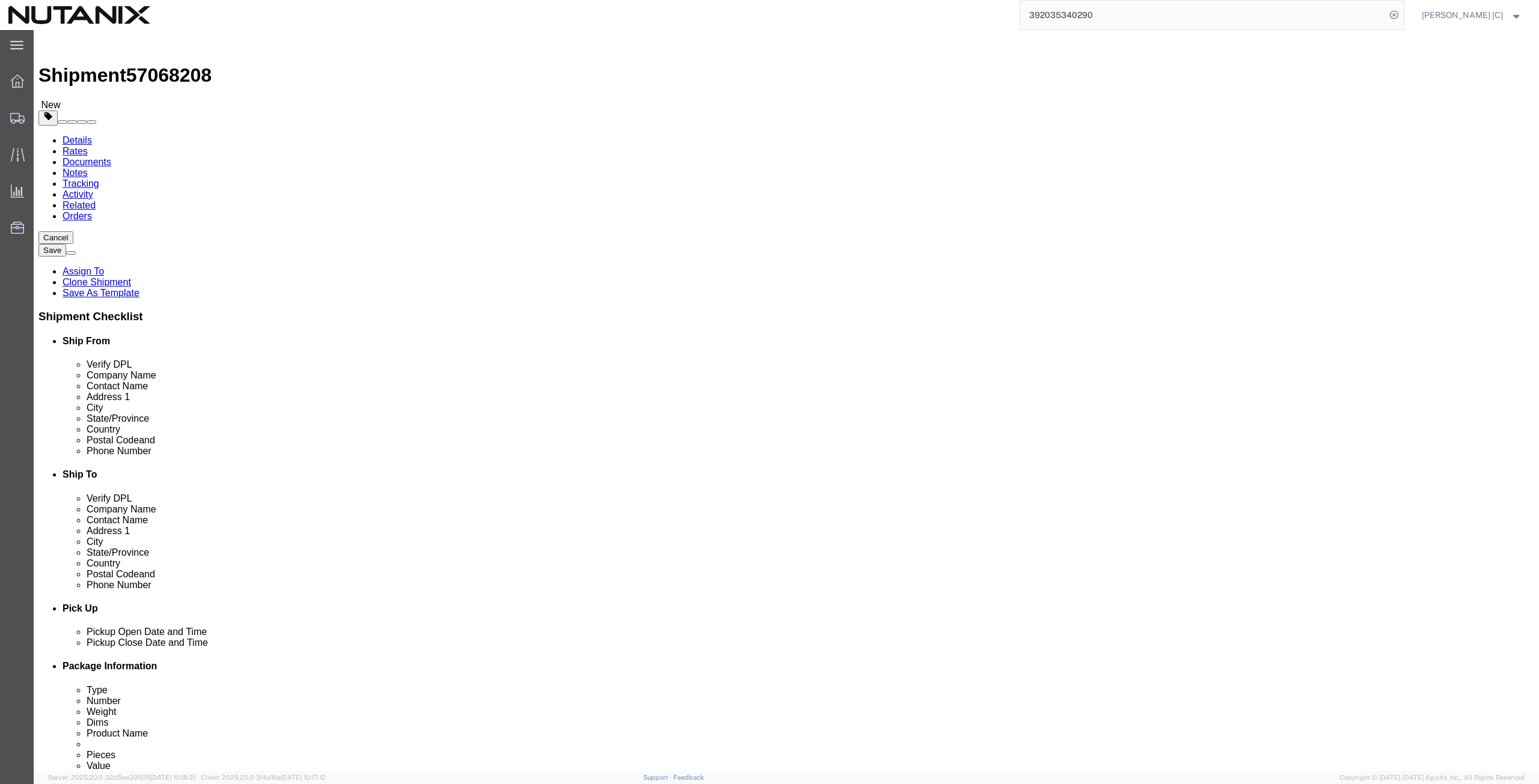
type input "[PERSON_NAME][EMAIL_ADDRESS][PERSON_NAME][DOMAIN_NAME]"
select select "CA"
type input "[PERSON_NAME]"
drag, startPoint x: 940, startPoint y: 228, endPoint x: 851, endPoint y: 234, distance: 89.2
click div "Location Select Select My Profile Location [GEOGRAPHIC_DATA] - [GEOGRAPHIC_DATA…"
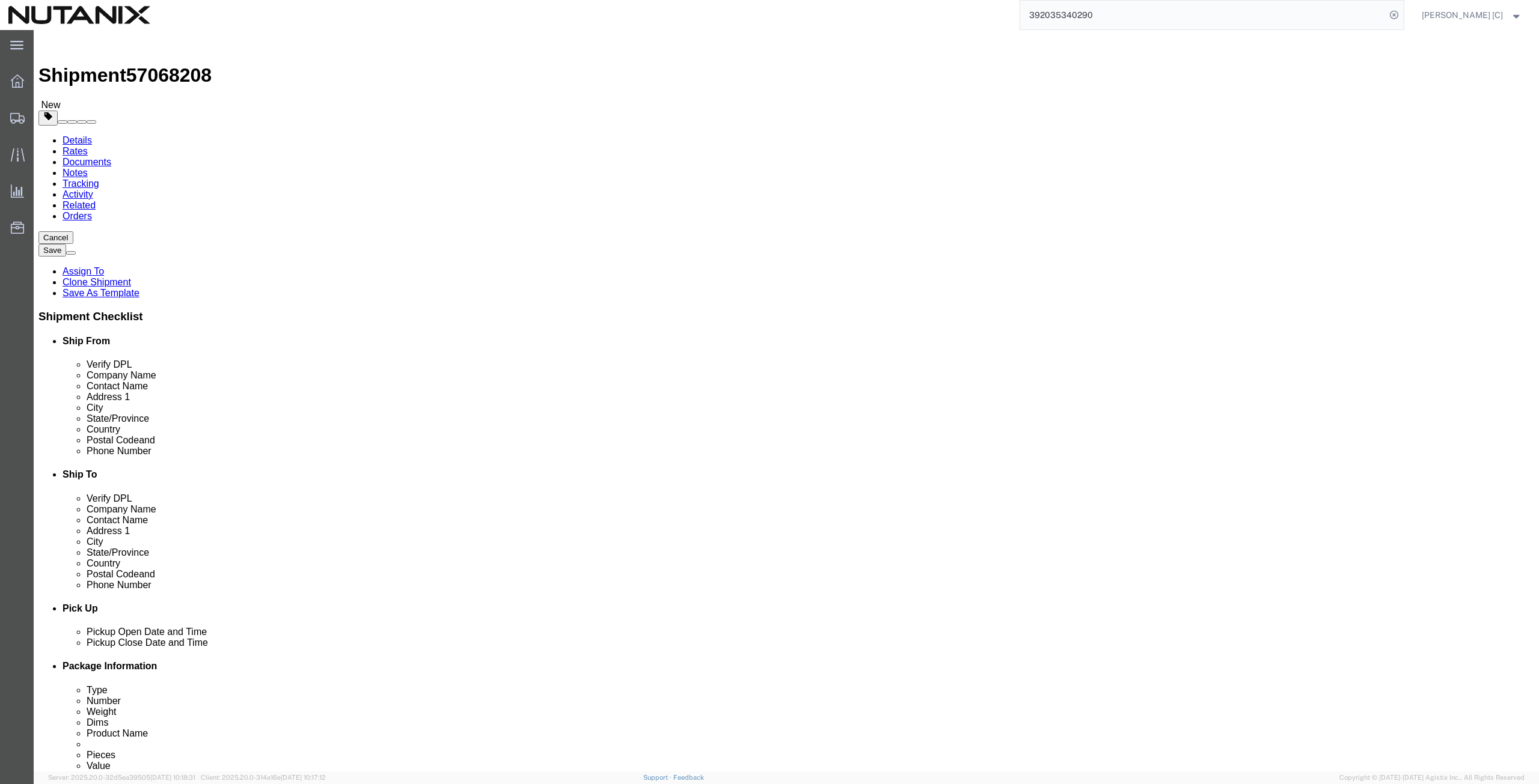
paste input "[PERSON_NAME]"
type input "[PERSON_NAME]"
drag, startPoint x: 937, startPoint y: 251, endPoint x: 865, endPoint y: 252, distance: 72.0
click input "[PERSON_NAME]"
type input "J"
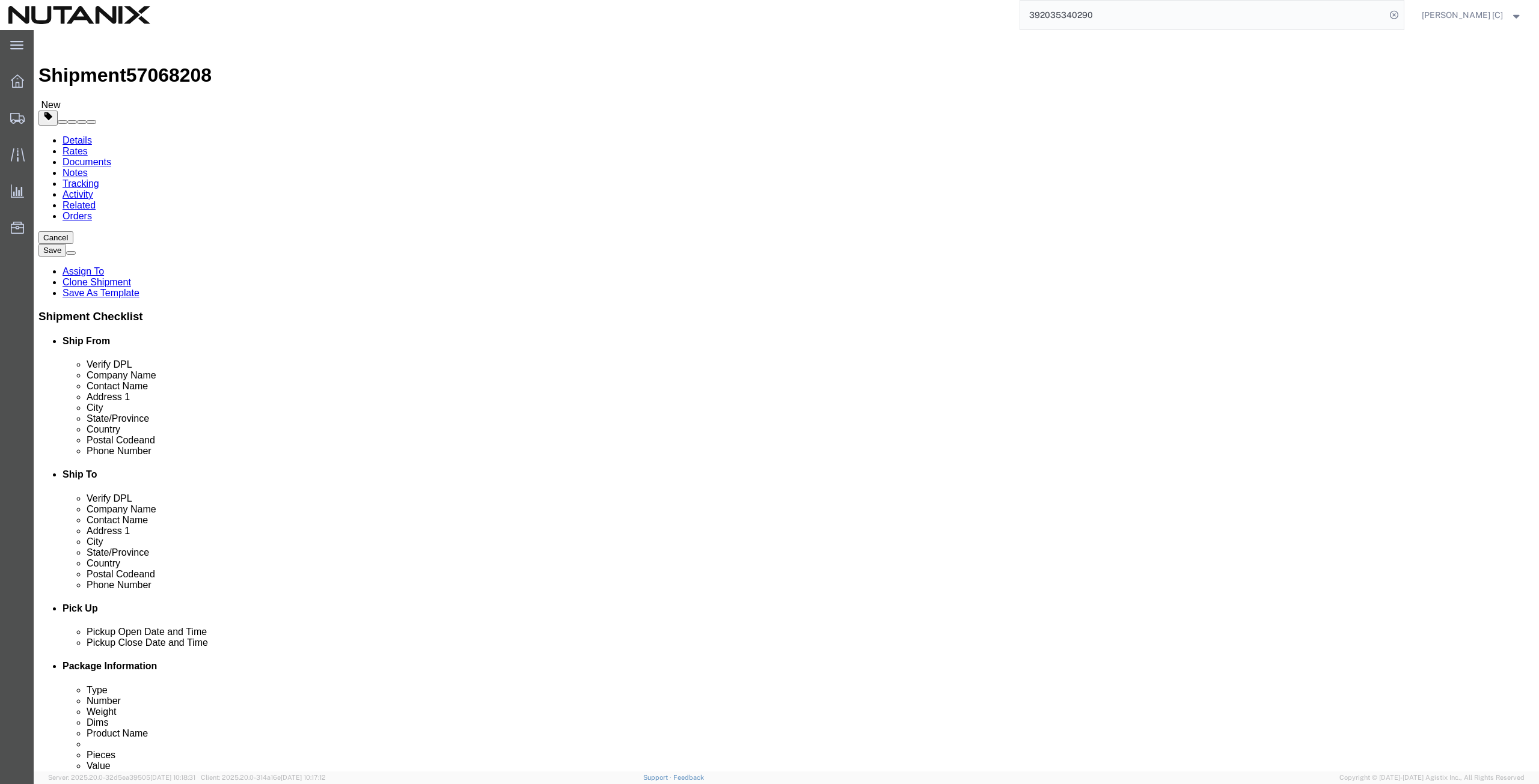
paste input "[PERSON_NAME]"
type input "[PERSON_NAME]"
click div "Location Select Select My Profile Location [GEOGRAPHIC_DATA] - [GEOGRAPHIC_DATA…"
paste input "[STREET_ADDRESS]"
type input "[STREET_ADDRESS]"
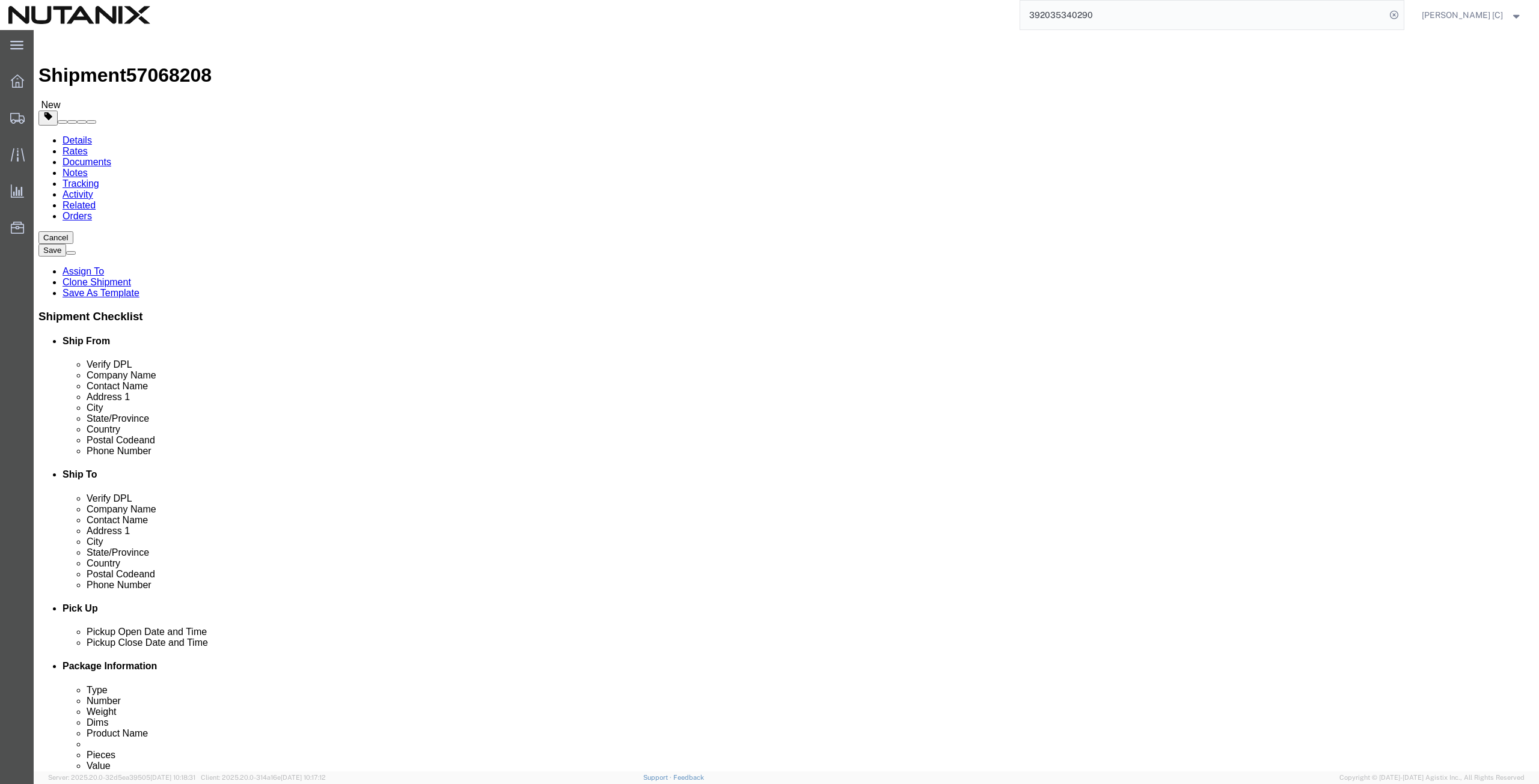
click div "Location Select Select My Profile Location [GEOGRAPHIC_DATA] - [GEOGRAPHIC_DATA…"
paste input "[GEOGRAPHIC_DATA]"
type input "[GEOGRAPHIC_DATA]"
type input "cal"
drag, startPoint x: 929, startPoint y: 384, endPoint x: 783, endPoint y: 371, distance: 146.6
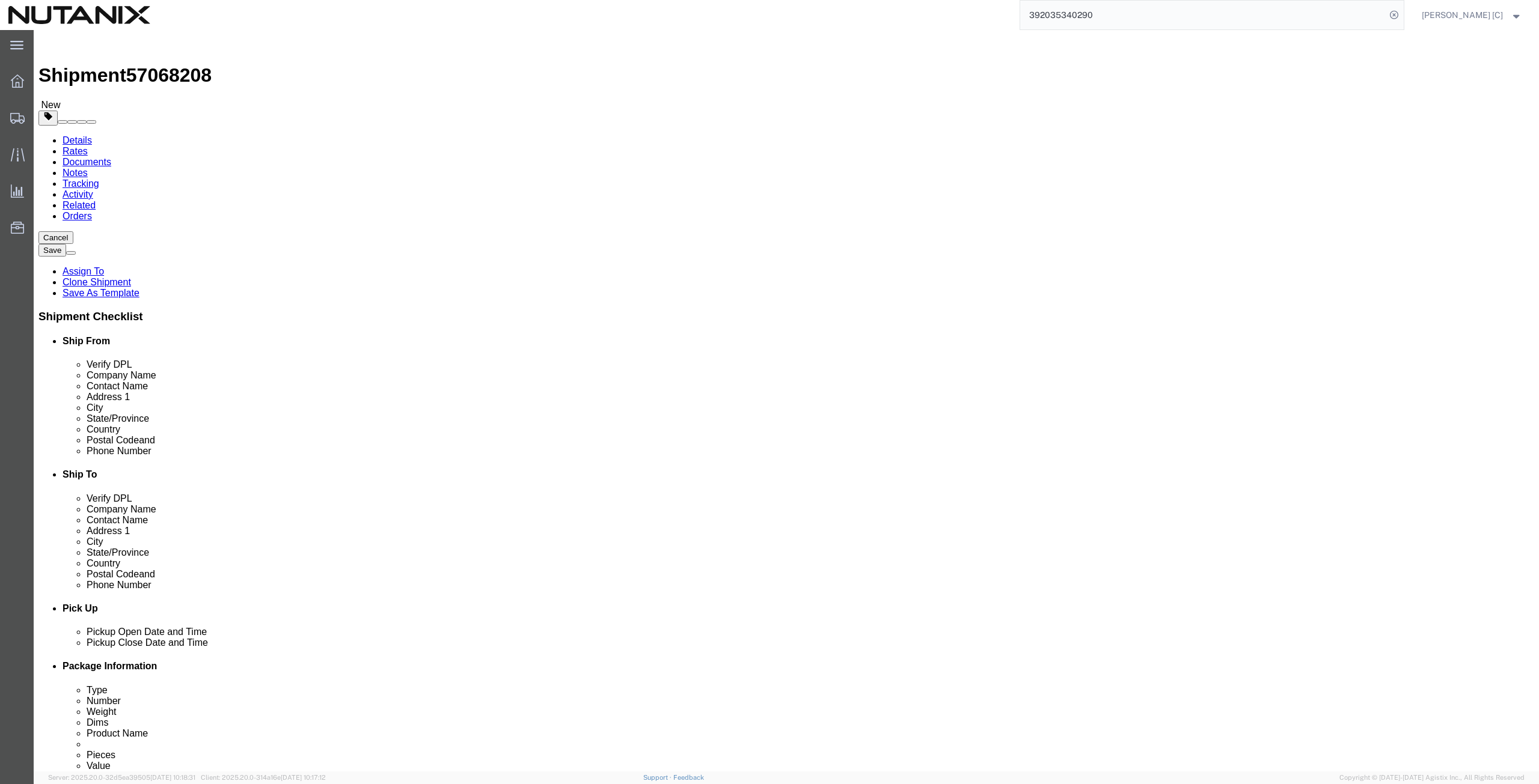
click div "Location Select Select My Profile Location [GEOGRAPHIC_DATA] - [GEOGRAPHIC_DATA…"
paste input "92131"
type input "92131"
drag, startPoint x: 946, startPoint y: 409, endPoint x: 856, endPoint y: 413, distance: 90.1
click div "[PHONE_NUMBER]"
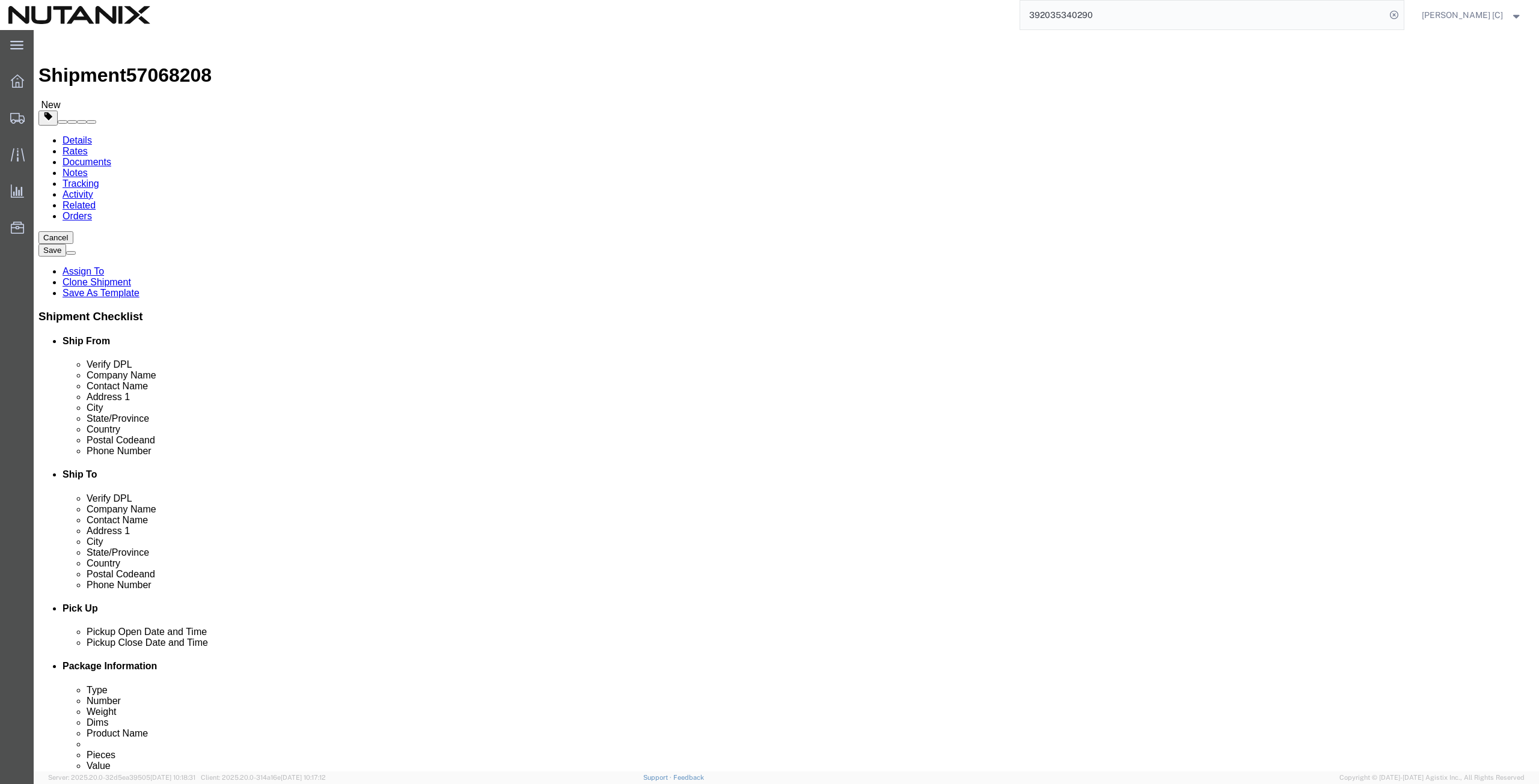
paste input "858) 41352"
drag, startPoint x: 948, startPoint y: 410, endPoint x: 793, endPoint y: 400, distance: 155.3
click div "Phone Number [PHONE_NUMBER]"
type input "[PHONE_NUMBER]"
drag, startPoint x: 978, startPoint y: 429, endPoint x: 643, endPoint y: 447, distance: 335.5
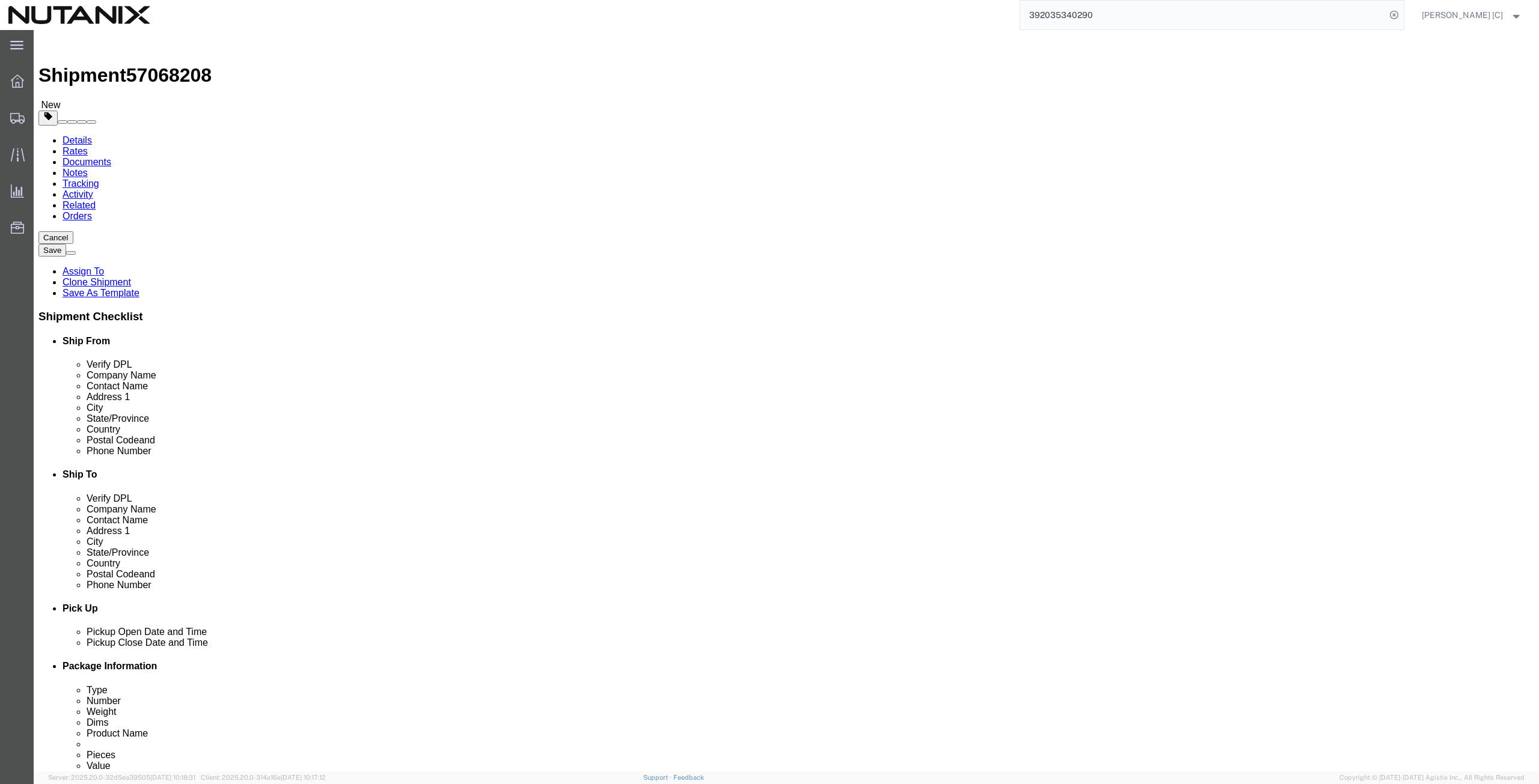
click div "Location Select Select My Profile Location [GEOGRAPHIC_DATA] - [GEOGRAPHIC_DATA…"
paste input "sudhirbala"
type input "[EMAIL_ADDRESS][DOMAIN_NAME]"
click input "checkbox"
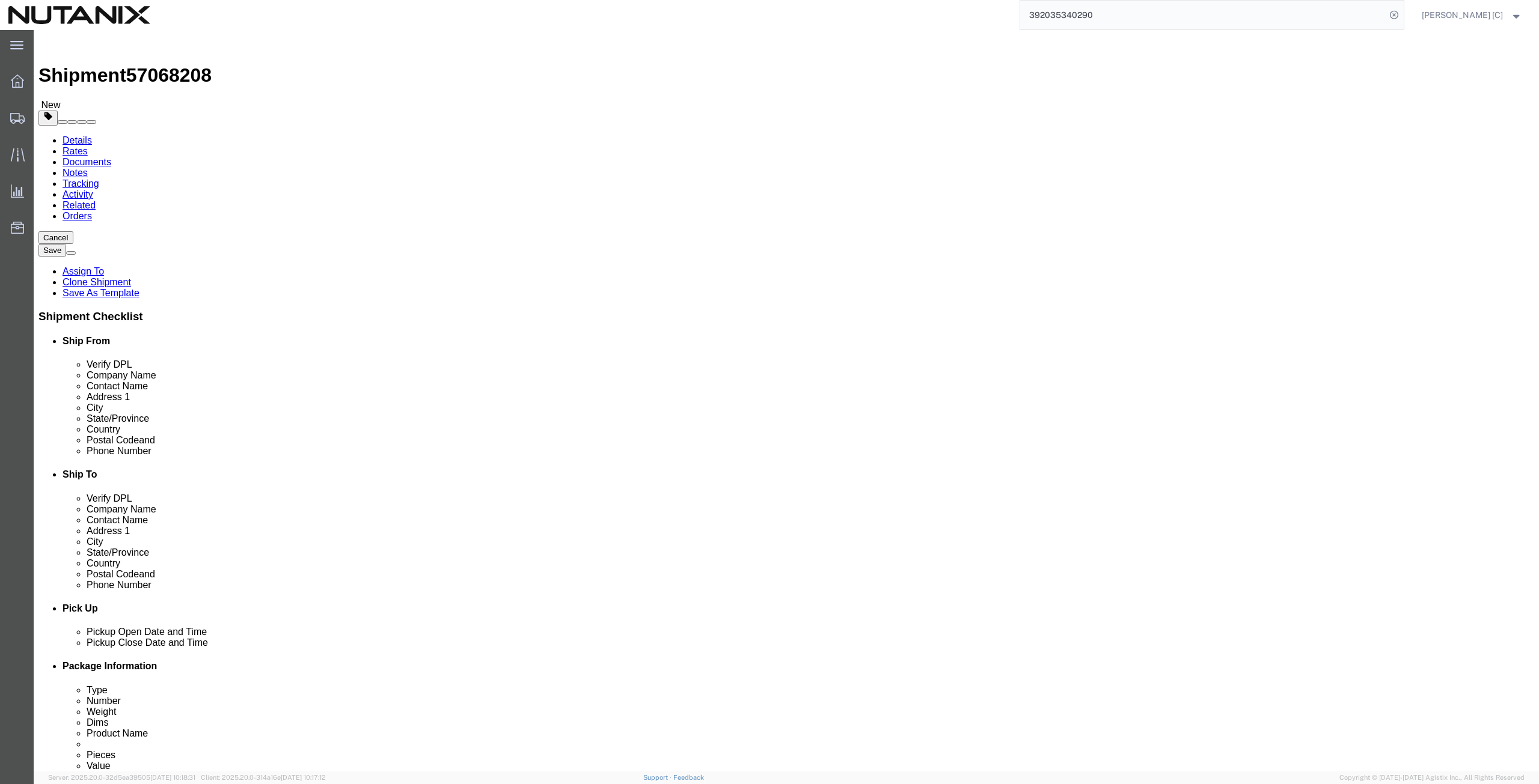
checkbox input "true"
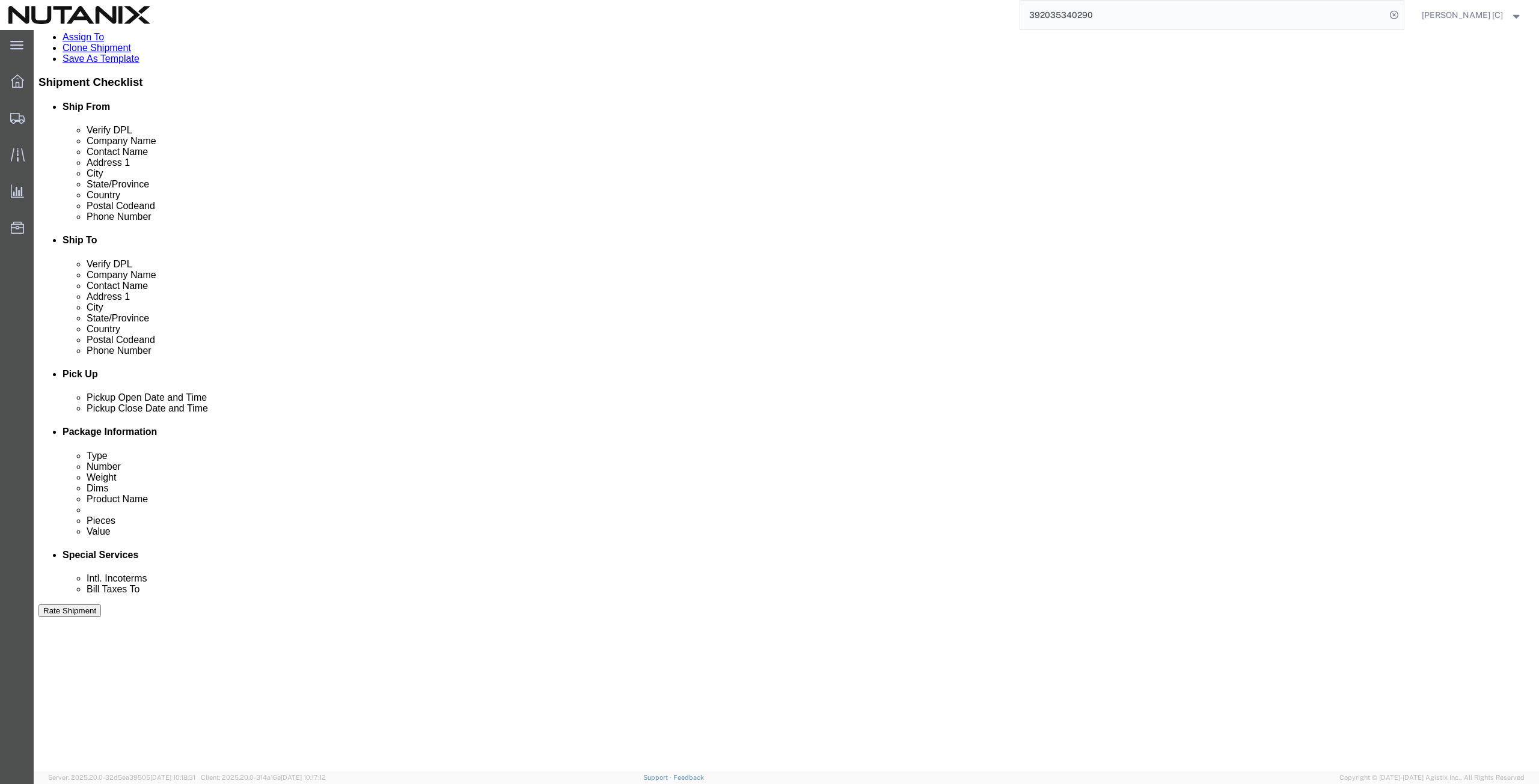
scroll to position [290, 0]
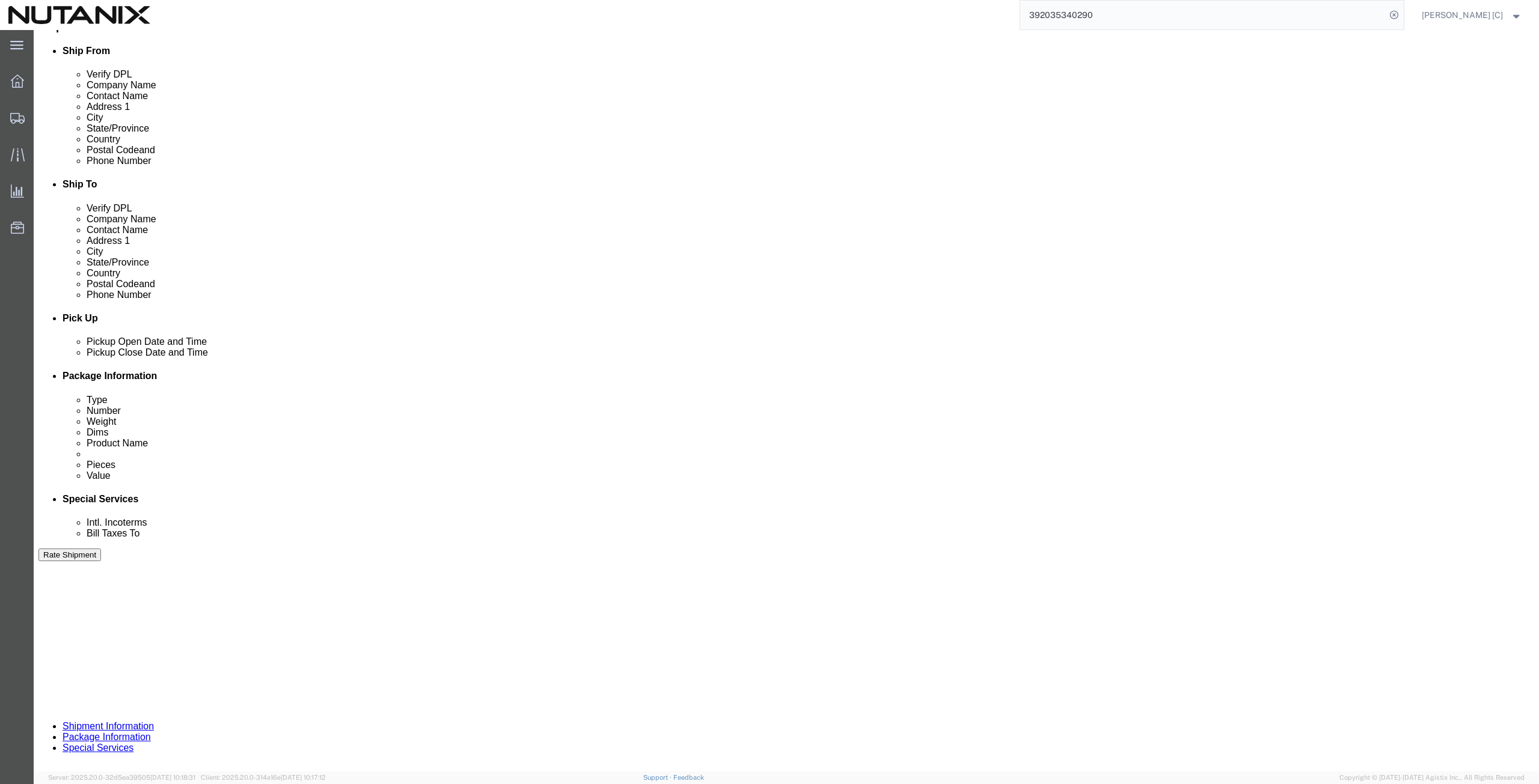
click button "Continue"
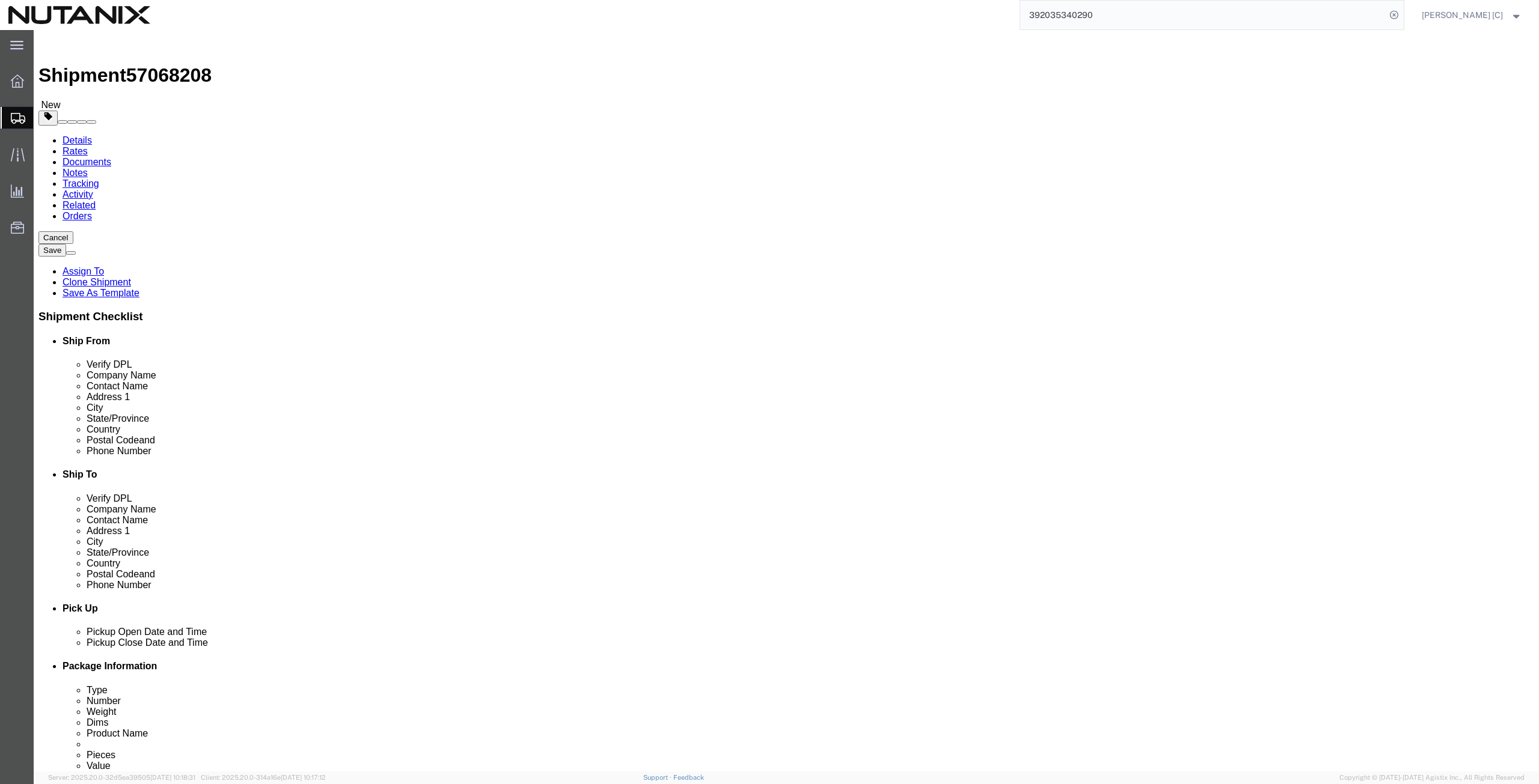
click button "Continue"
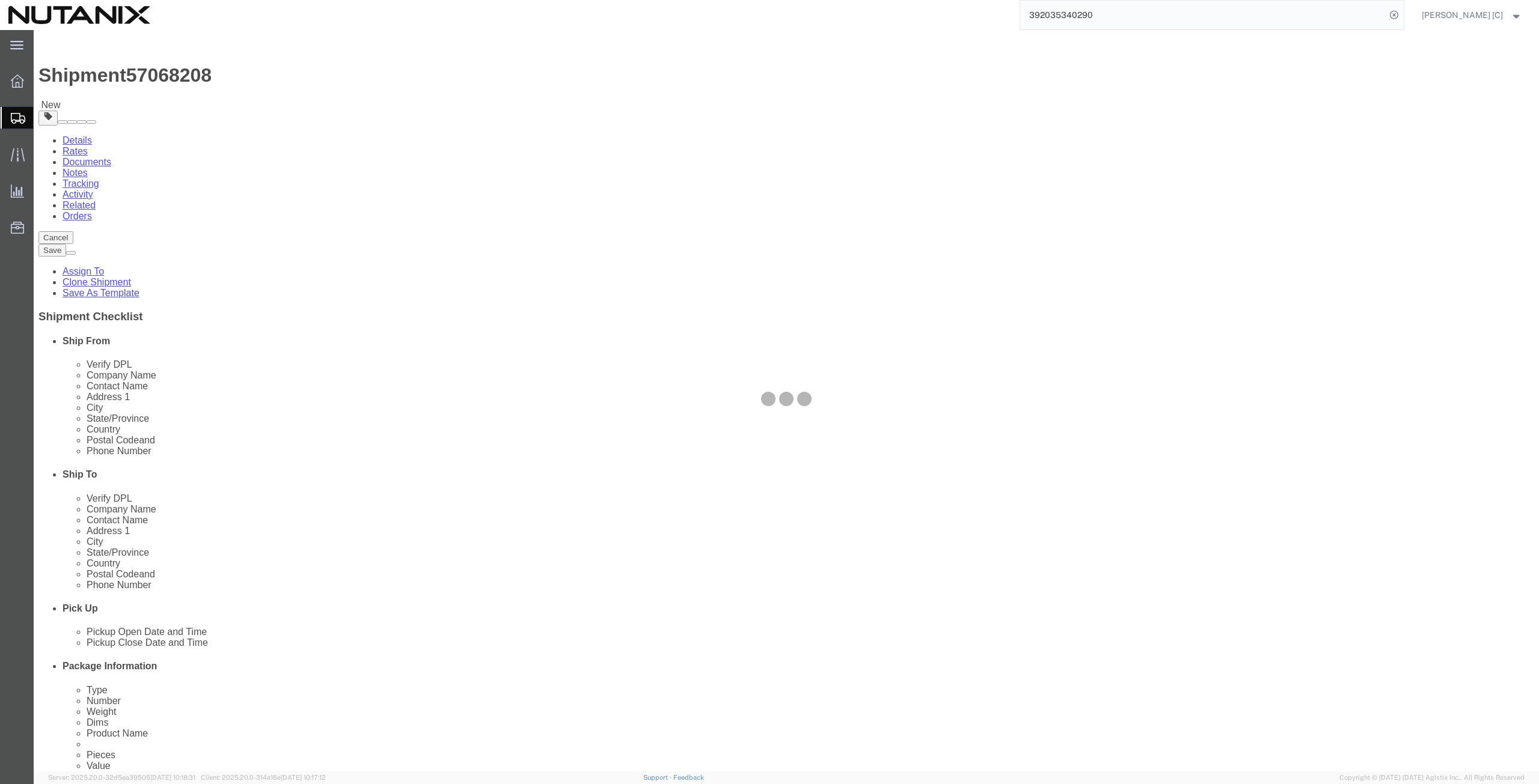
select select
select select "COSTCENTER"
select select "59656"
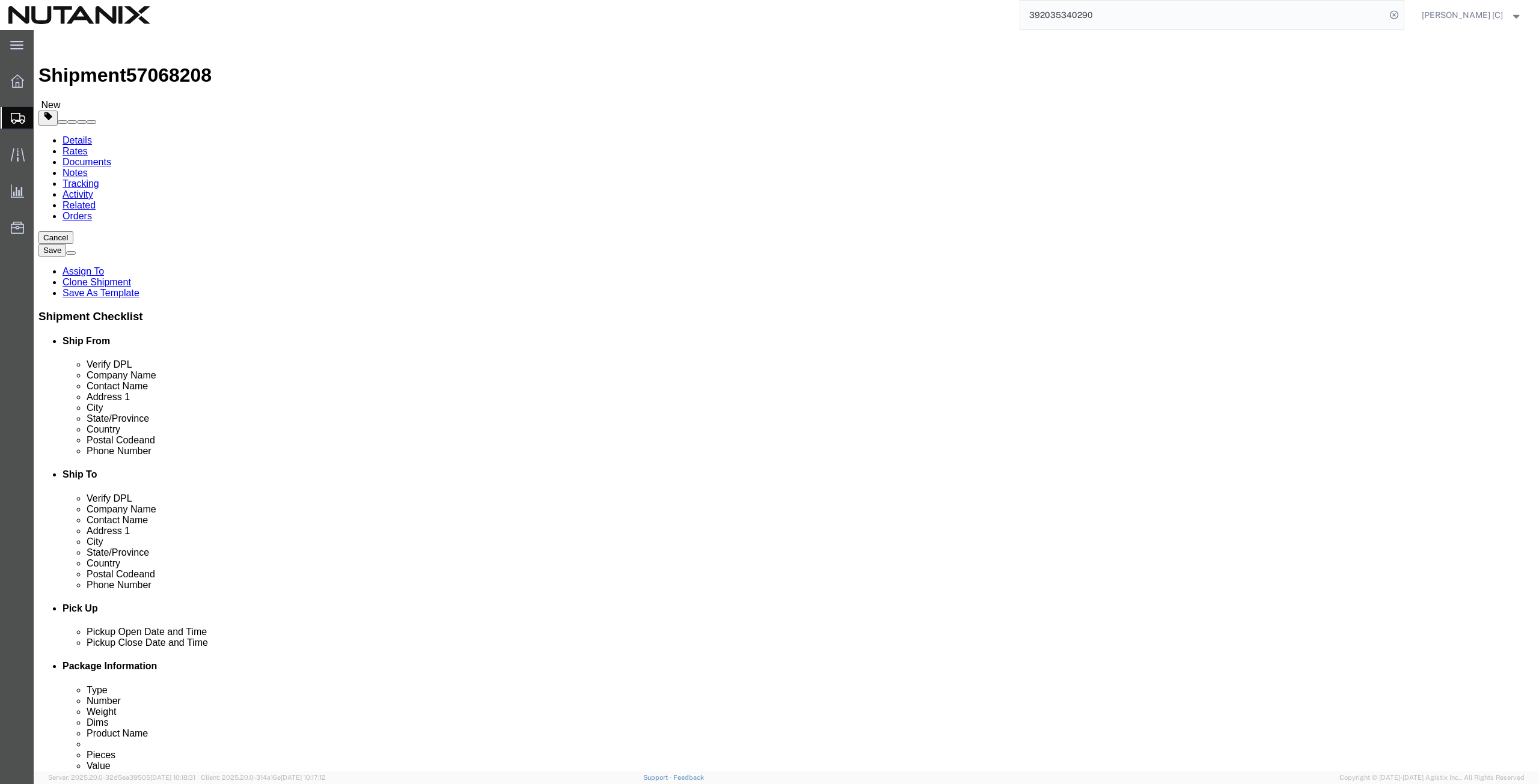
select select "12"
click button "Rate Shipment"
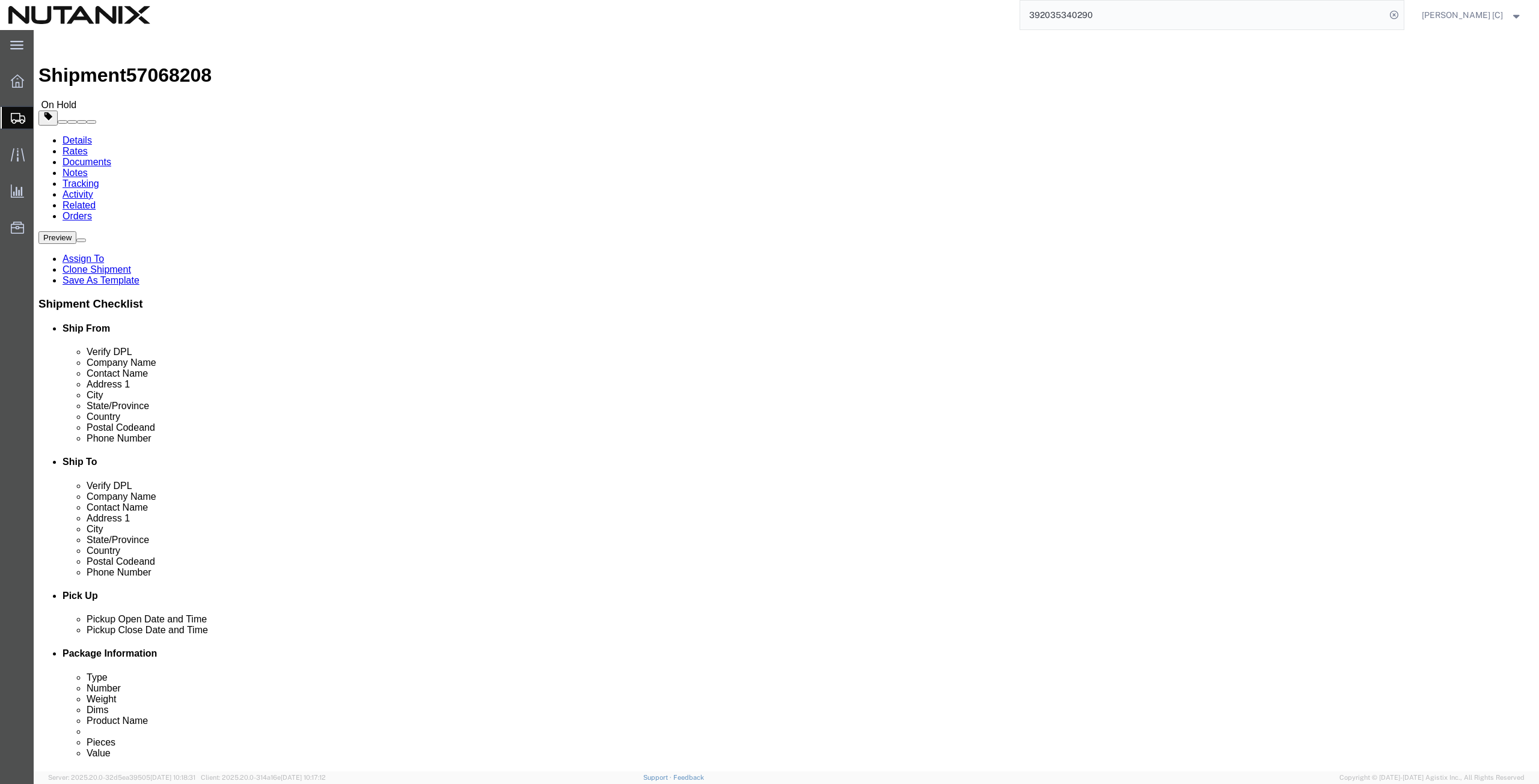
click icon
click button "Rate Shipment"
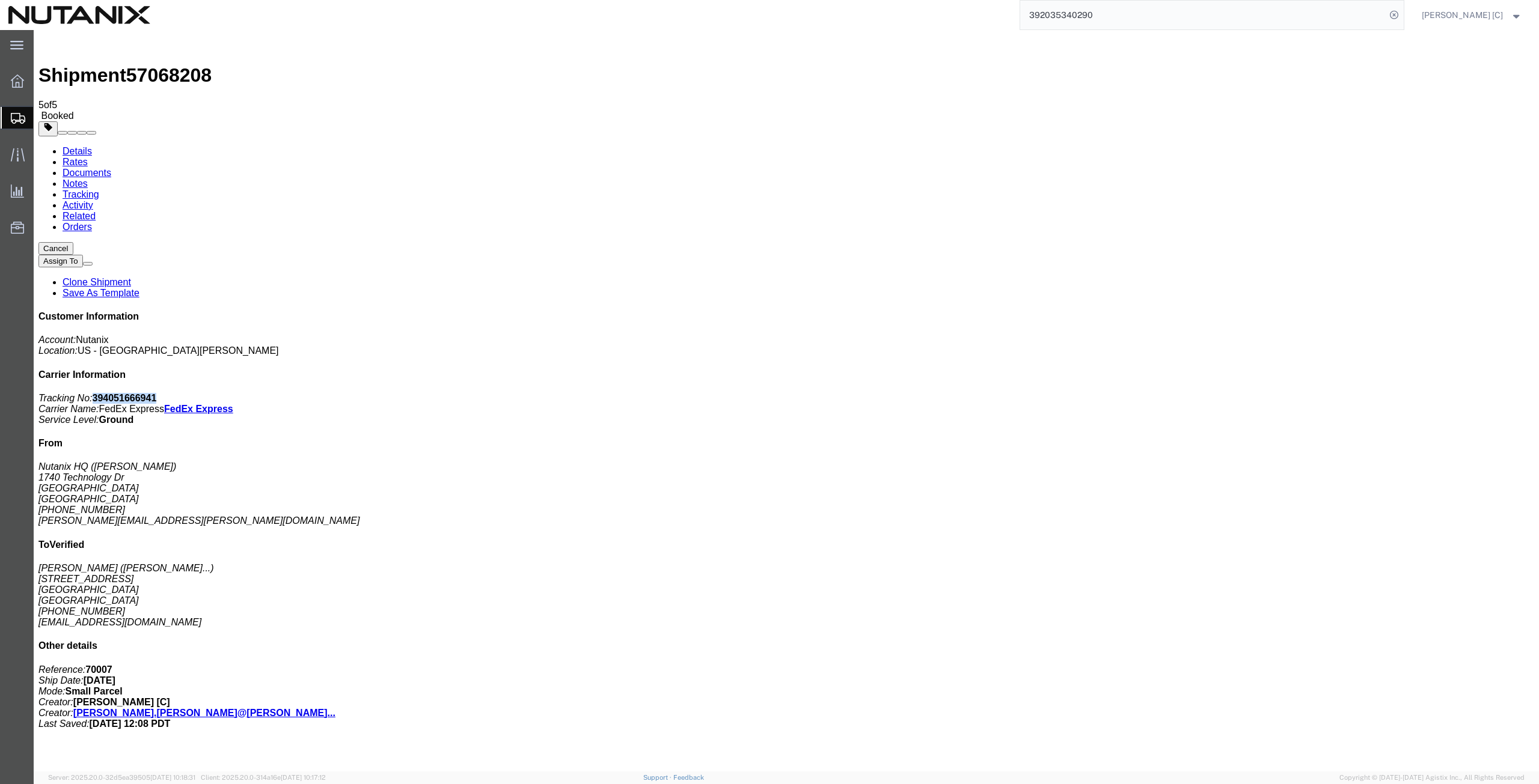
drag, startPoint x: 1430, startPoint y: 184, endPoint x: 1370, endPoint y: 188, distance: 60.1
click at [1370, 393] on p "Tracking No: 394051666941 Carrier Name: FedEx Express FedEx Express Service Lev…" at bounding box center [786, 409] width 1496 height 32
copy b "394051666941"
drag, startPoint x: 710, startPoint y: 262, endPoint x: 624, endPoint y: 234, distance: 90.4
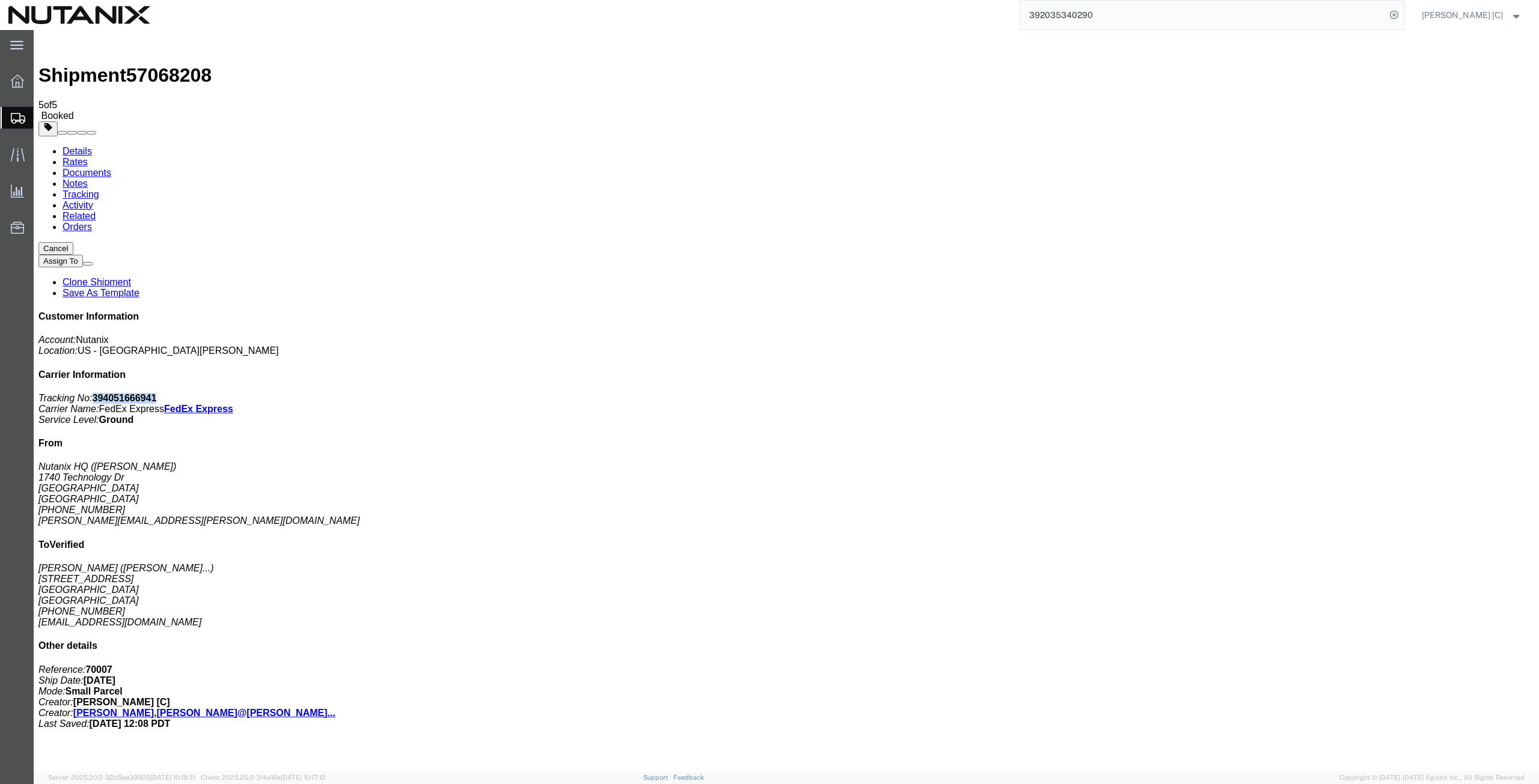
drag, startPoint x: 708, startPoint y: 238, endPoint x: 701, endPoint y: 238, distance: 7.0
click at [0, 0] on span "Create from Template" at bounding box center [0, 0] width 0 height 0
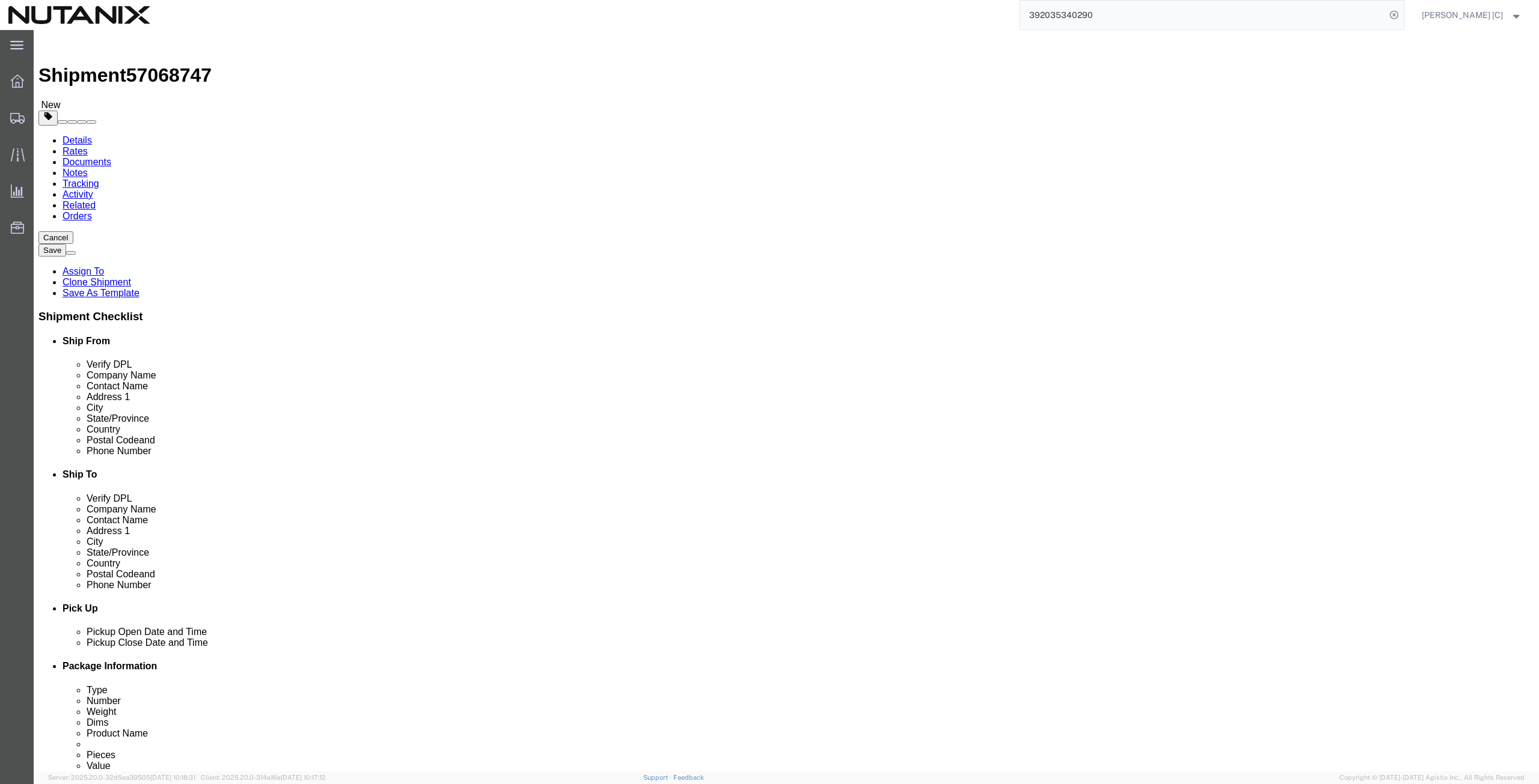
drag, startPoint x: 309, startPoint y: 251, endPoint x: 98, endPoint y: 272, distance: 212.0
click div "Location Select Select My Profile Location [GEOGRAPHIC_DATA] - [GEOGRAPHIC_DATA…"
click p "- Nutanix HQ - ([PERSON_NAME]) [STREET_ADDRESS]"
type input "[PERSON_NAME]"
type input "[PHONE_NUMBER]"
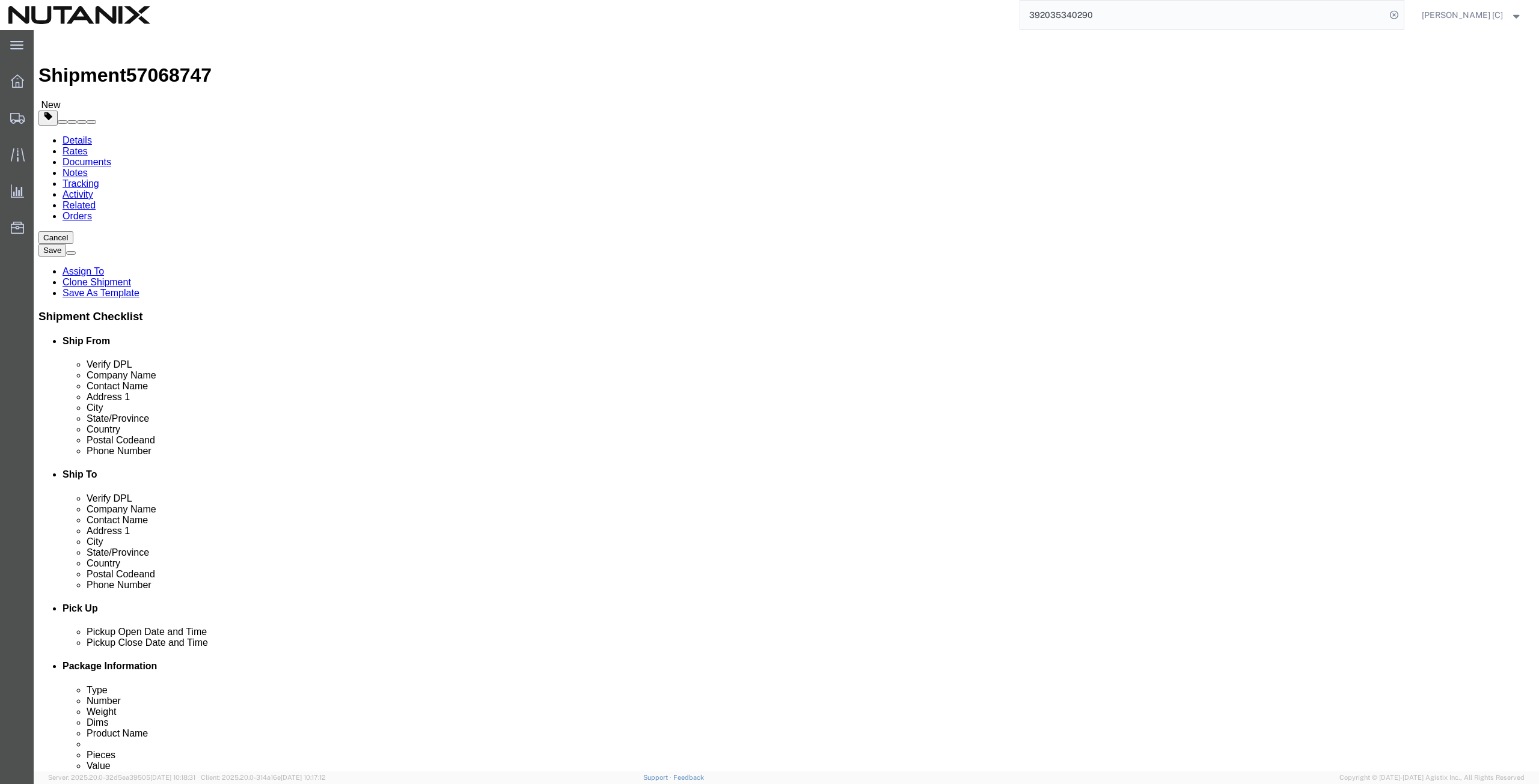
type input "[PERSON_NAME][EMAIL_ADDRESS][PERSON_NAME][DOMAIN_NAME]"
select select "CA"
type input "[PERSON_NAME]"
drag, startPoint x: 934, startPoint y: 227, endPoint x: 842, endPoint y: 228, distance: 92.0
click div "Company Name [PERSON_NAME]"
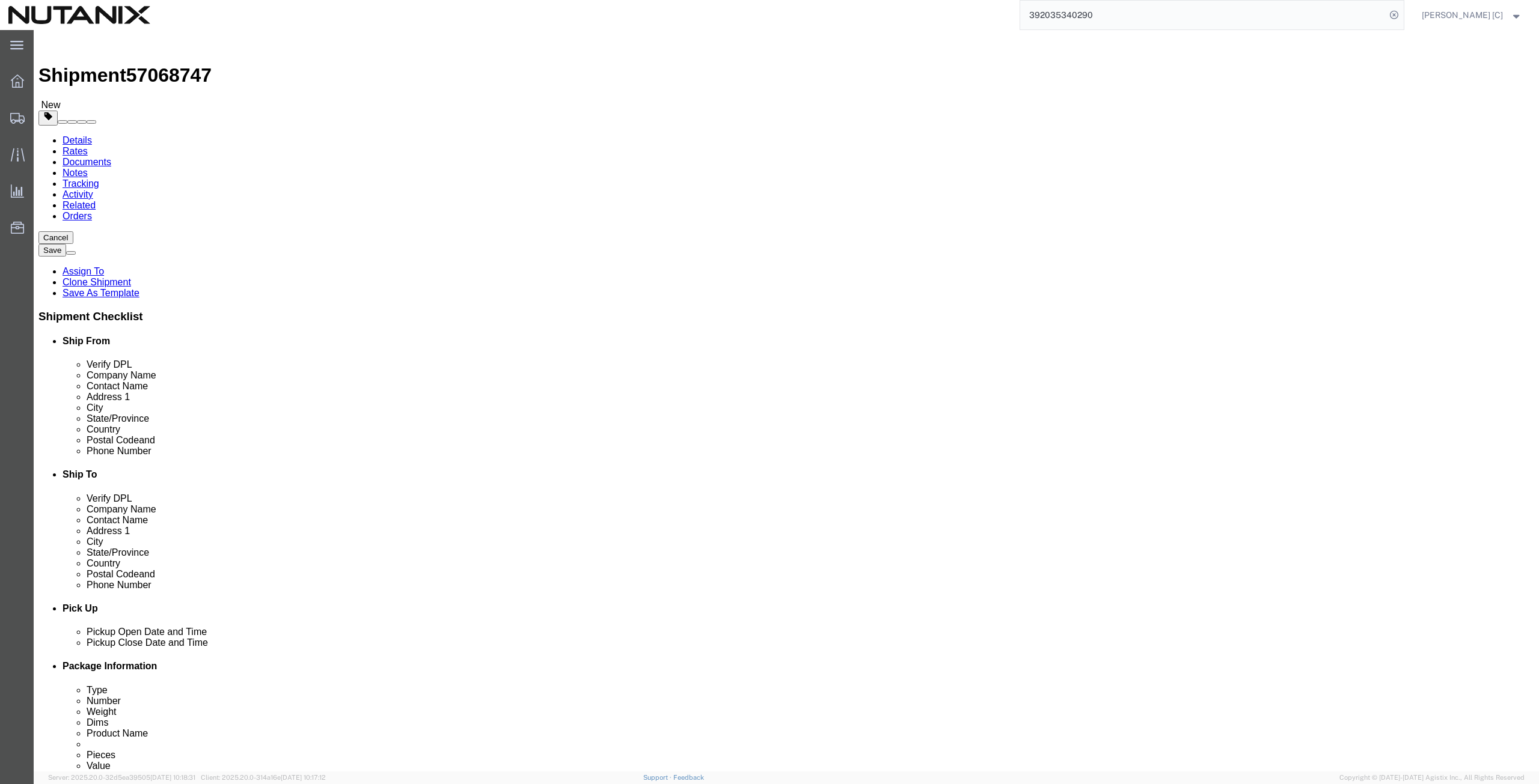
paste input "[PERSON_NAME] Parent"
type input "[PERSON_NAME] Parent"
click div
click input "[PERSON_NAME]"
drag, startPoint x: 942, startPoint y: 245, endPoint x: 801, endPoint y: 258, distance: 141.6
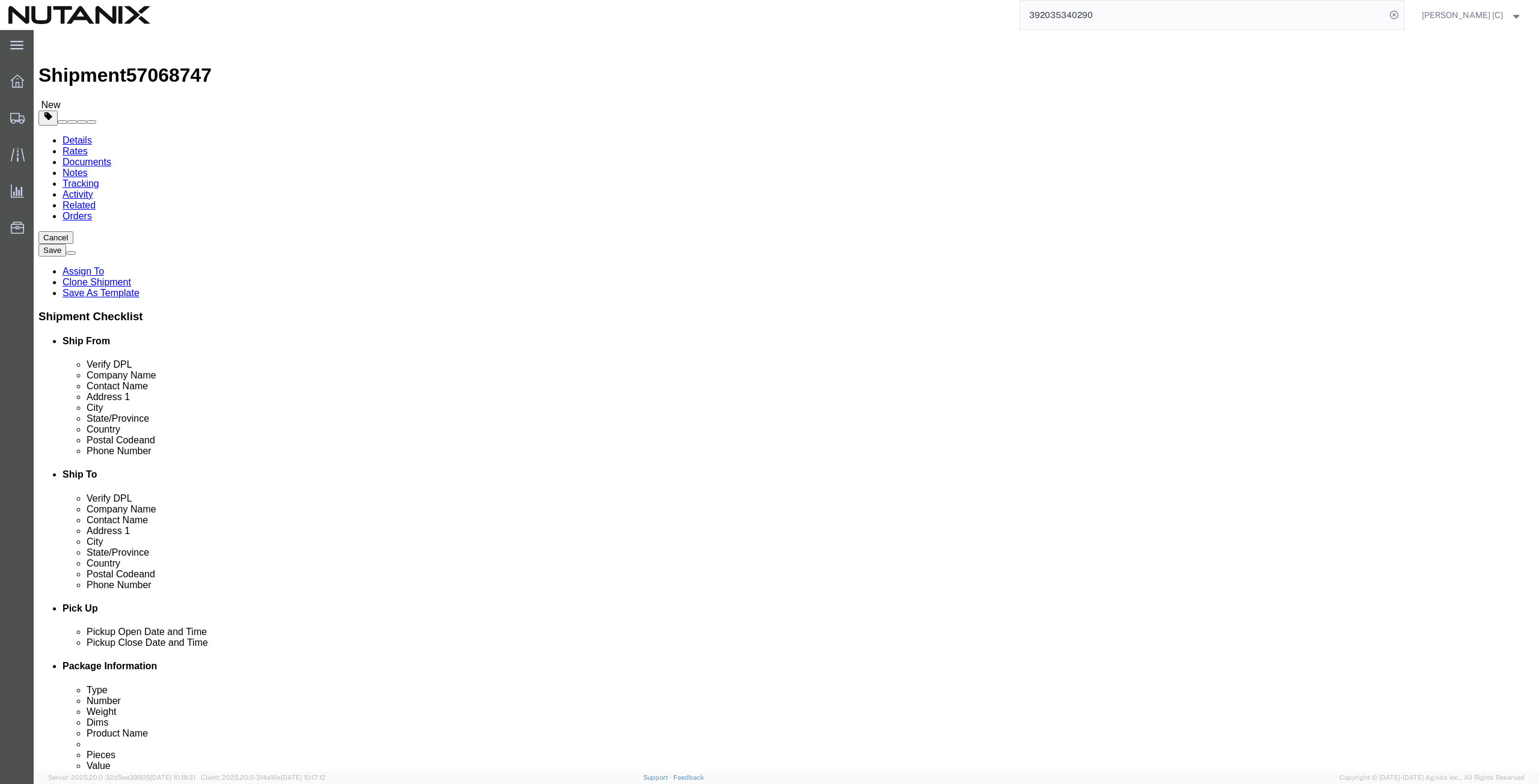
click div "Location Select Select My Profile Location [GEOGRAPHIC_DATA] - [GEOGRAPHIC_DATA…"
paste input "[PERSON_NAME] Parent"
type input "[PERSON_NAME] Parent"
drag, startPoint x: 935, startPoint y: 271, endPoint x: 812, endPoint y: 263, distance: 123.3
click div "Address [STREET_ADDRESS]"
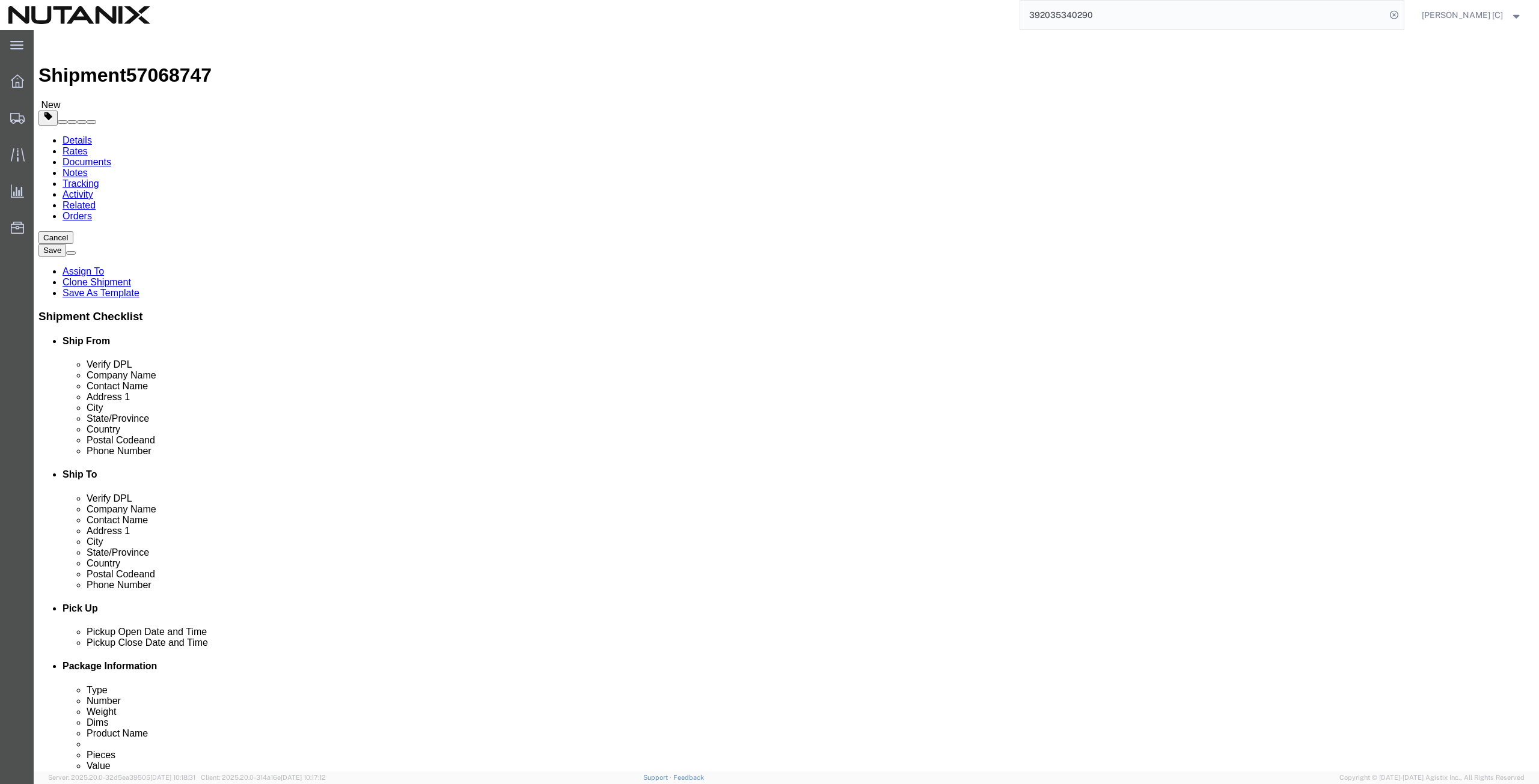
paste input "[STREET_ADDRESS]"
type input "[STREET_ADDRESS]"
drag, startPoint x: 908, startPoint y: 317, endPoint x: 814, endPoint y: 308, distance: 94.4
click div "City Nesconset"
paste input "Magnolia"
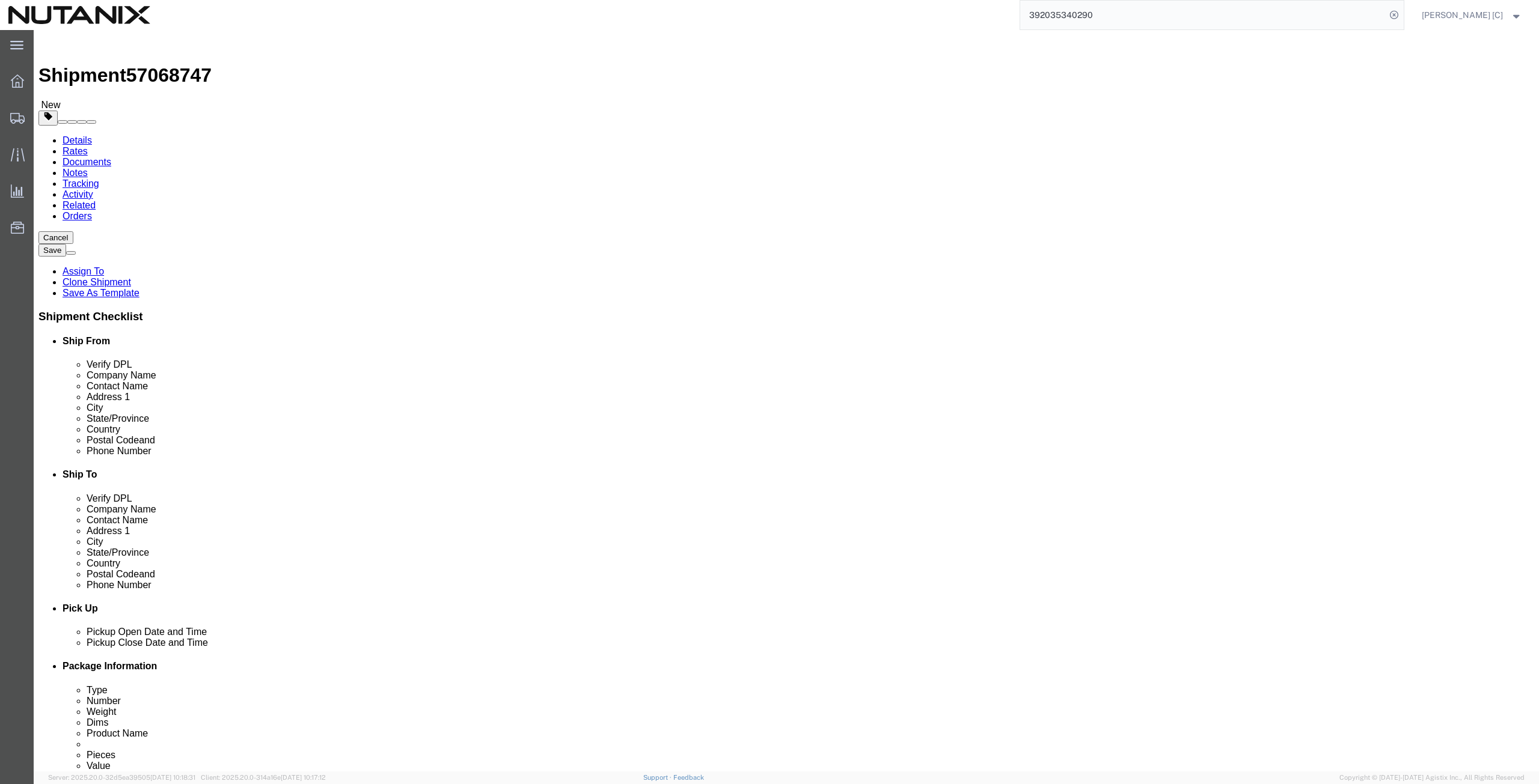
type input "Magnolia"
drag, startPoint x: 904, startPoint y: 388, endPoint x: 819, endPoint y: 392, distance: 85.1
click div "Postal Code 11767"
paste input "77354"
type input "77354"
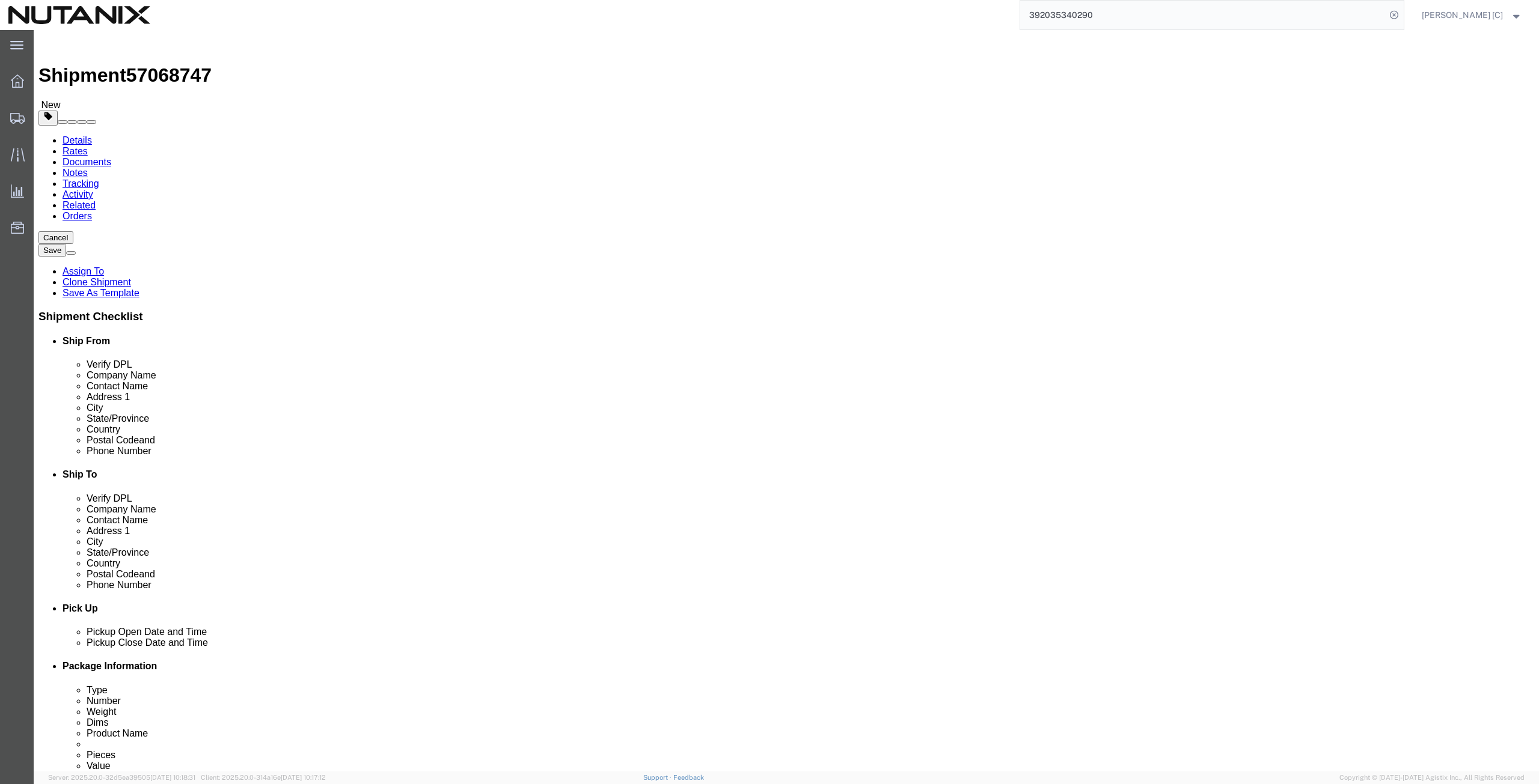
drag, startPoint x: 948, startPoint y: 405, endPoint x: 880, endPoint y: 398, distance: 68.4
click div "Location Select Select My Profile Location [GEOGRAPHIC_DATA] - [GEOGRAPHIC_DATA…"
click input "[PHONE_NUMBER]"
drag, startPoint x: 948, startPoint y: 406, endPoint x: 777, endPoint y: 396, distance: 171.3
click div "Location Select Select My Profile Location [GEOGRAPHIC_DATA] - [GEOGRAPHIC_DATA…"
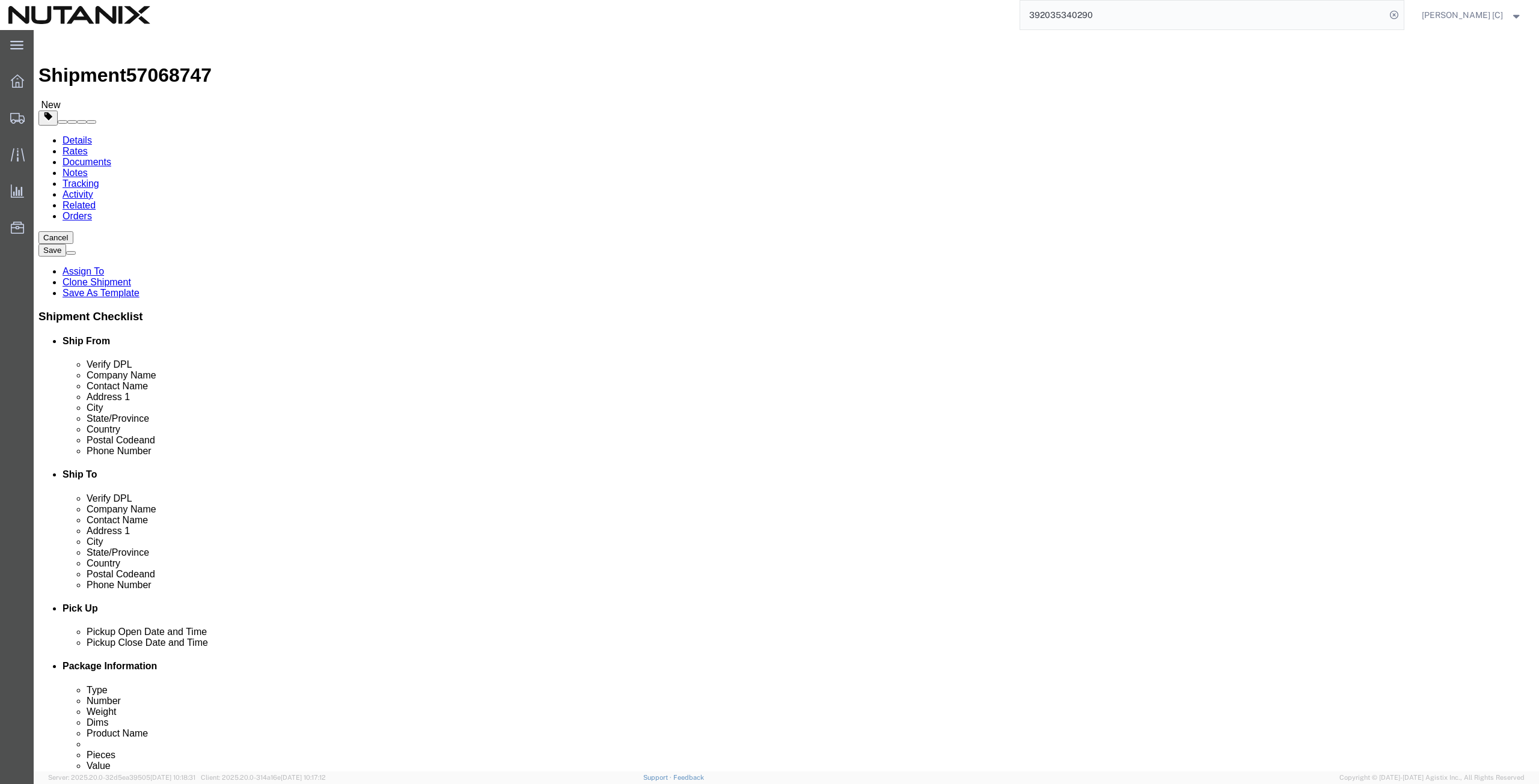
paste input "[PHONE_NUMBER]"
type input "[PHONE_NUMBER]"
drag, startPoint x: 968, startPoint y: 434, endPoint x: 686, endPoint y: 469, distance: 284.2
click div "Location Select Select My Profile Location [GEOGRAPHIC_DATA] - [GEOGRAPHIC_DATA…"
paste input "pparentabc"
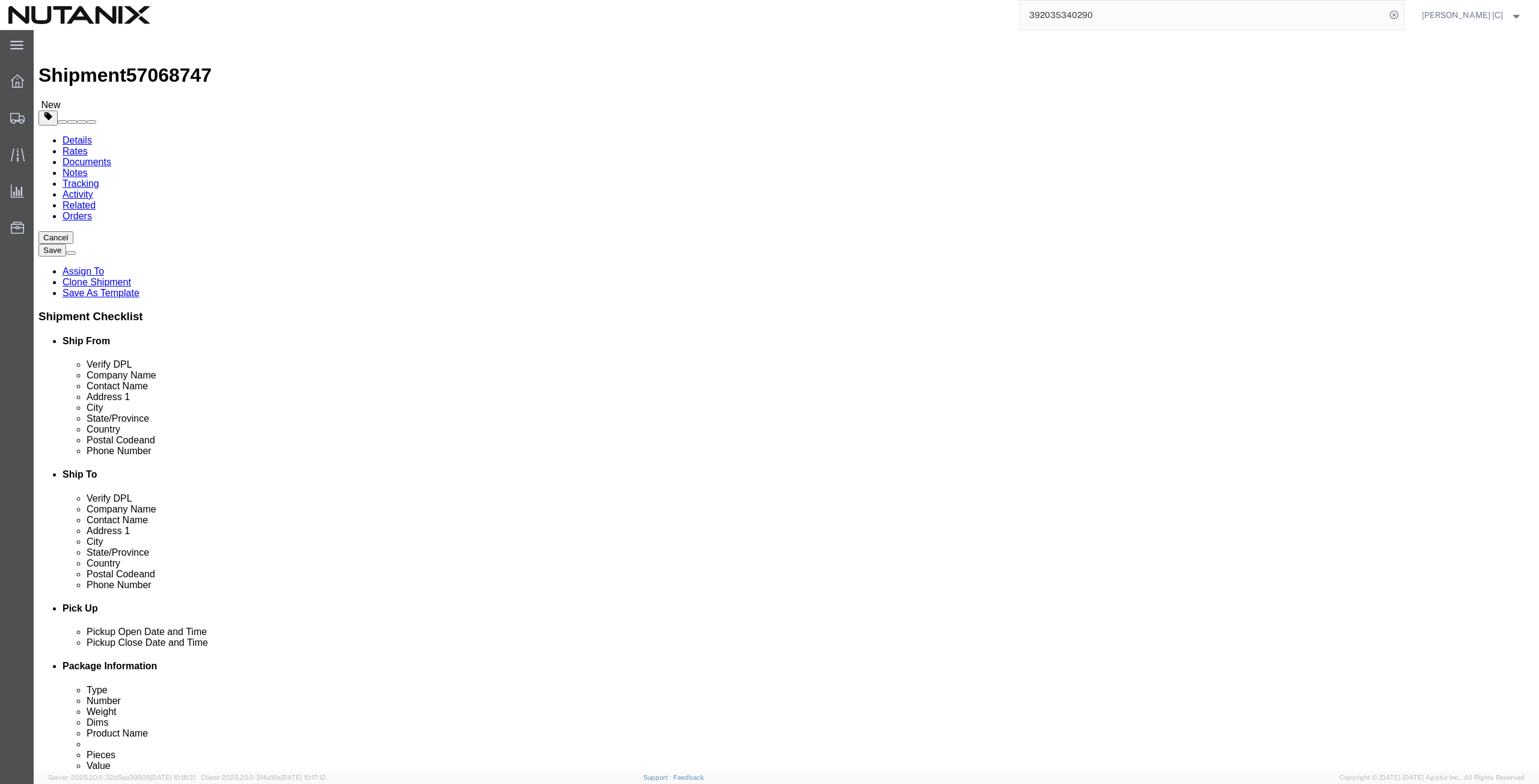
type input "[EMAIL_ADDRESS][DOMAIN_NAME]"
click input "checkbox"
checkbox input "true"
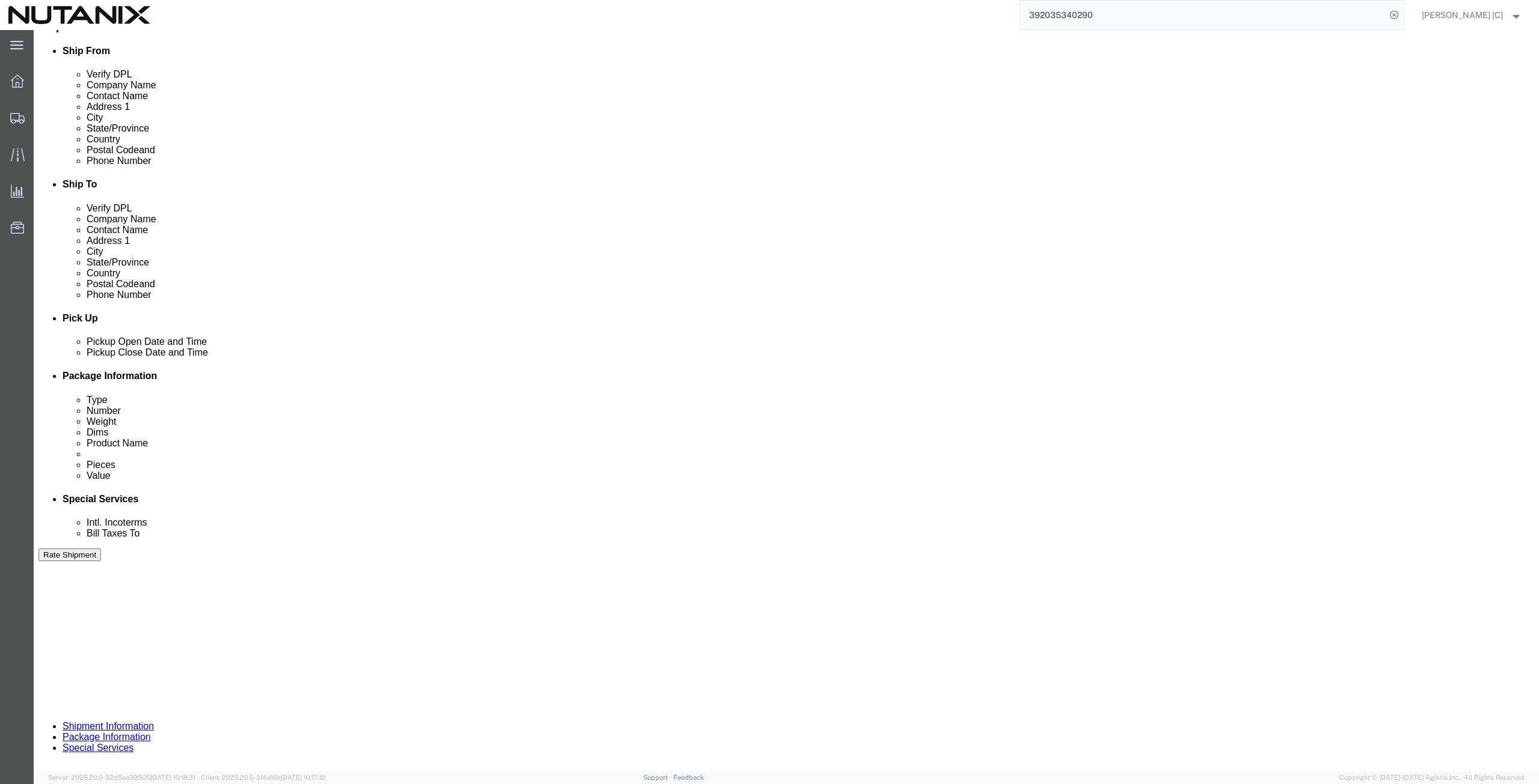
click button "Continue"
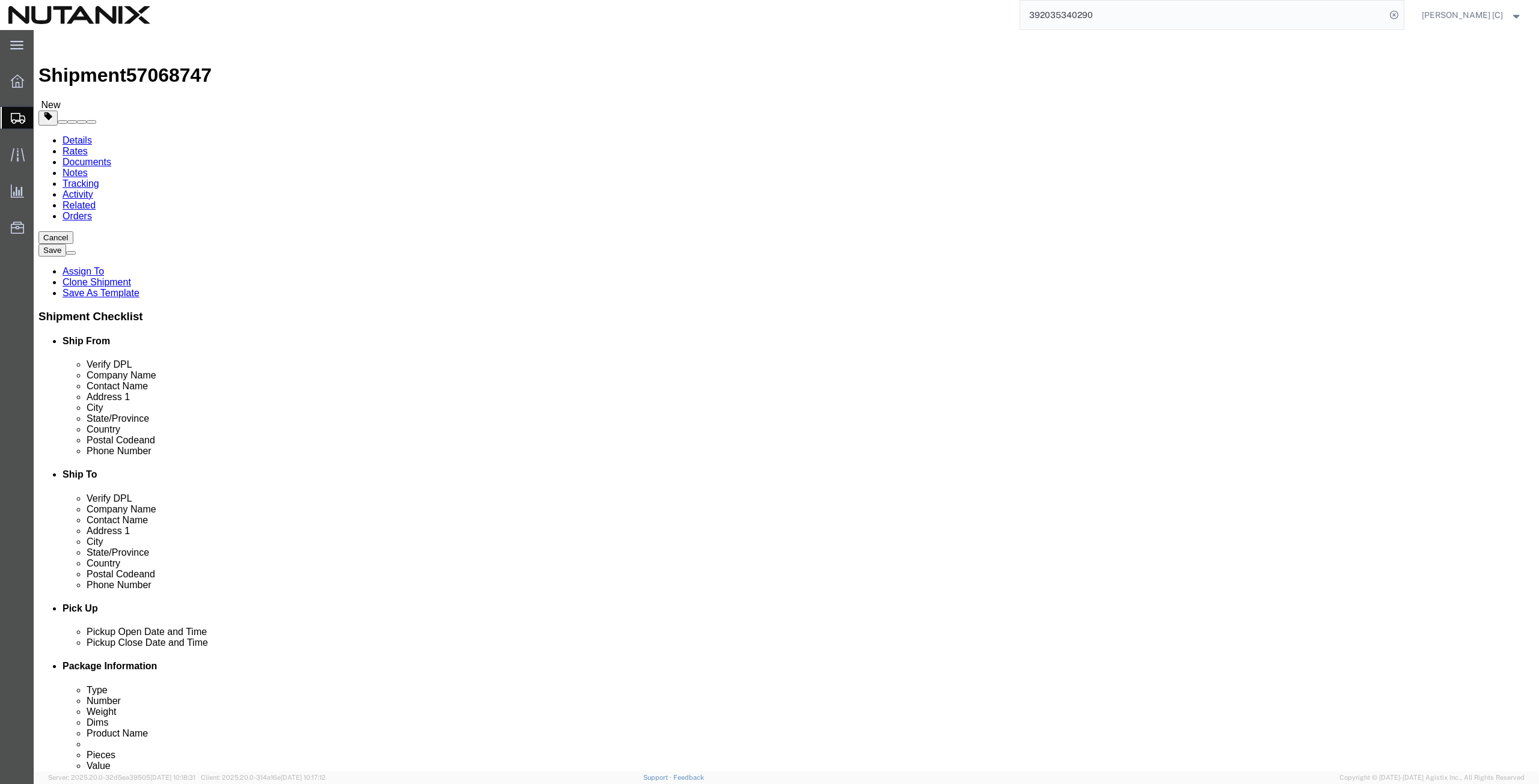
click button "Continue"
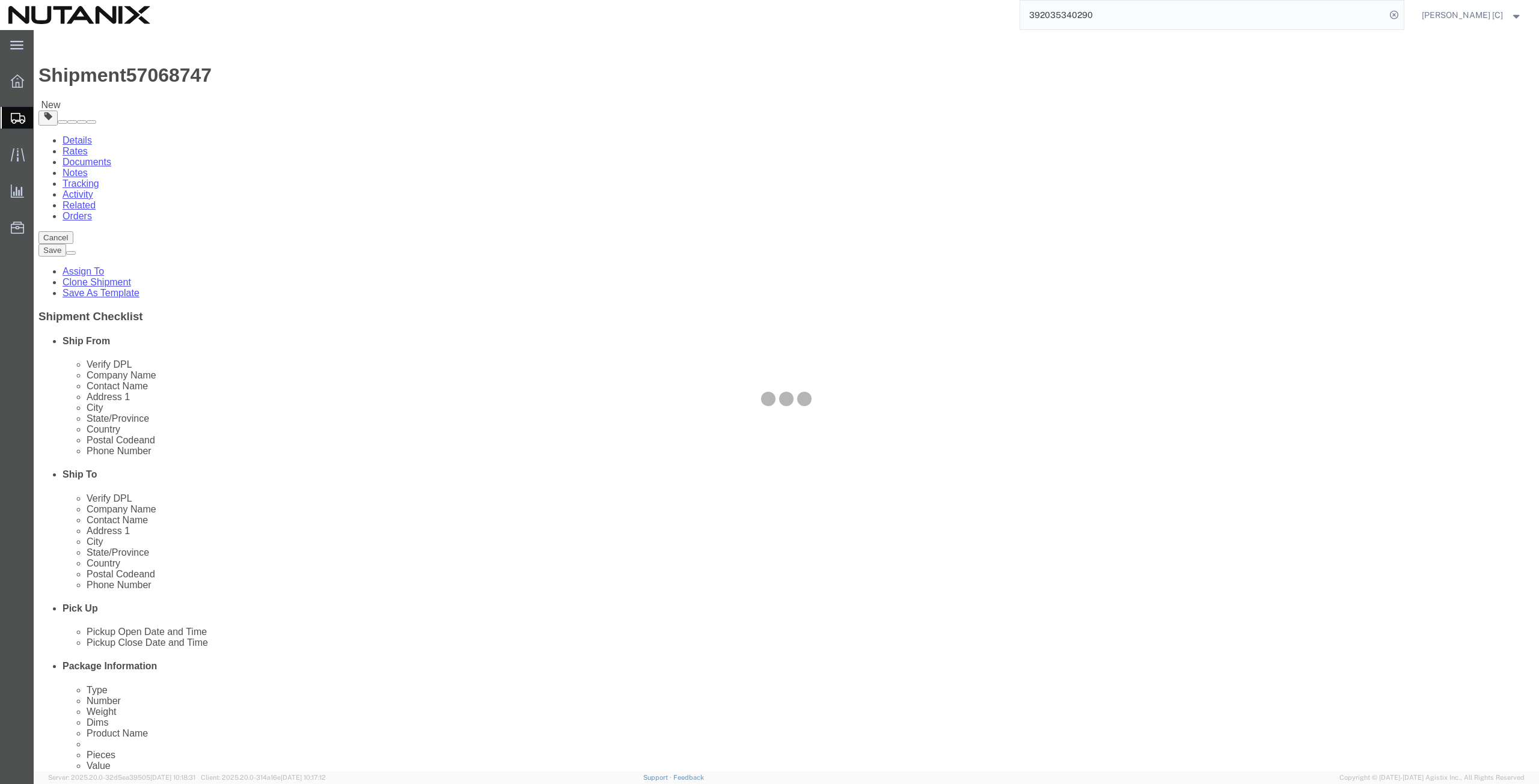
select select
select select "COSTCENTER"
select select "59656"
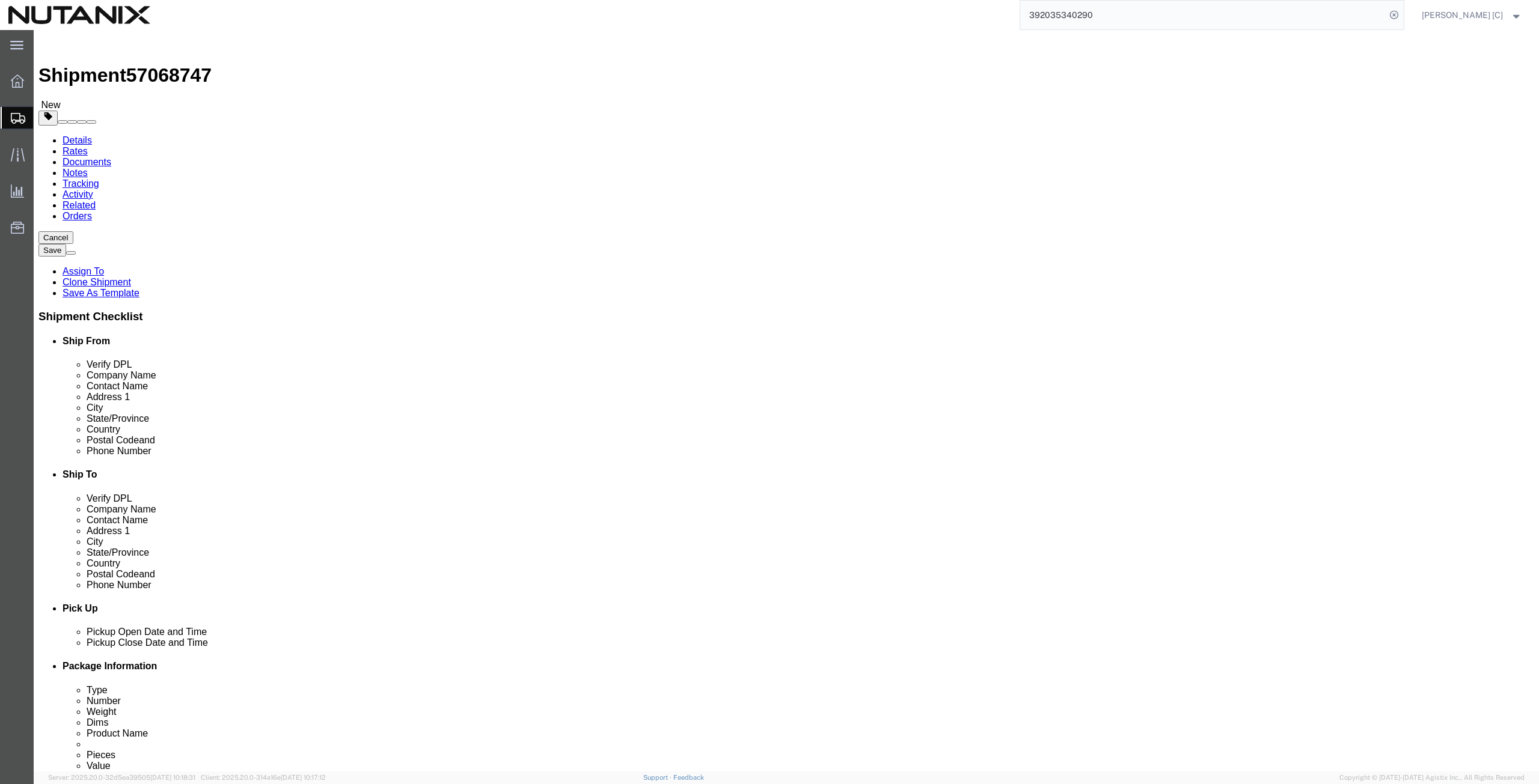
click input "Return Label Required"
checkbox input "false"
select select
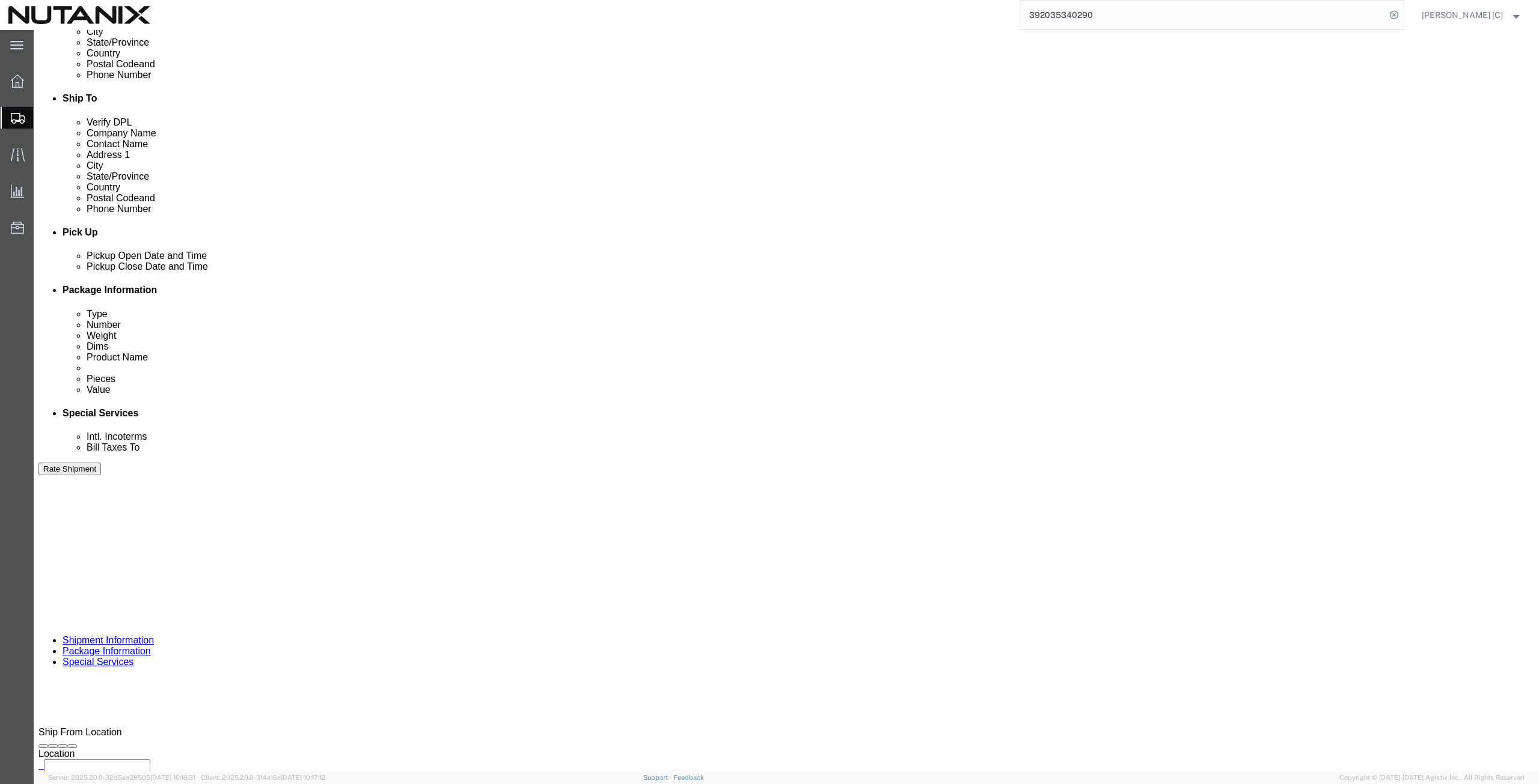
scroll to position [418, 0]
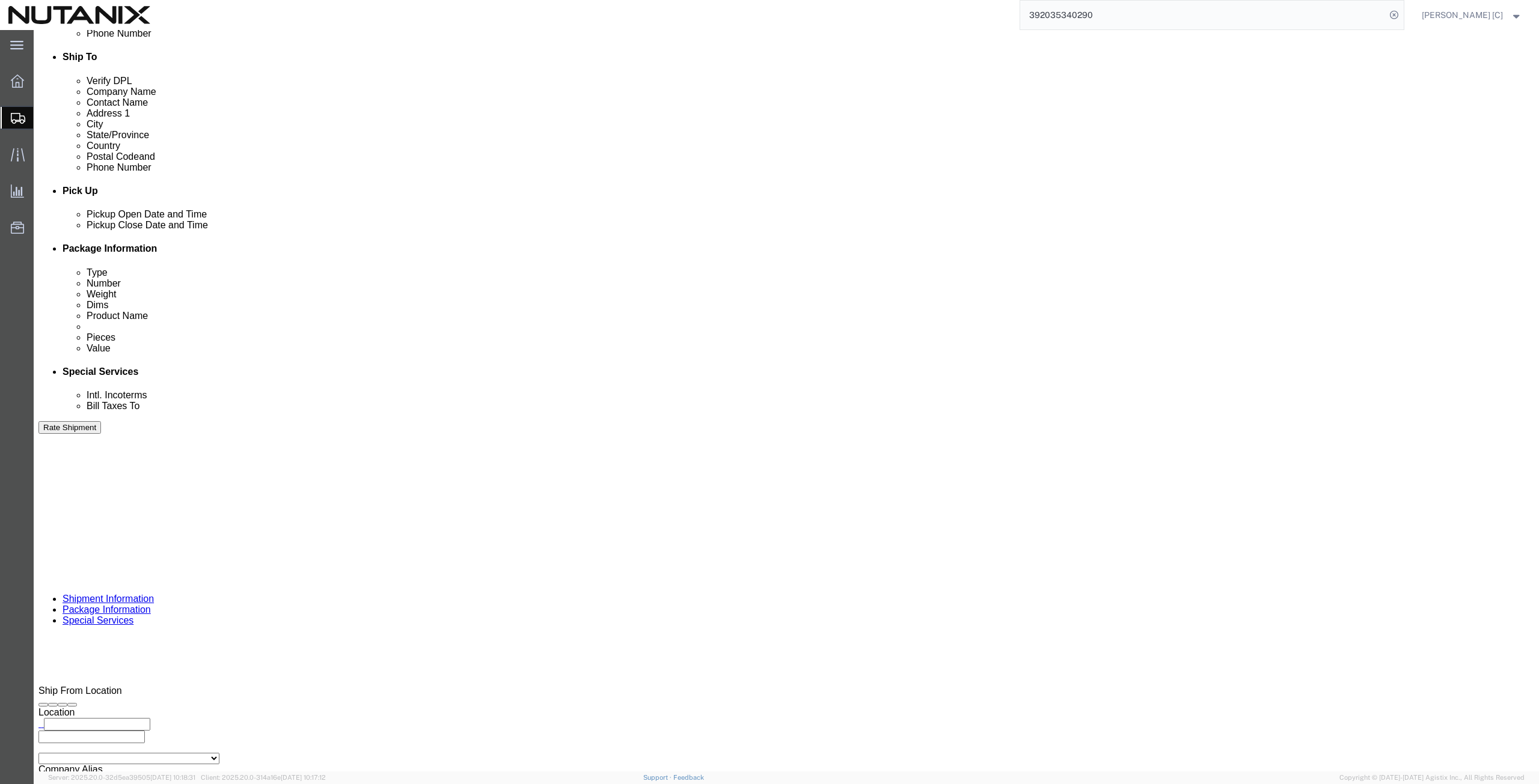
click button "Rate Shipment"
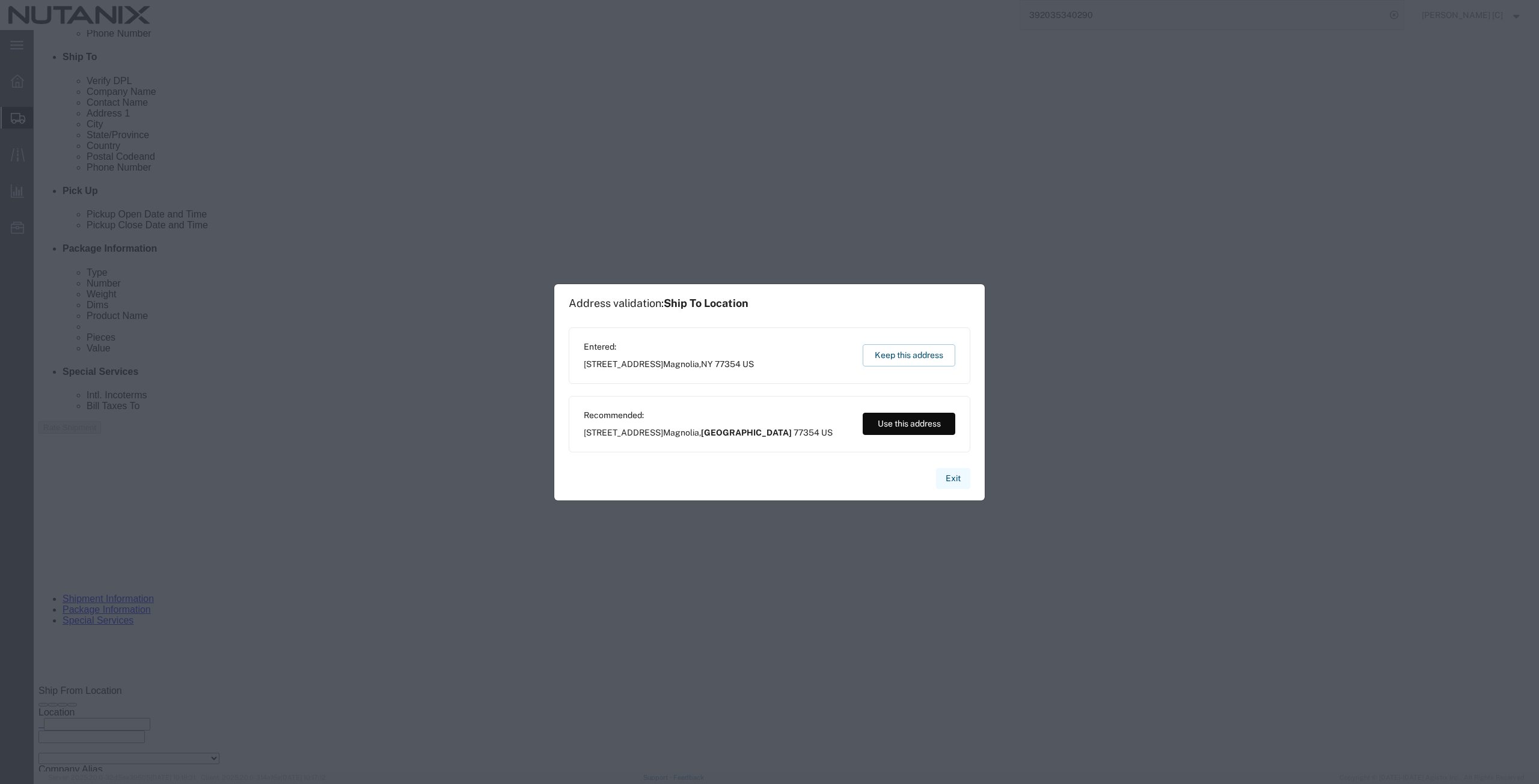
click at [955, 474] on button "Exit" at bounding box center [953, 479] width 34 height 21
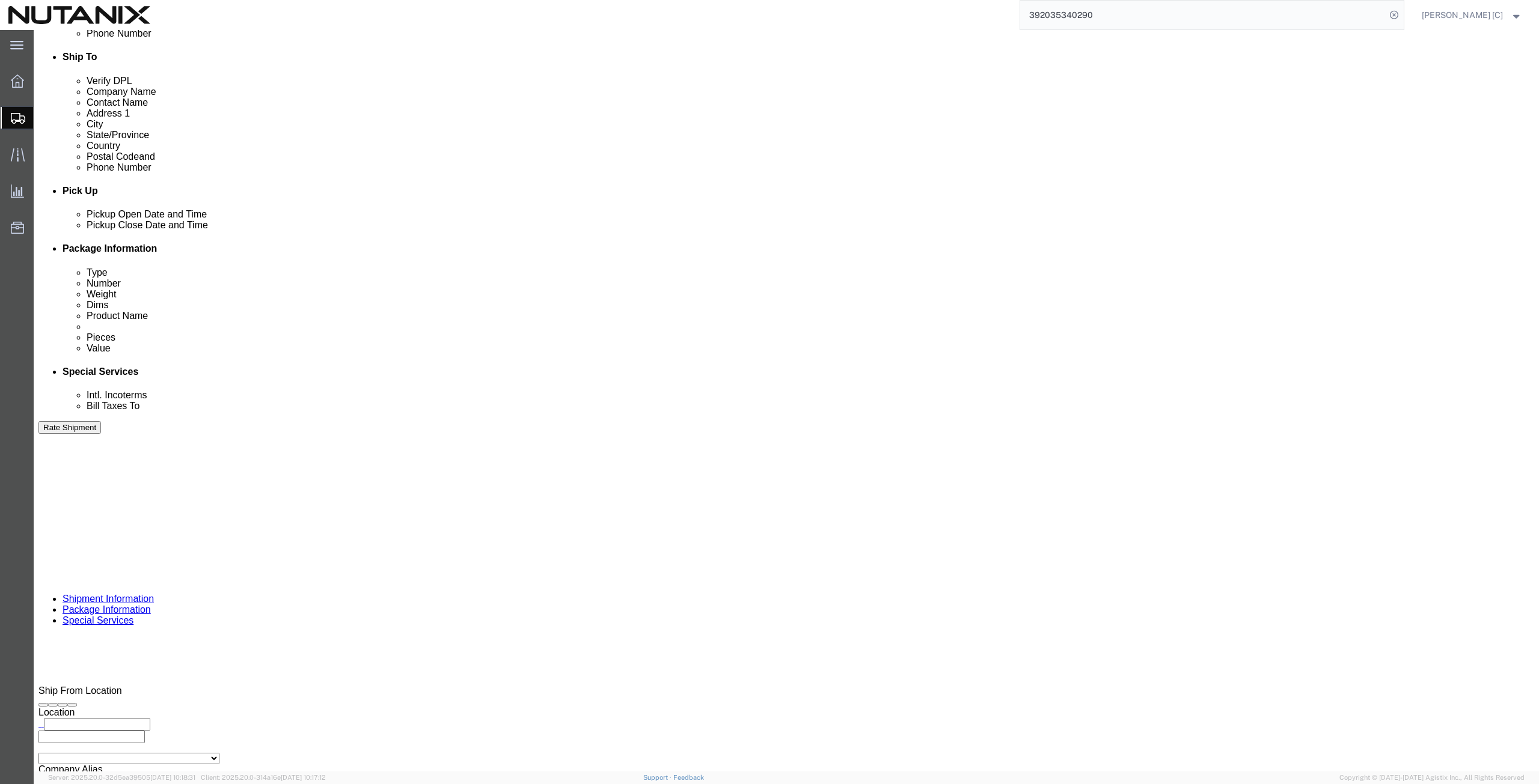
click icon
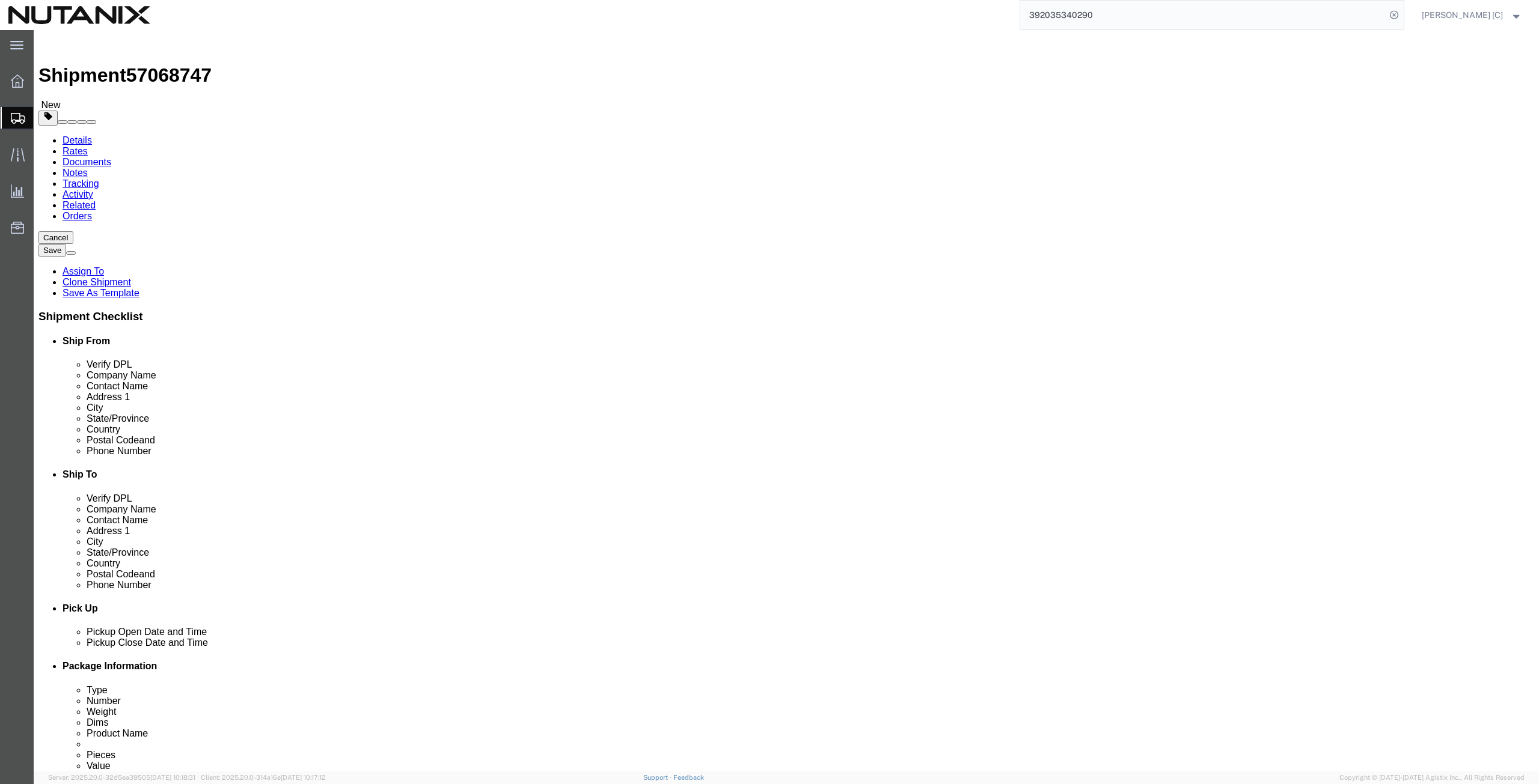
type input "tex"
select select
select select "[GEOGRAPHIC_DATA]"
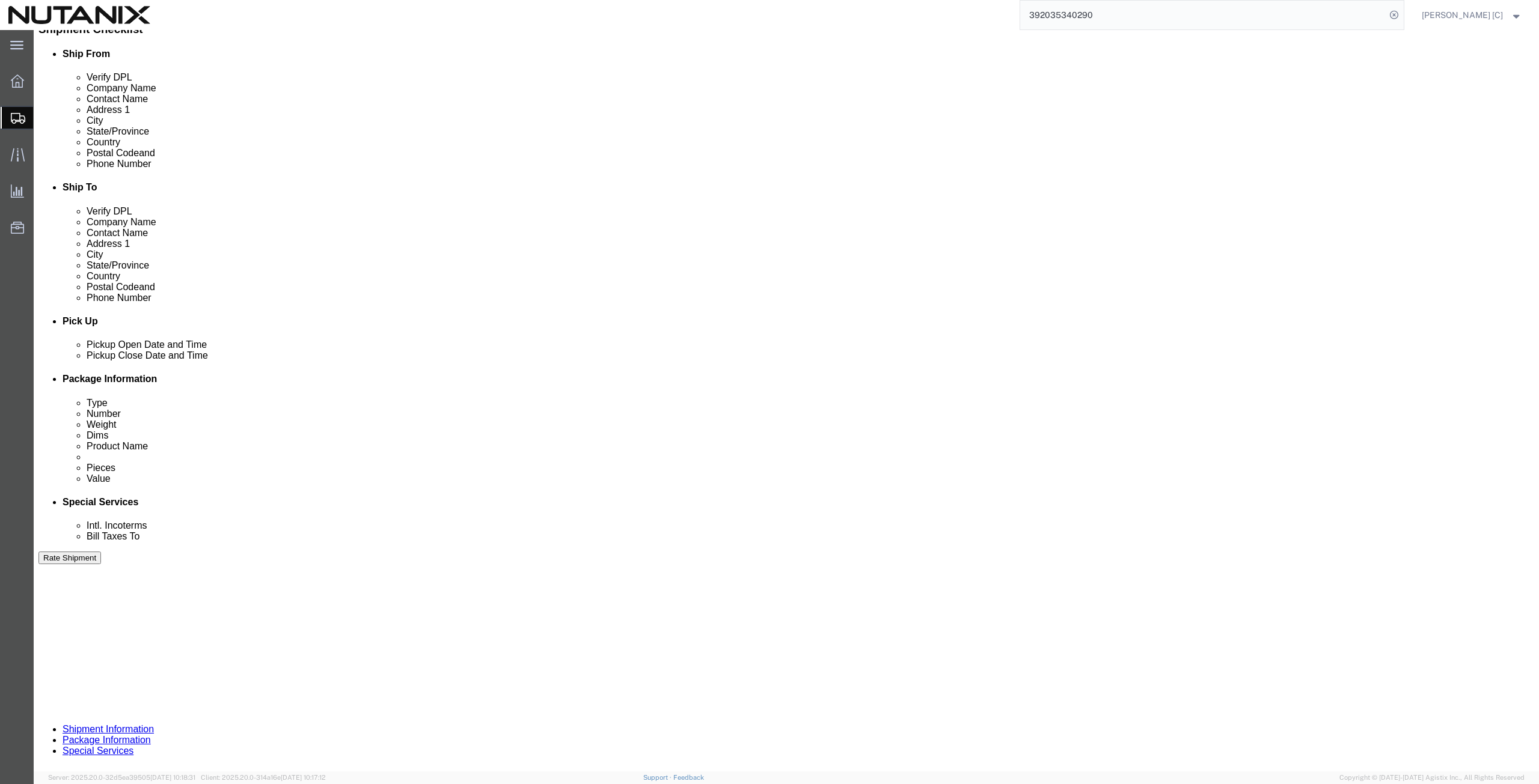
scroll to position [290, 0]
click button "Continue"
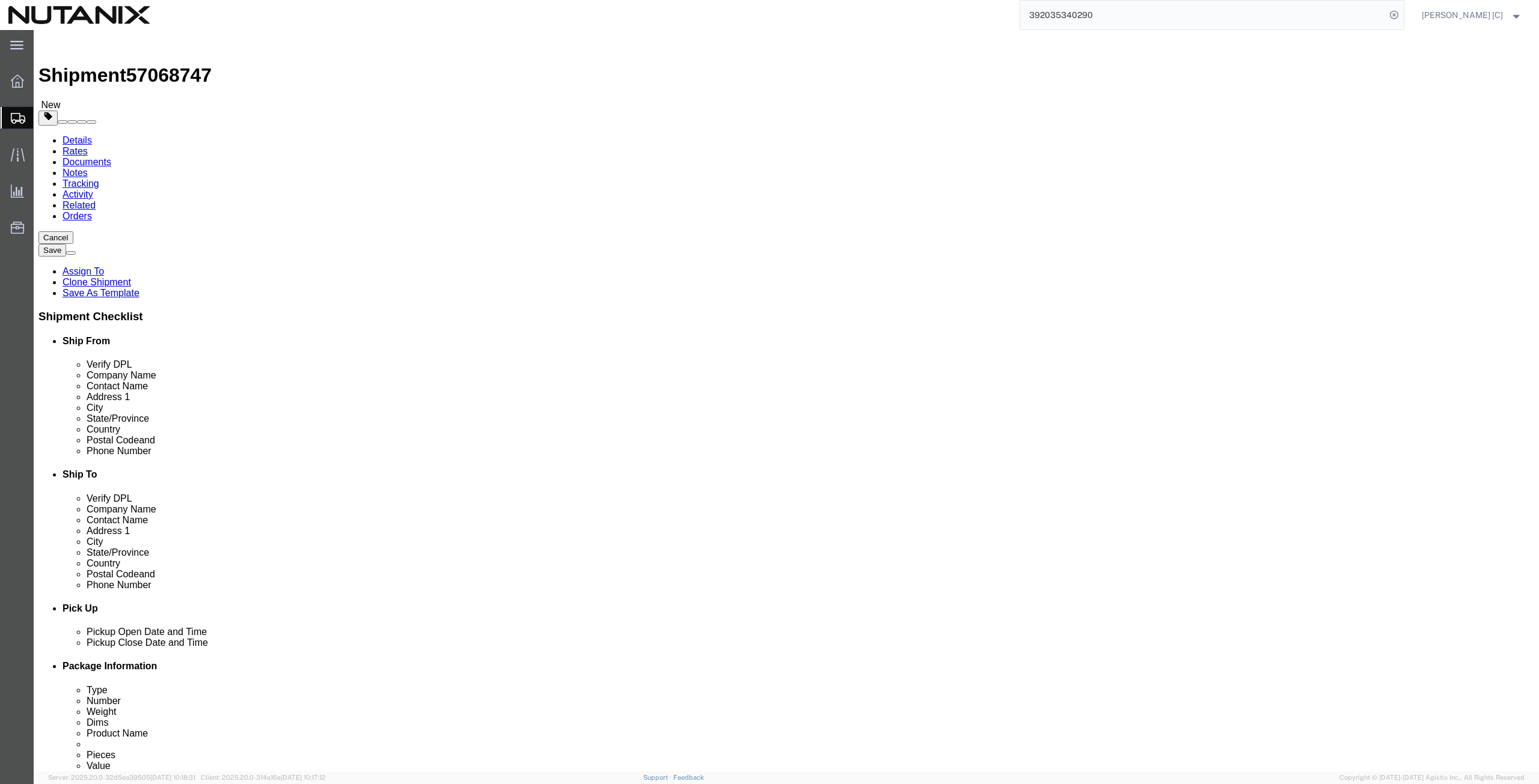
click button "Rate Shipment"
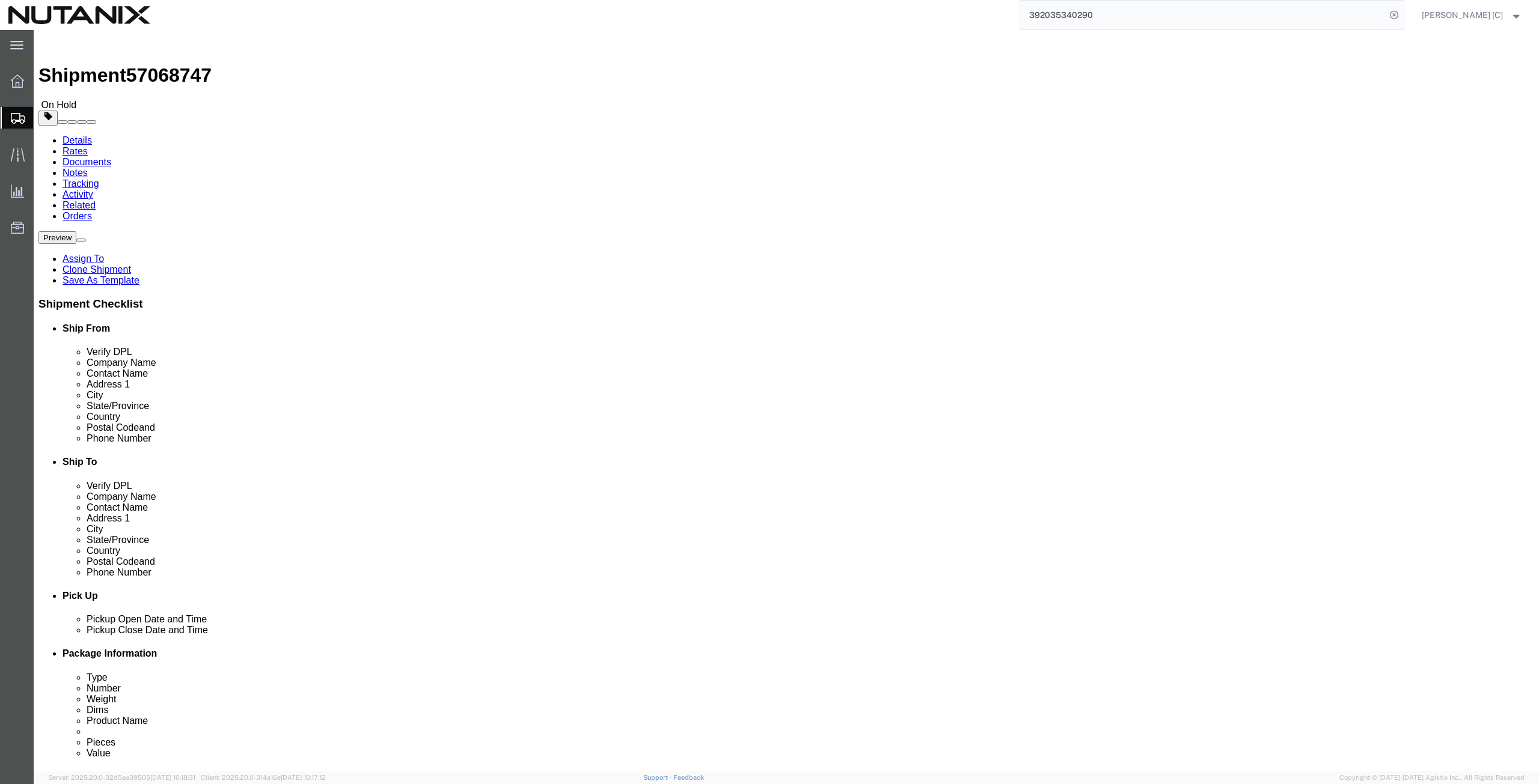
click button "Rate Shipment"
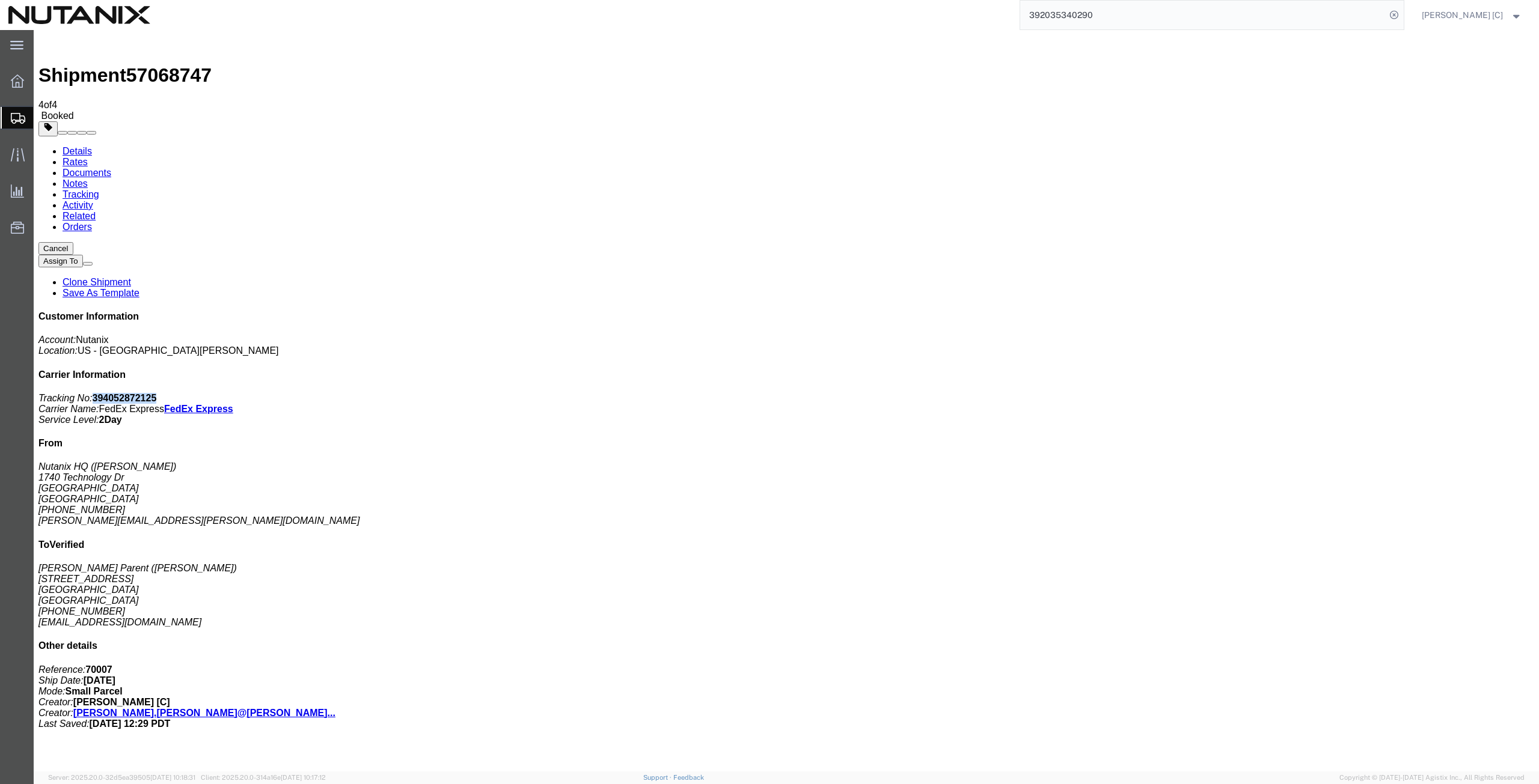
drag, startPoint x: 1430, startPoint y: 185, endPoint x: 1372, endPoint y: 189, distance: 58.1
click at [1372, 393] on p "Tracking No: 394052872125 Carrier Name: FedEx Express FedEx Express Service Lev…" at bounding box center [786, 409] width 1496 height 32
copy b "394052872125"
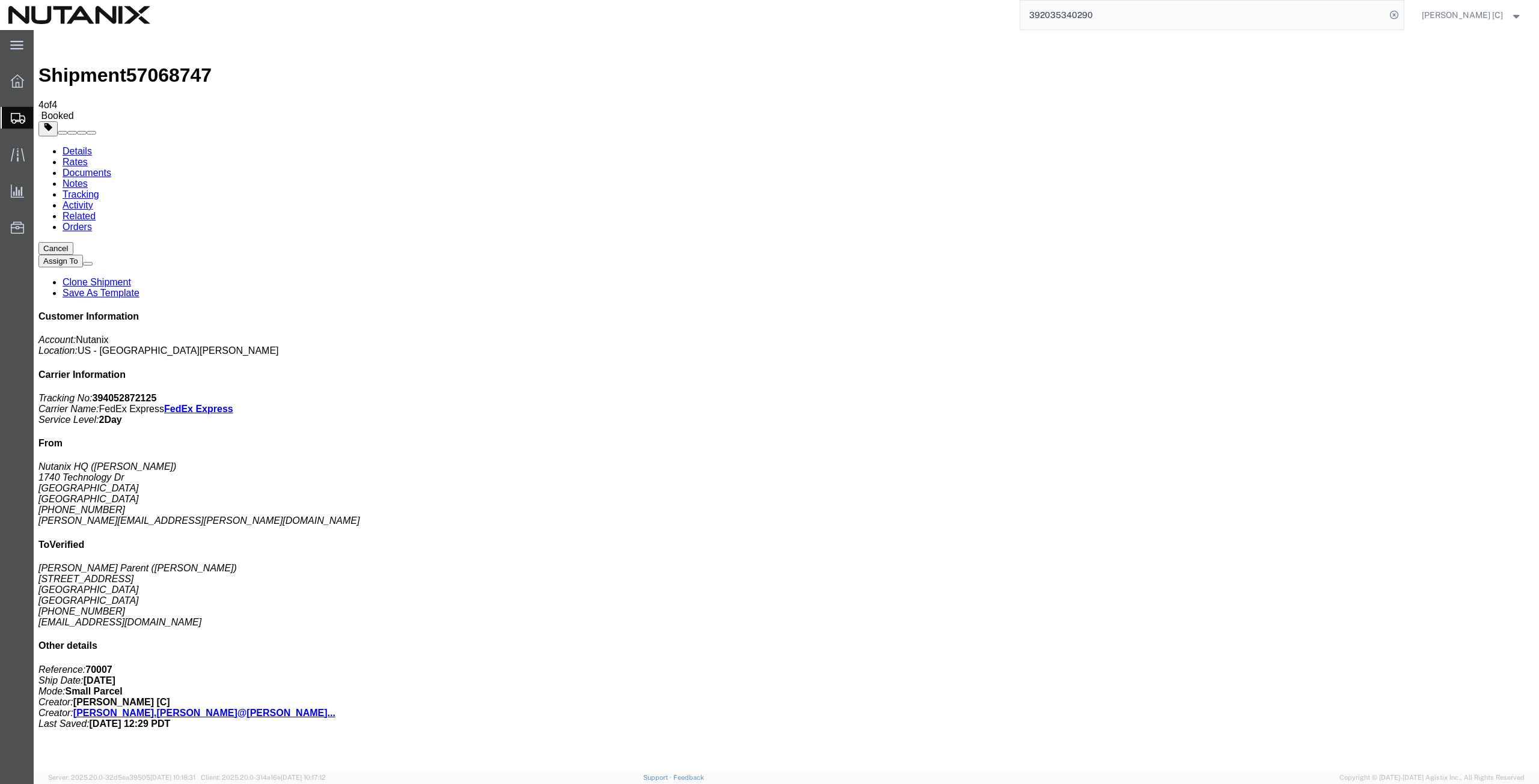
click at [0, 0] on span "Create from Template" at bounding box center [0, 0] width 0 height 0
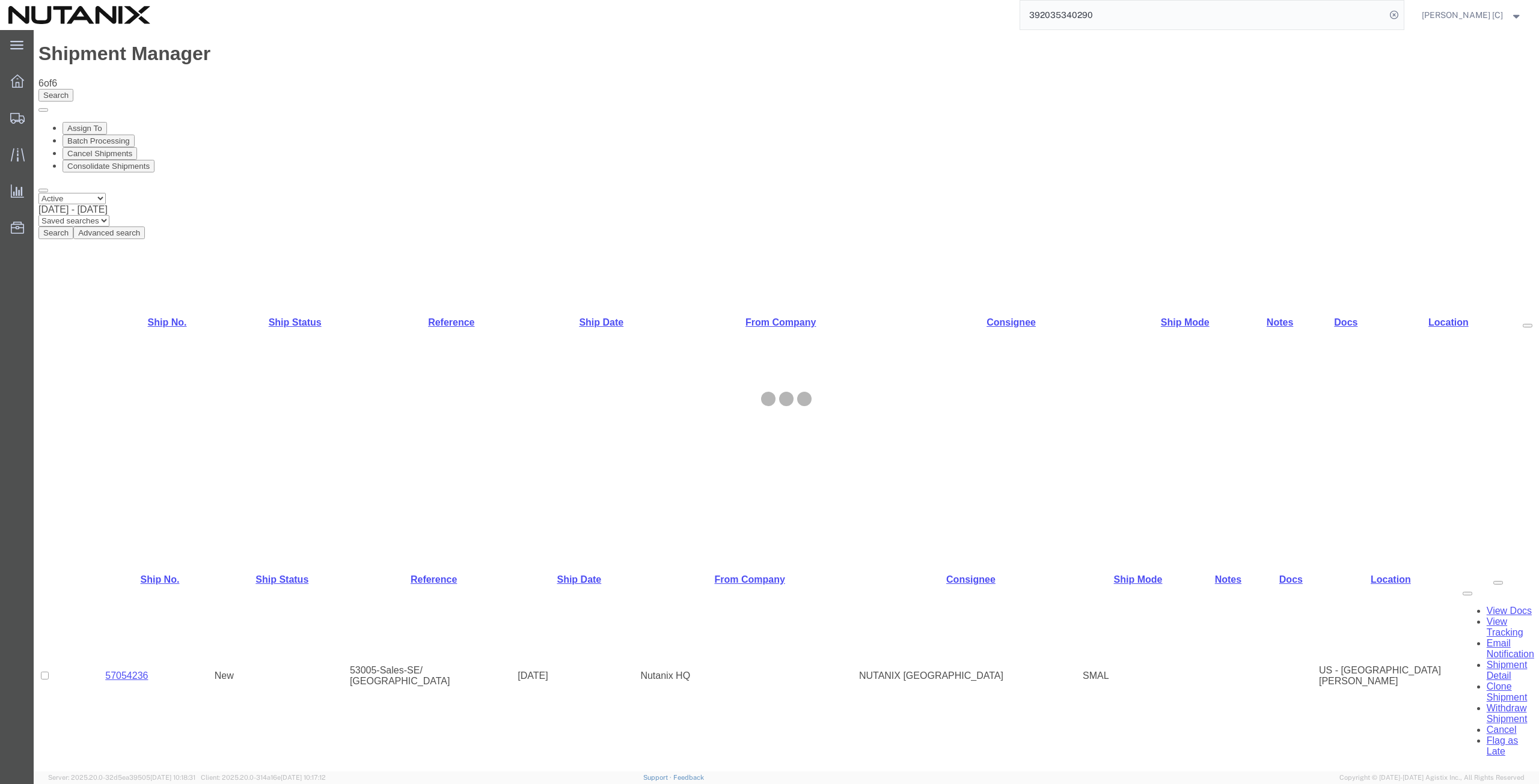
select select "46554"
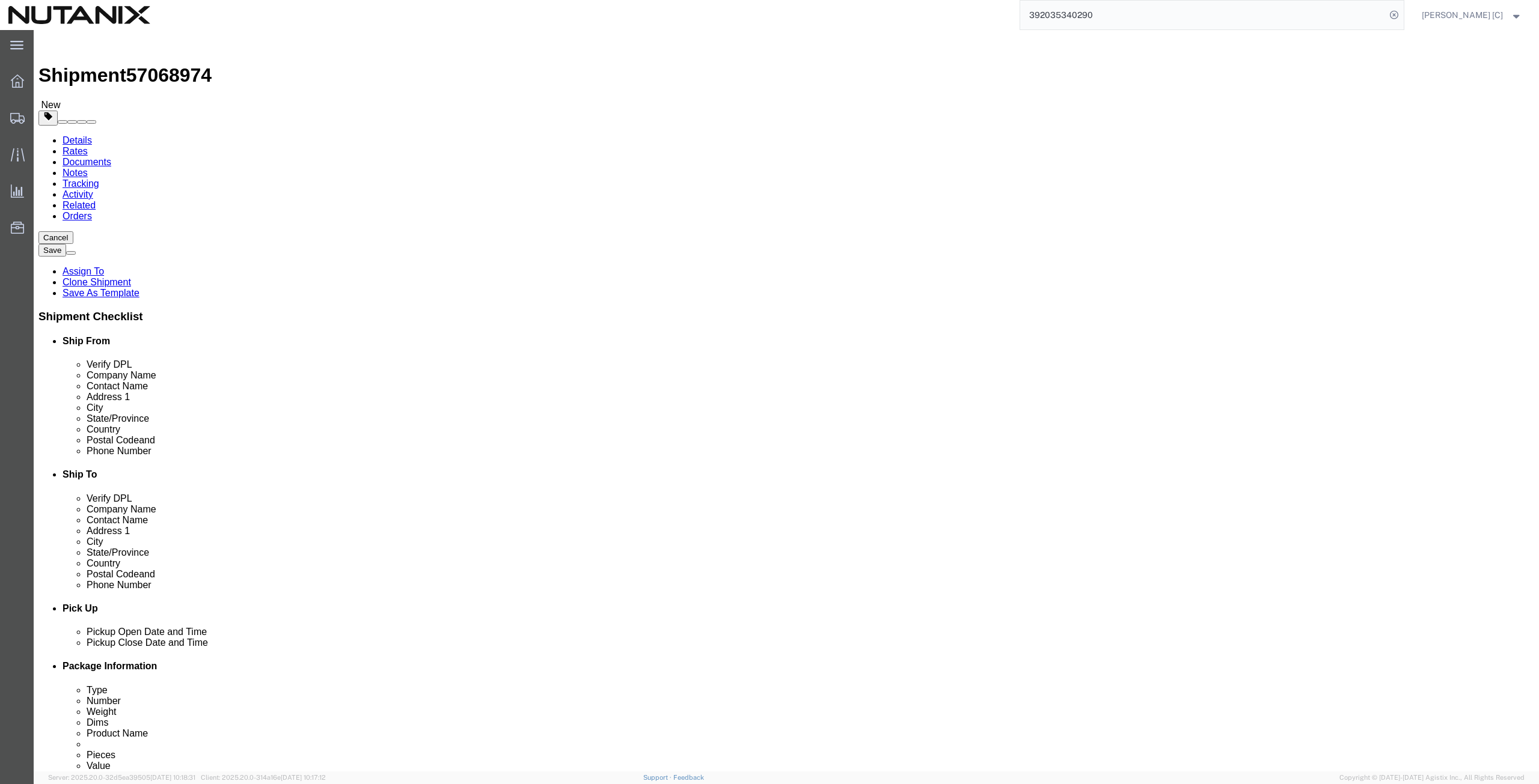
drag, startPoint x: 300, startPoint y: 222, endPoint x: 137, endPoint y: 245, distance: 164.6
click div "Location Select Select My Profile Location [GEOGRAPHIC_DATA] - [GEOGRAPHIC_DATA…"
paste input "[PERSON_NAME] Parent"
type input "[PERSON_NAME] Parent"
click div
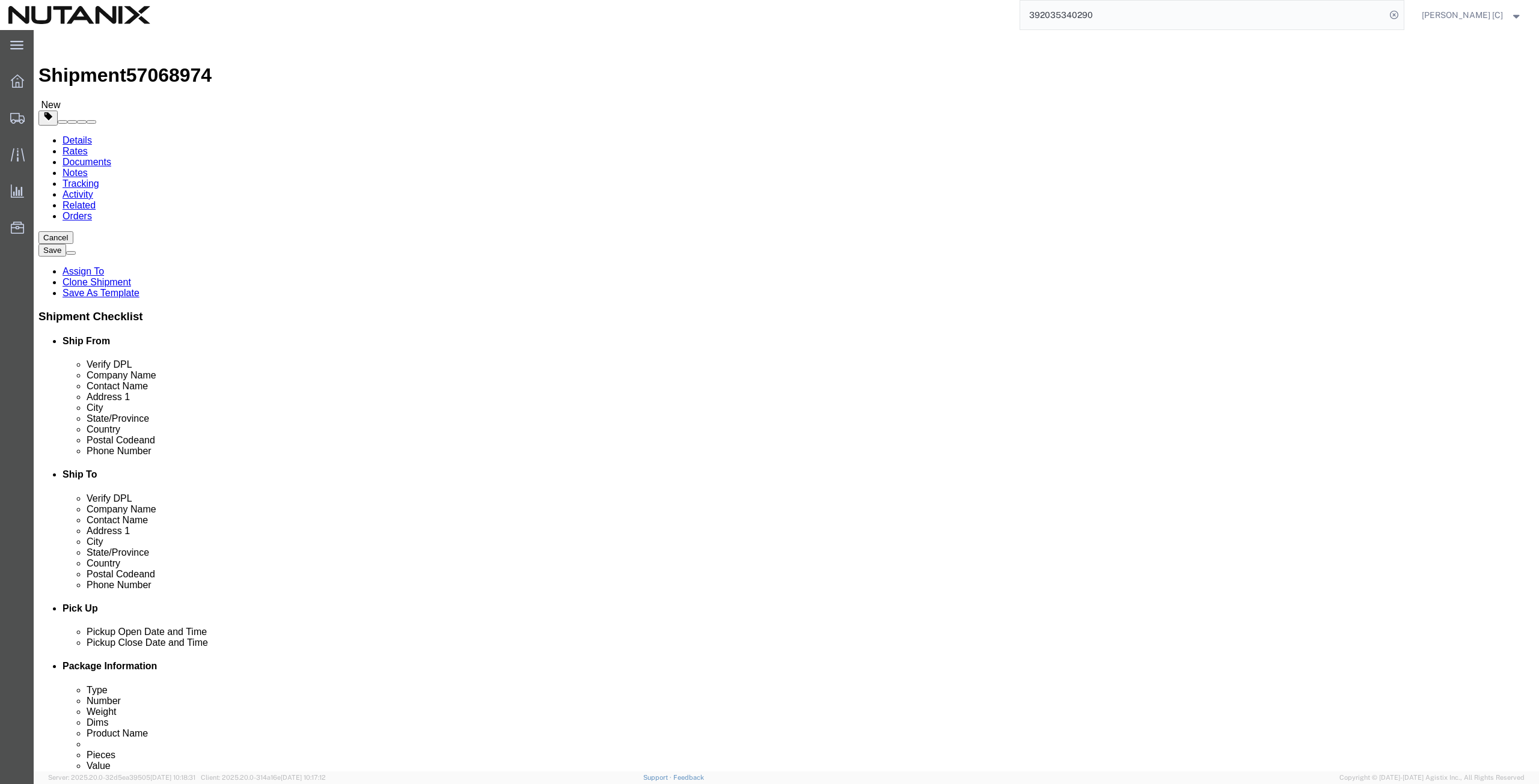
drag, startPoint x: 294, startPoint y: 246, endPoint x: 153, endPoint y: 253, distance: 141.2
click div "Contact Name [PERSON_NAME]"
paste input "[PERSON_NAME] Parent"
type input "[PERSON_NAME] Parent"
drag, startPoint x: 288, startPoint y: 267, endPoint x: 185, endPoint y: 283, distance: 104.2
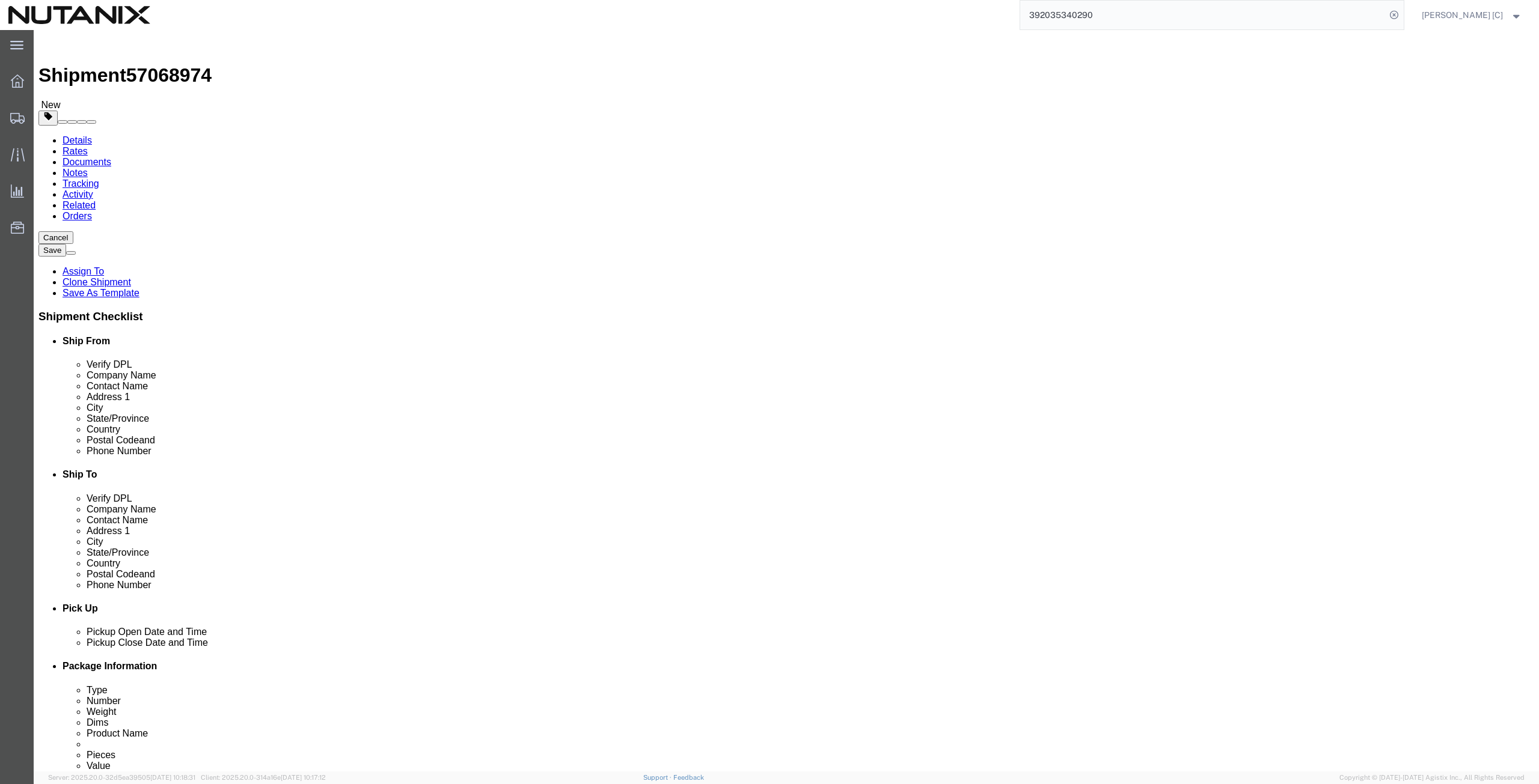
click div "Address [STREET_ADDRESS][US_STATE]"
paste input "8207 Chartres Wind D"
type input "[STREET_ADDRESS]"
drag, startPoint x: 270, startPoint y: 298, endPoint x: 163, endPoint y: 310, distance: 107.7
click div "Location Select Select My Profile Location [GEOGRAPHIC_DATA] - [GEOGRAPHIC_DATA…"
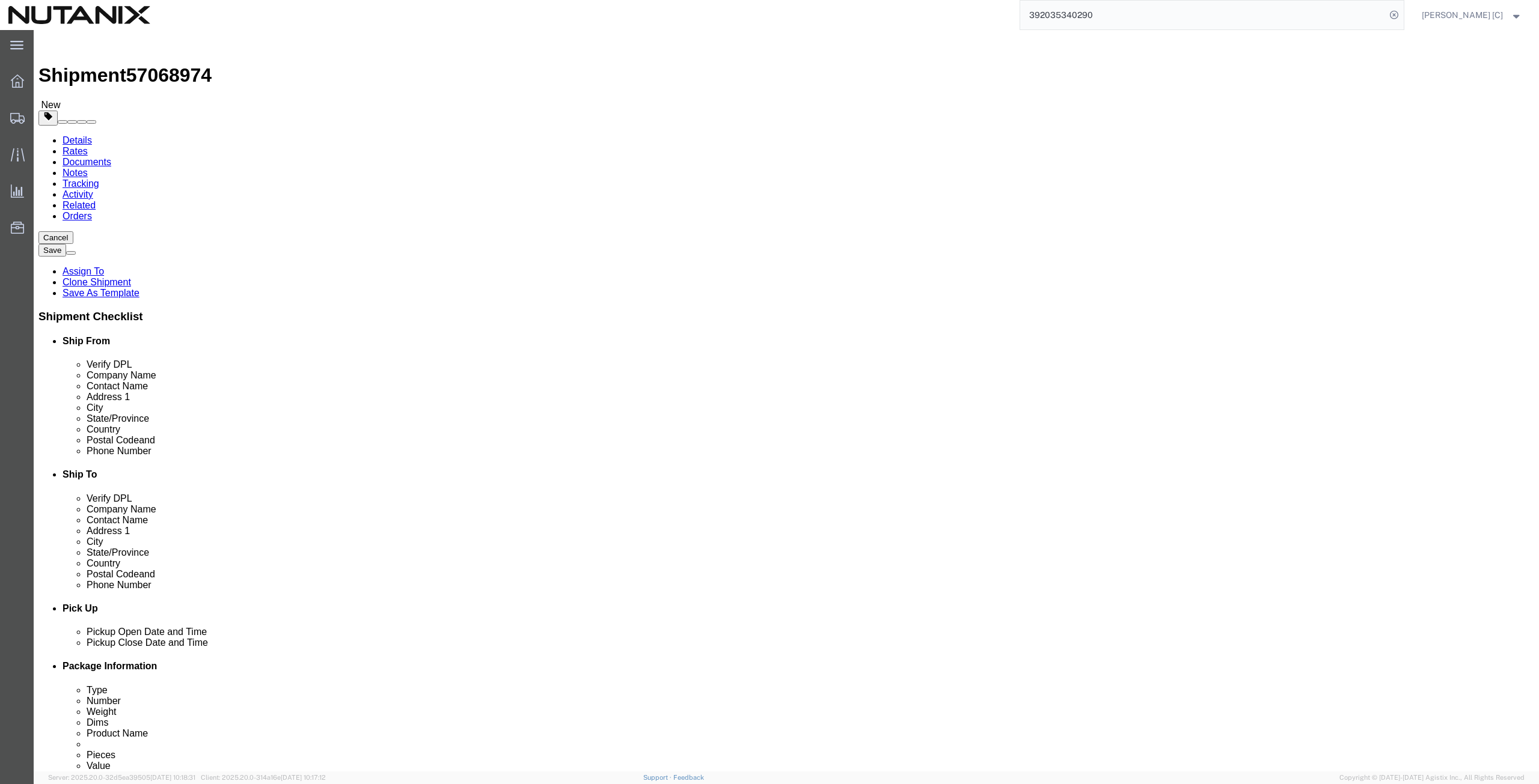
drag, startPoint x: 264, startPoint y: 317, endPoint x: 146, endPoint y: 311, distance: 118.2
click div "City Plano"
paste input "Magnolia"
type input "Magnolia"
drag, startPoint x: 263, startPoint y: 387, endPoint x: 149, endPoint y: 397, distance: 114.4
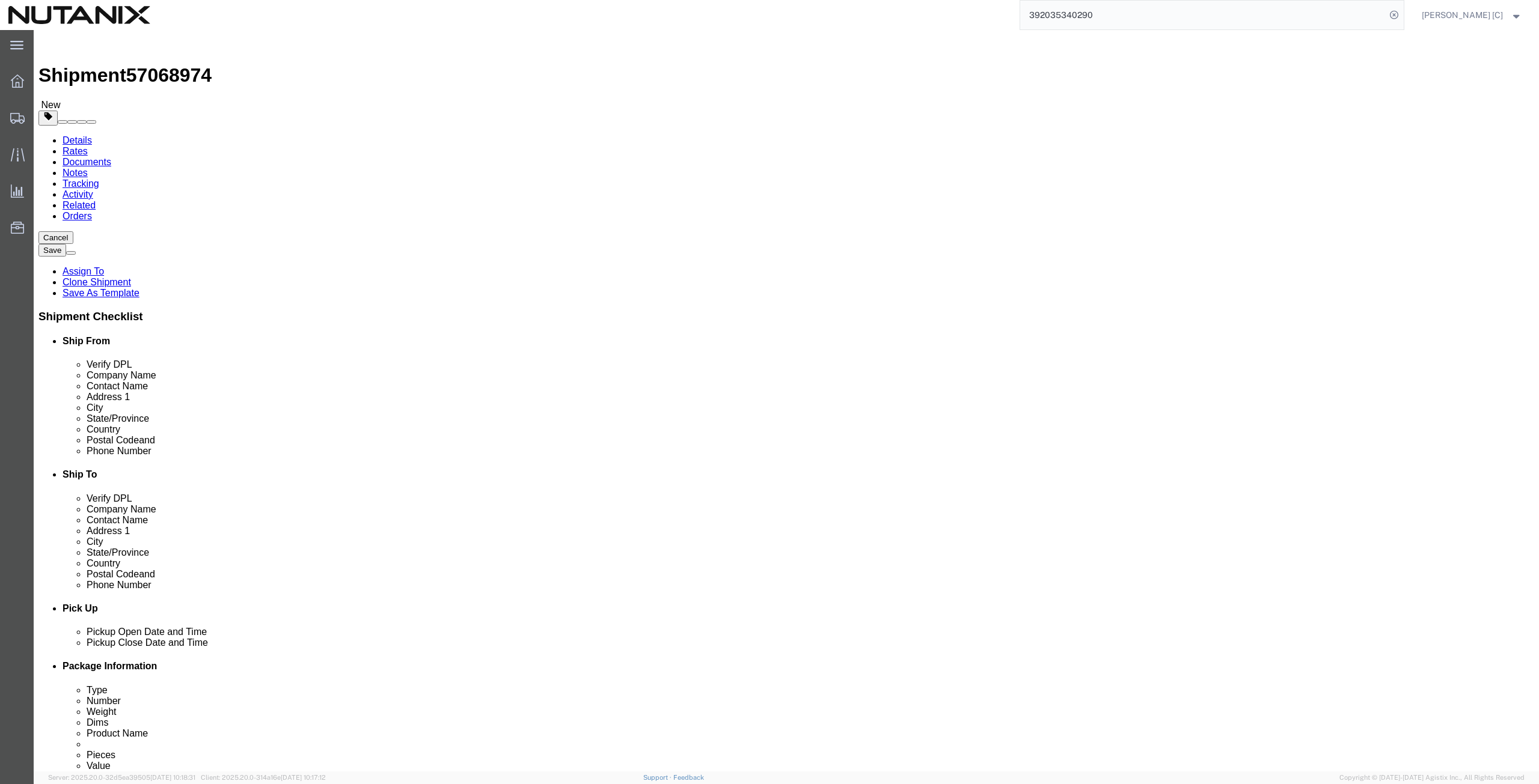
click div "Postal Code 75093"
paste input "7354"
type input "77354"
drag, startPoint x: 313, startPoint y: 413, endPoint x: 221, endPoint y: 425, distance: 92.8
click div "[PHONE_NUMBER]"
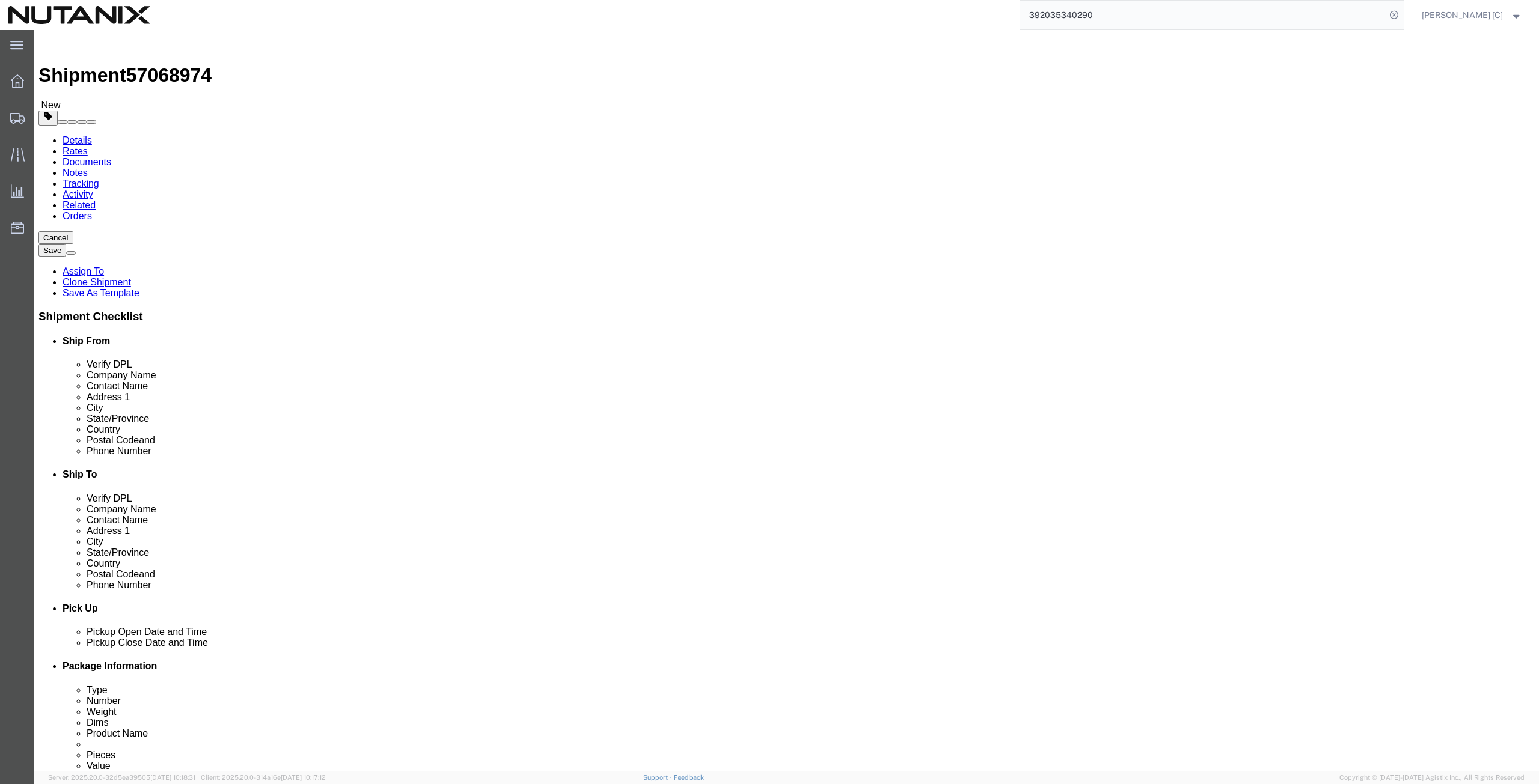
paste input "[PHONE_NUMBER]"
type input "[PHONE_NUMBER]"
drag, startPoint x: 367, startPoint y: 432, endPoint x: -3, endPoint y: 464, distance: 371.4
click html "Shipment 57068974 New Details Rates Documents Notes Tracking Activity Related O…"
paste input "[EMAIL_ADDRESS]"
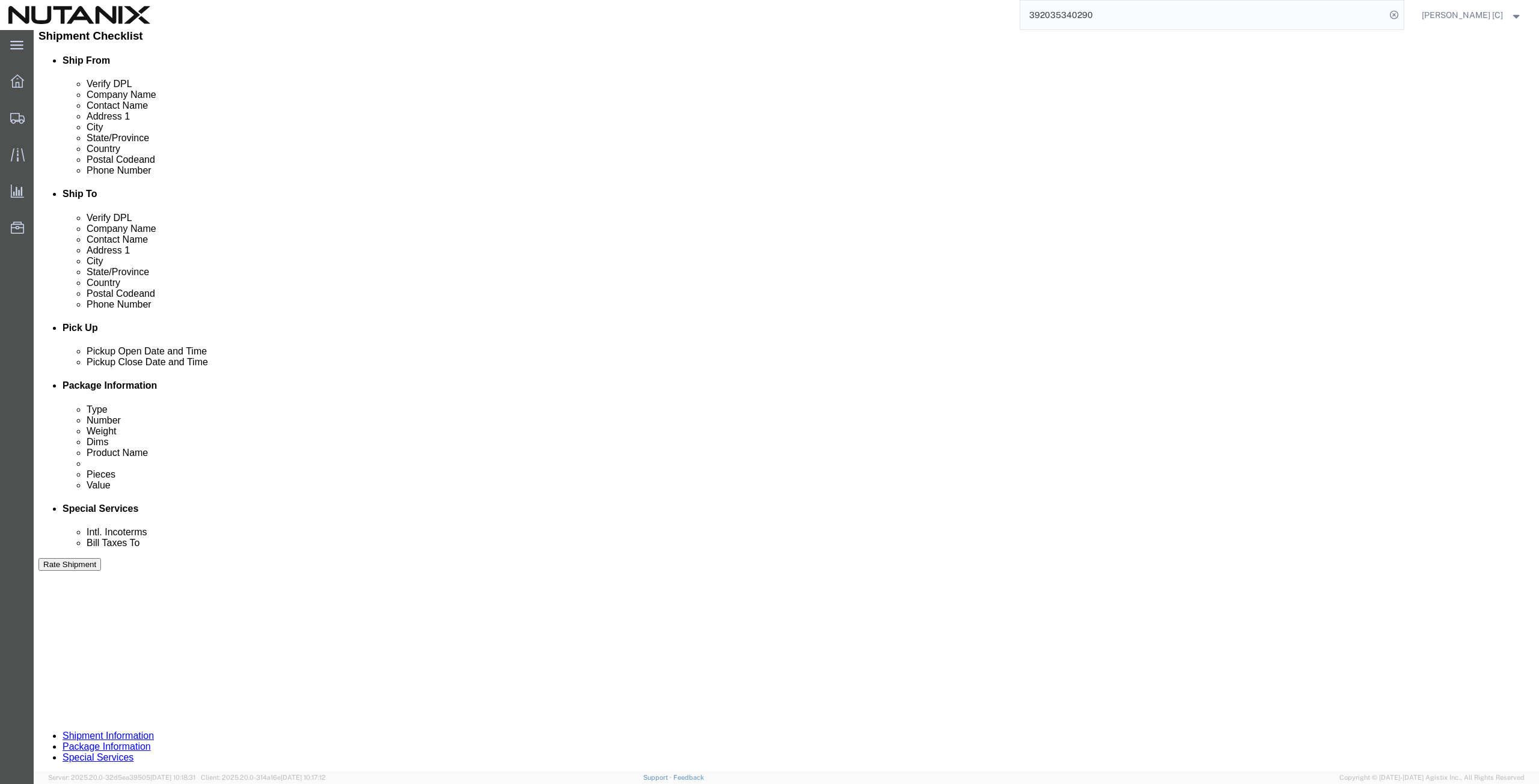
scroll to position [290, 0]
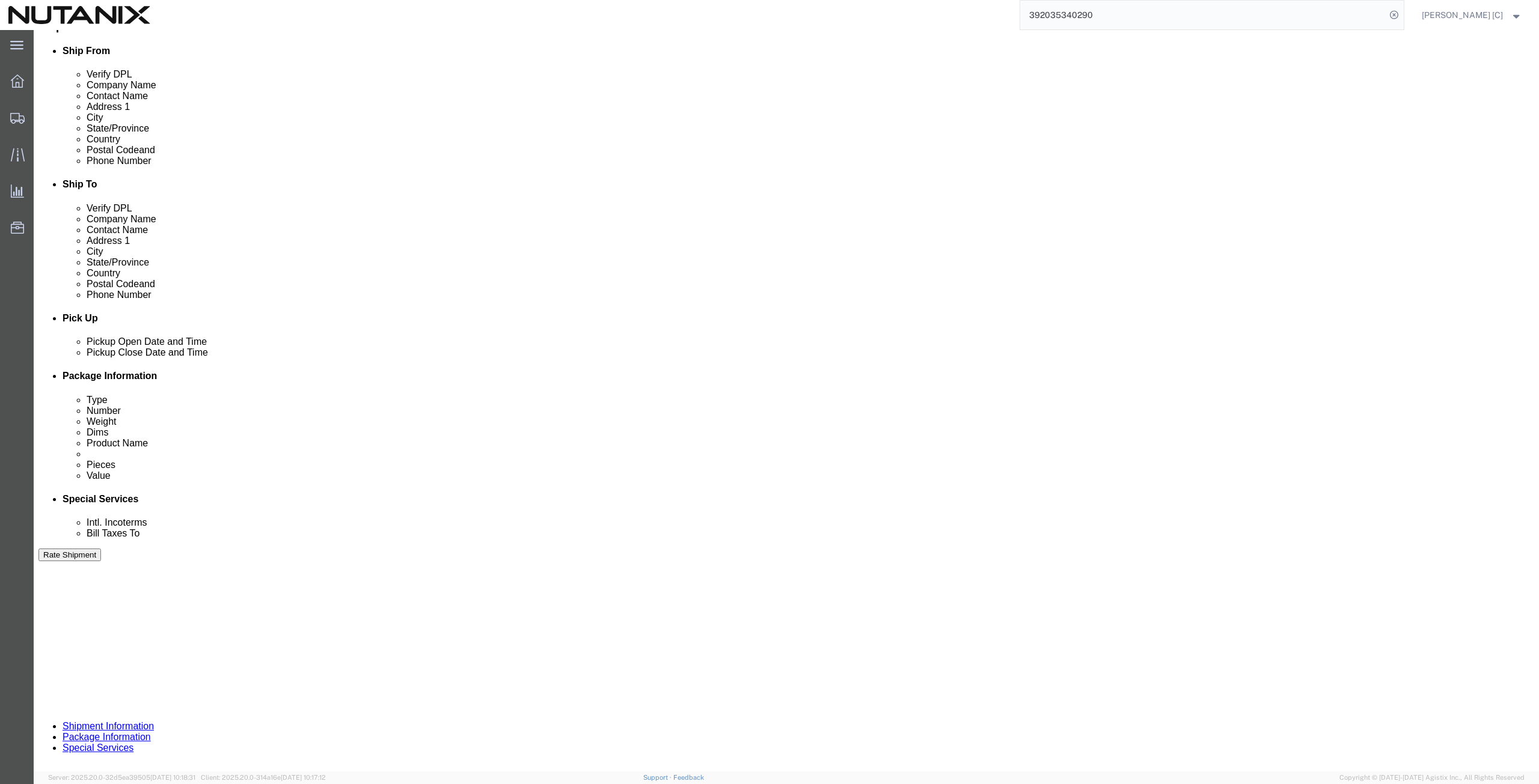
type input "[EMAIL_ADDRESS][DOMAIN_NAME]"
click button "Continue"
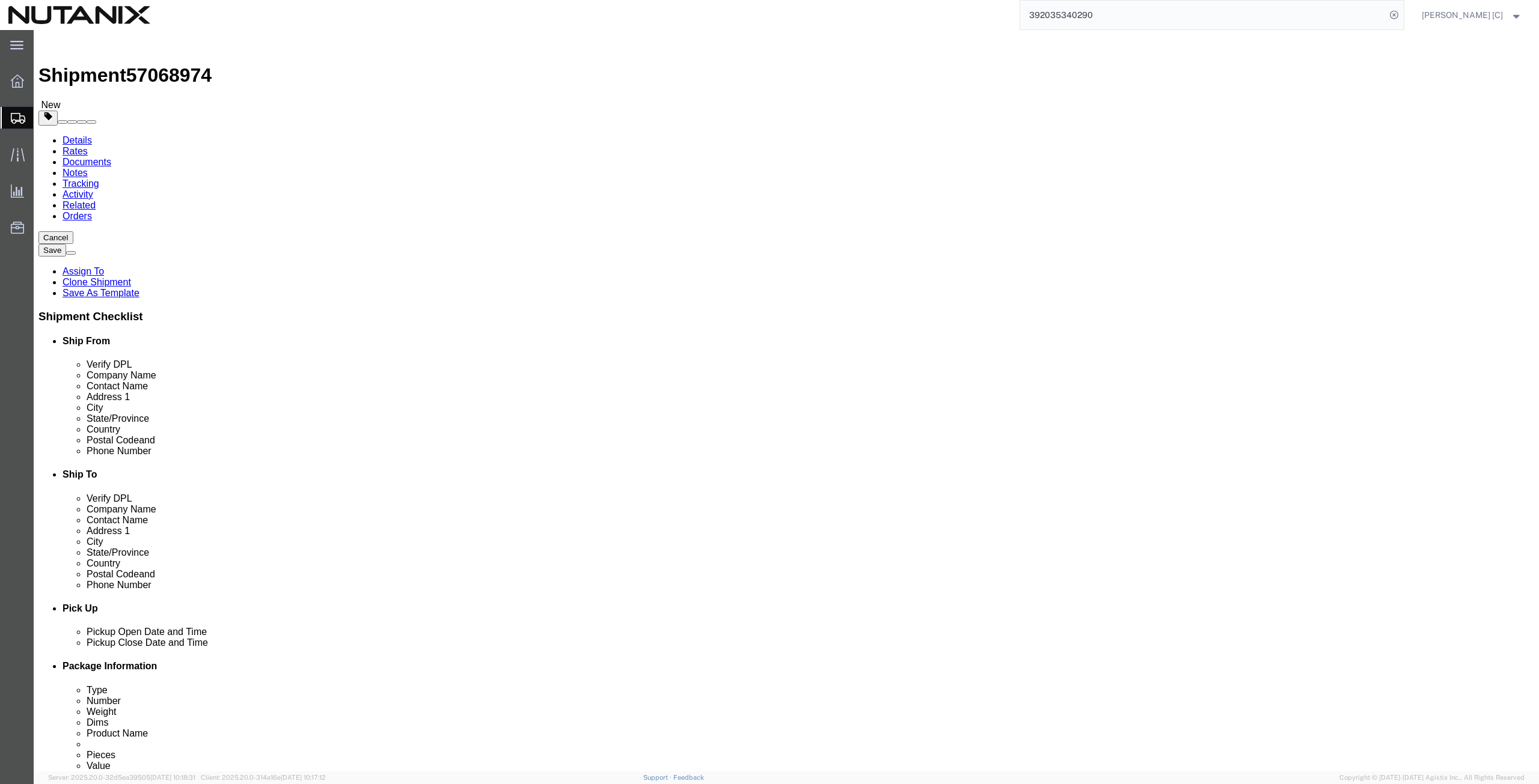
click dd "1.00 USD"
click div
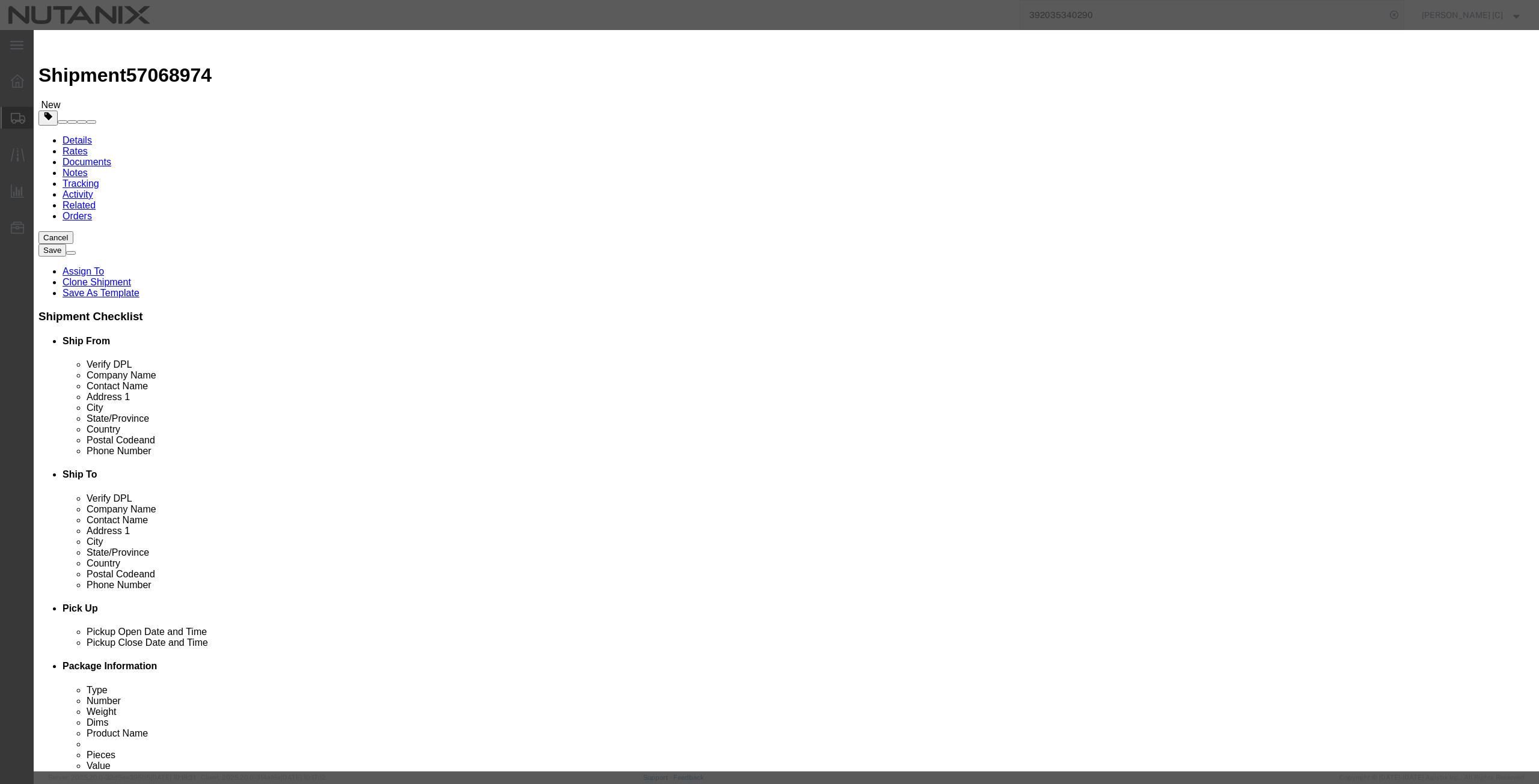
drag, startPoint x: 567, startPoint y: 140, endPoint x: 517, endPoint y: 149, distance: 50.8
click div "Product Name Mac Book Pro Pieces 1.00 Select Bag Barrels 100Board Feet Bottle B…"
type input "1000"
click button "Save & Close"
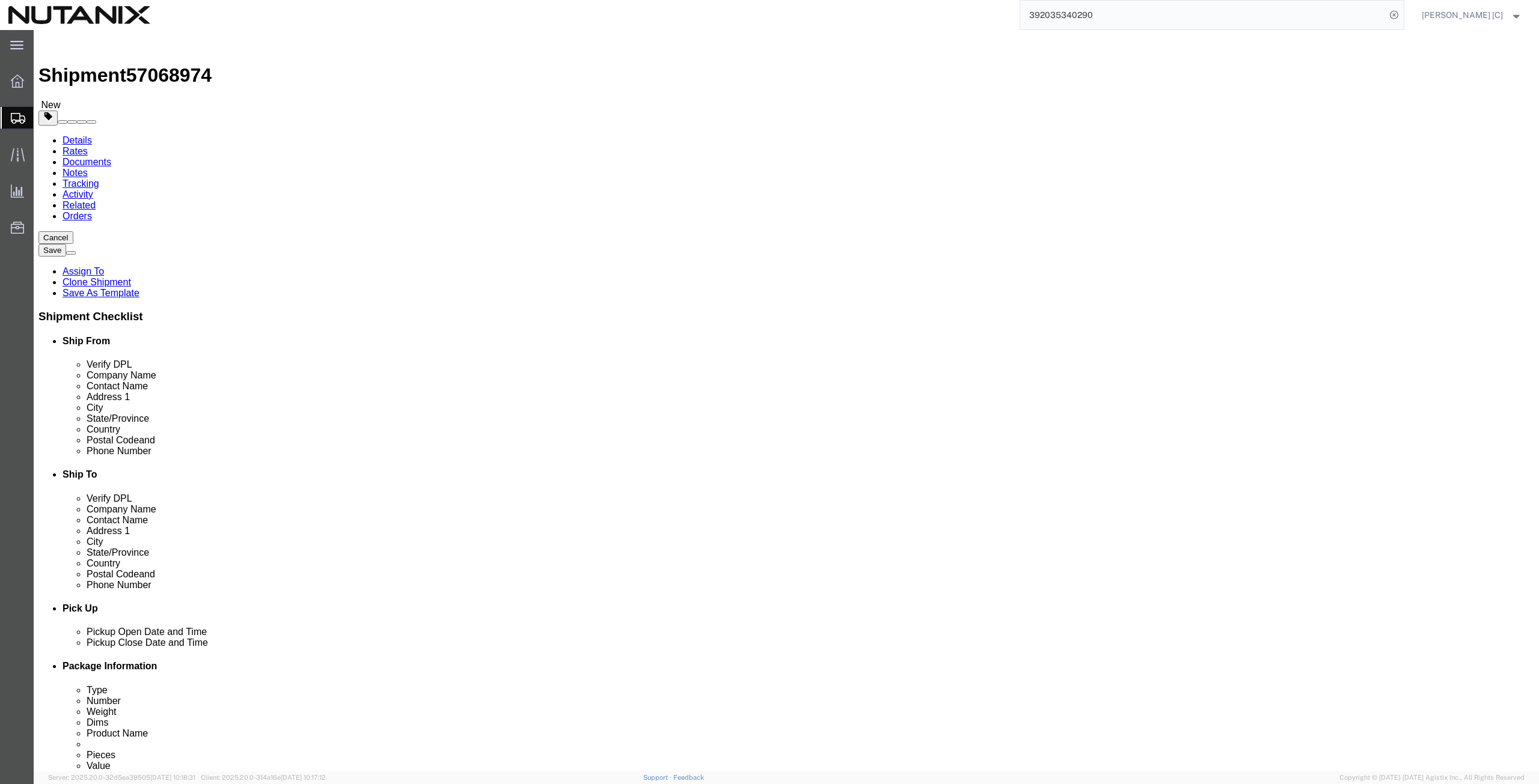
click button "Continue"
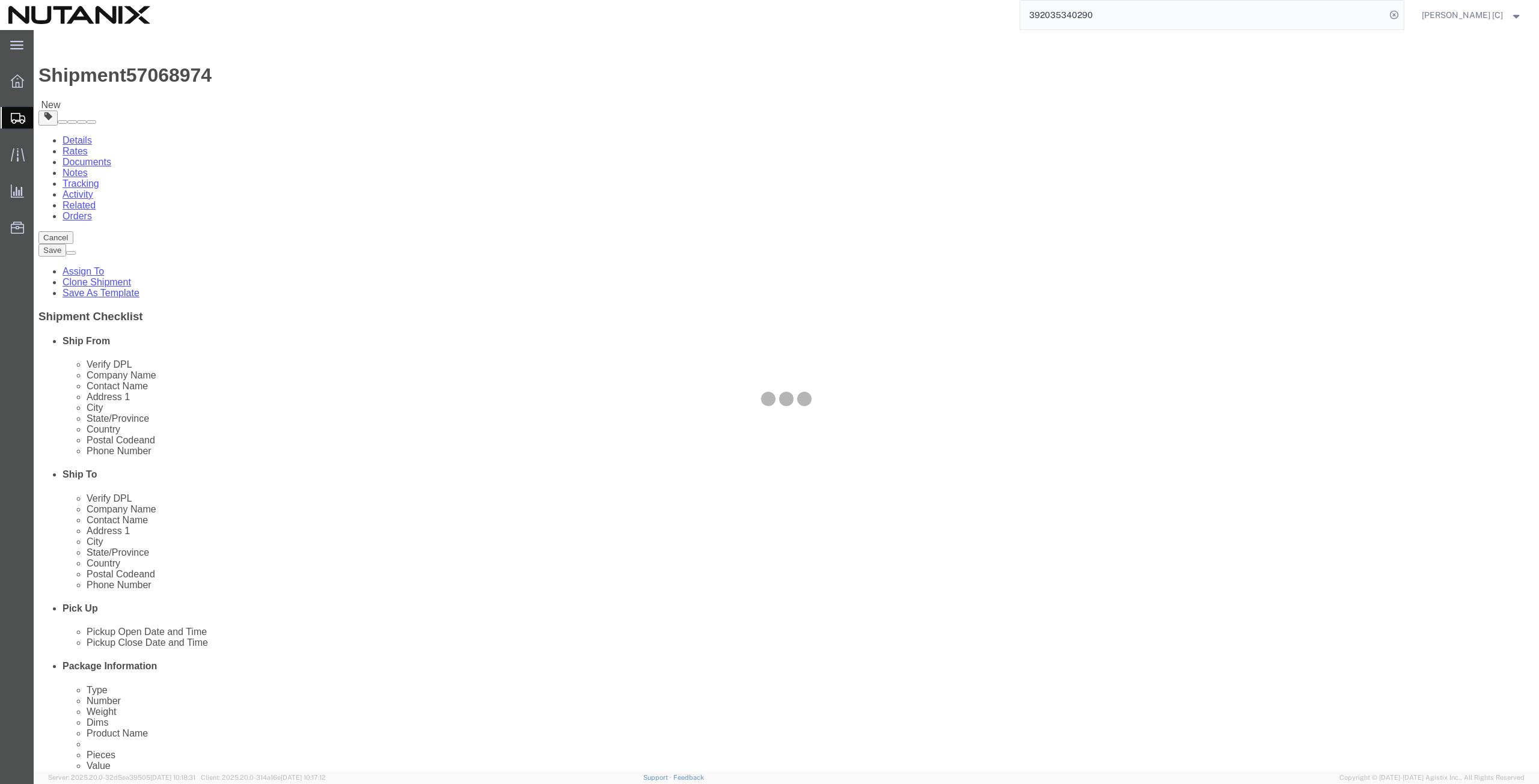
select select
select select "COSTCENTER"
select select "48694"
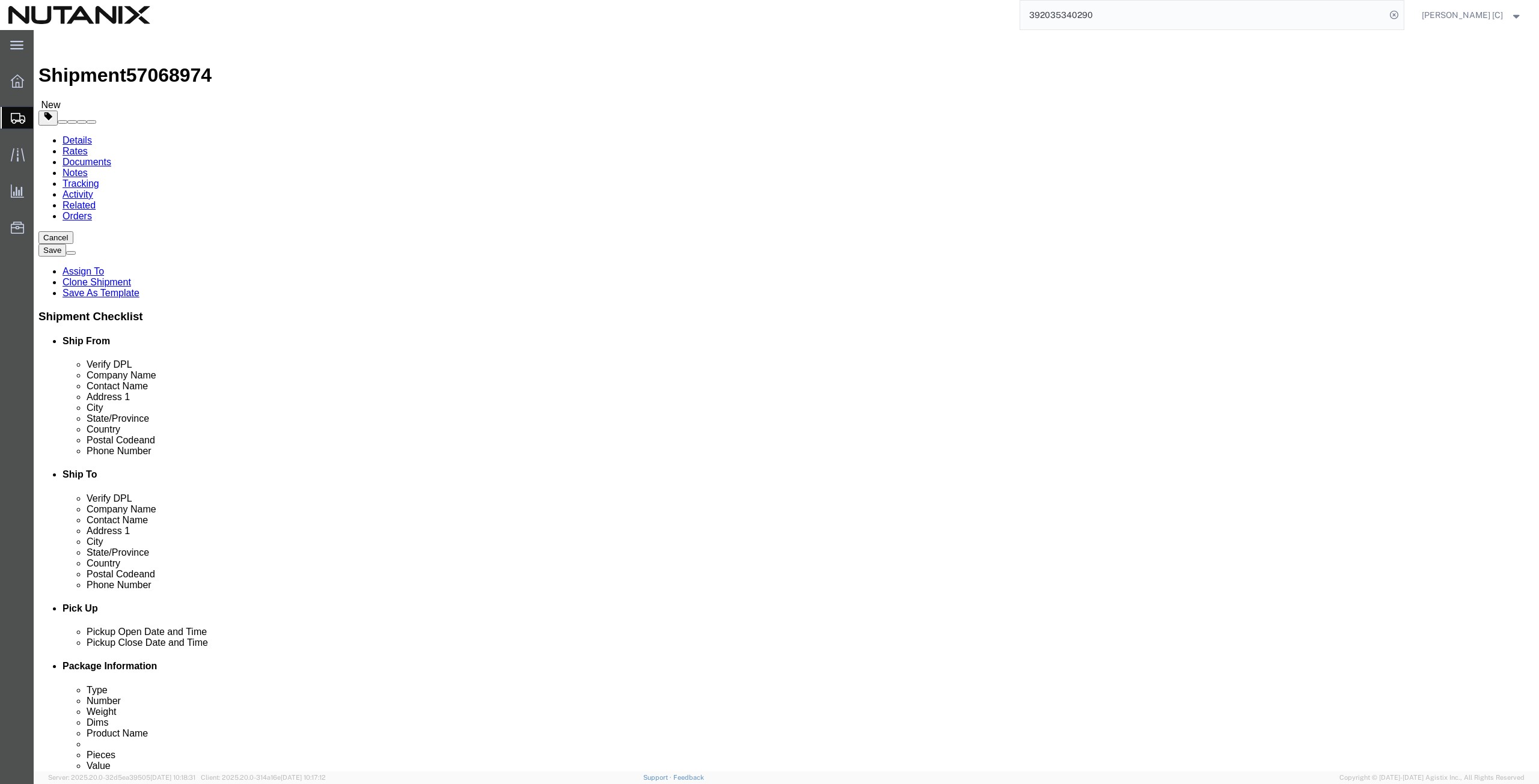
click button "Rate Shipment"
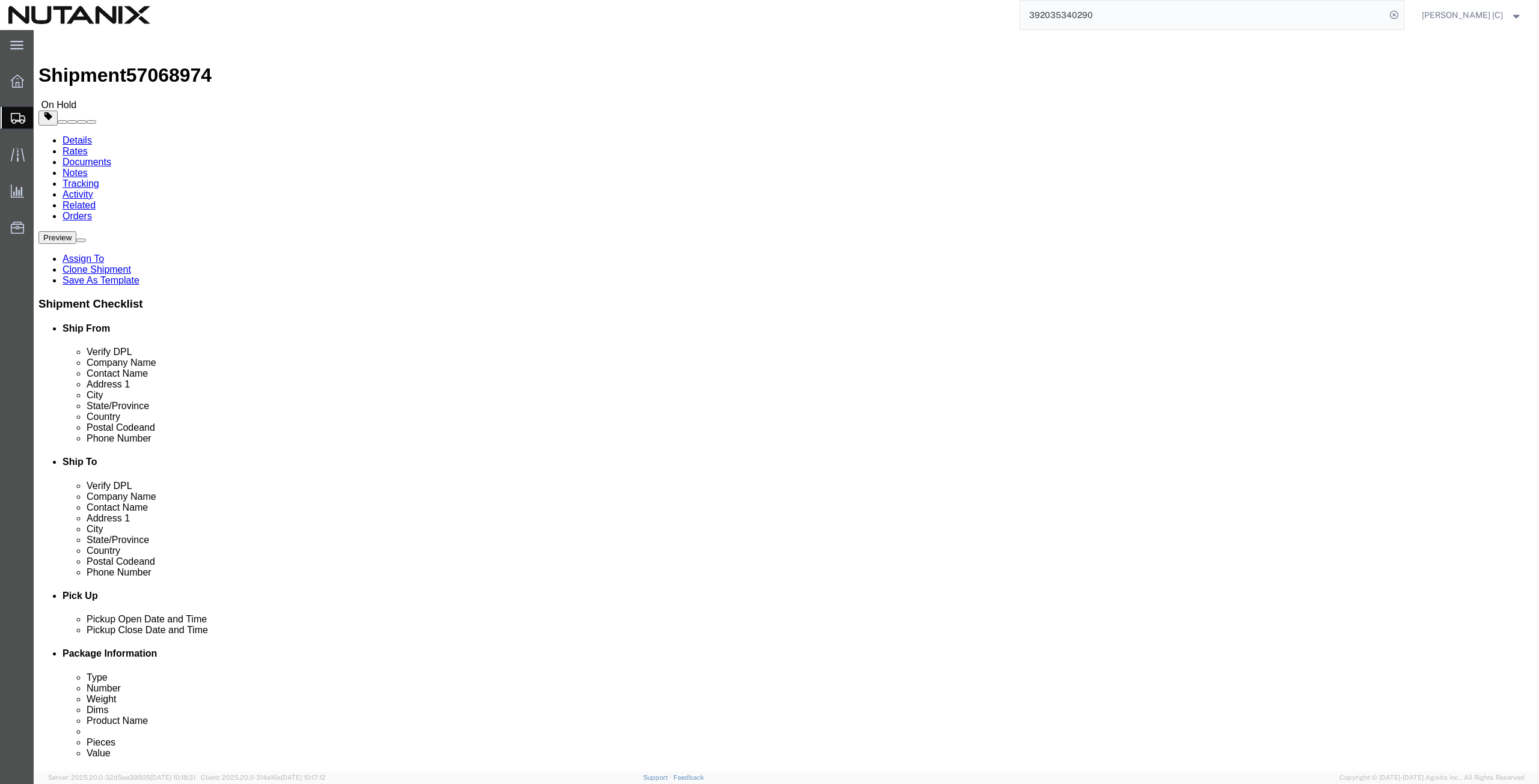
click button "Rate Shipment"
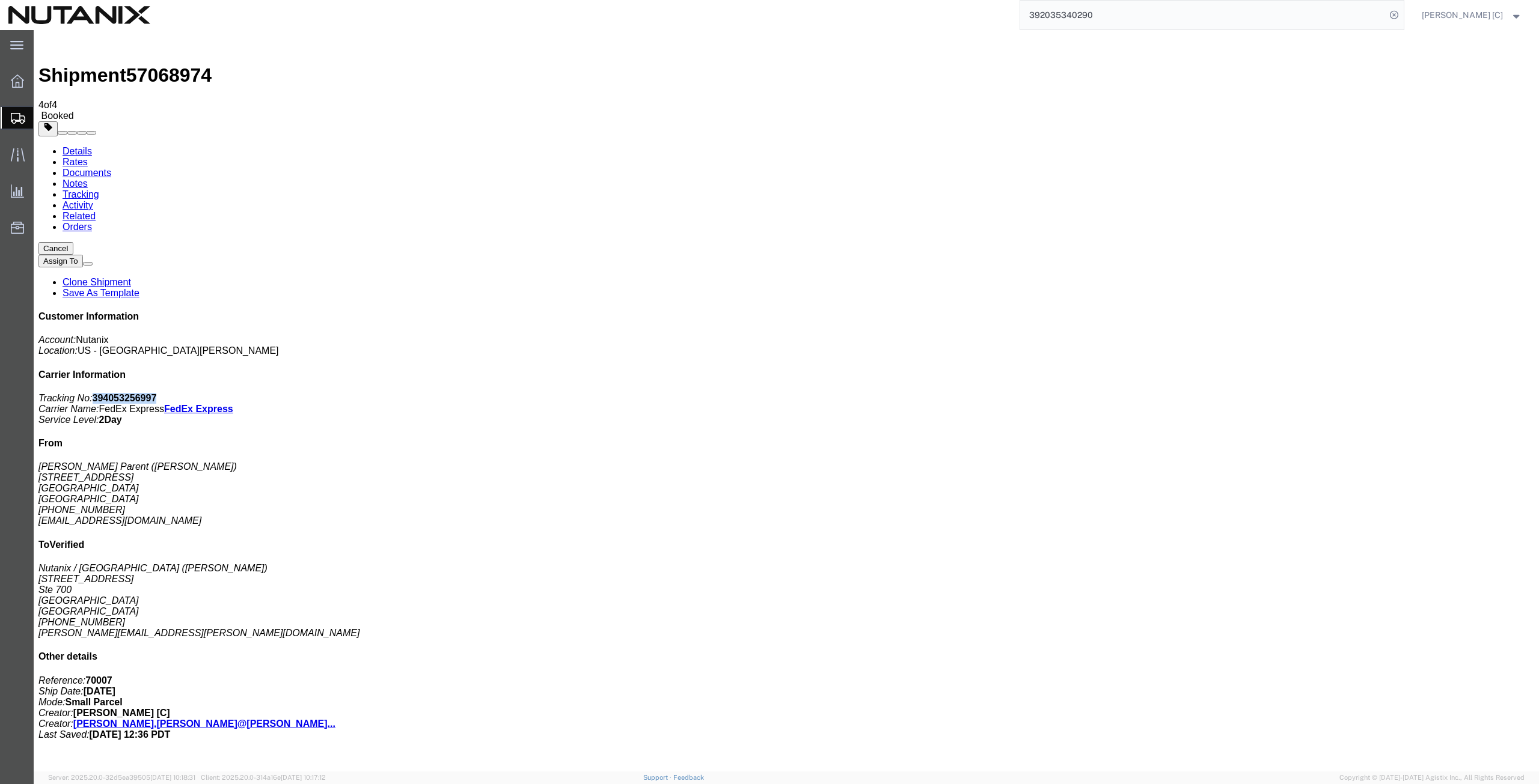
drag, startPoint x: 1426, startPoint y: 184, endPoint x: 1371, endPoint y: 188, distance: 55.1
click at [157, 393] on b "394053256997" at bounding box center [125, 398] width 65 height 11
copy b "394053256997"
